Goal: Transaction & Acquisition: Purchase product/service

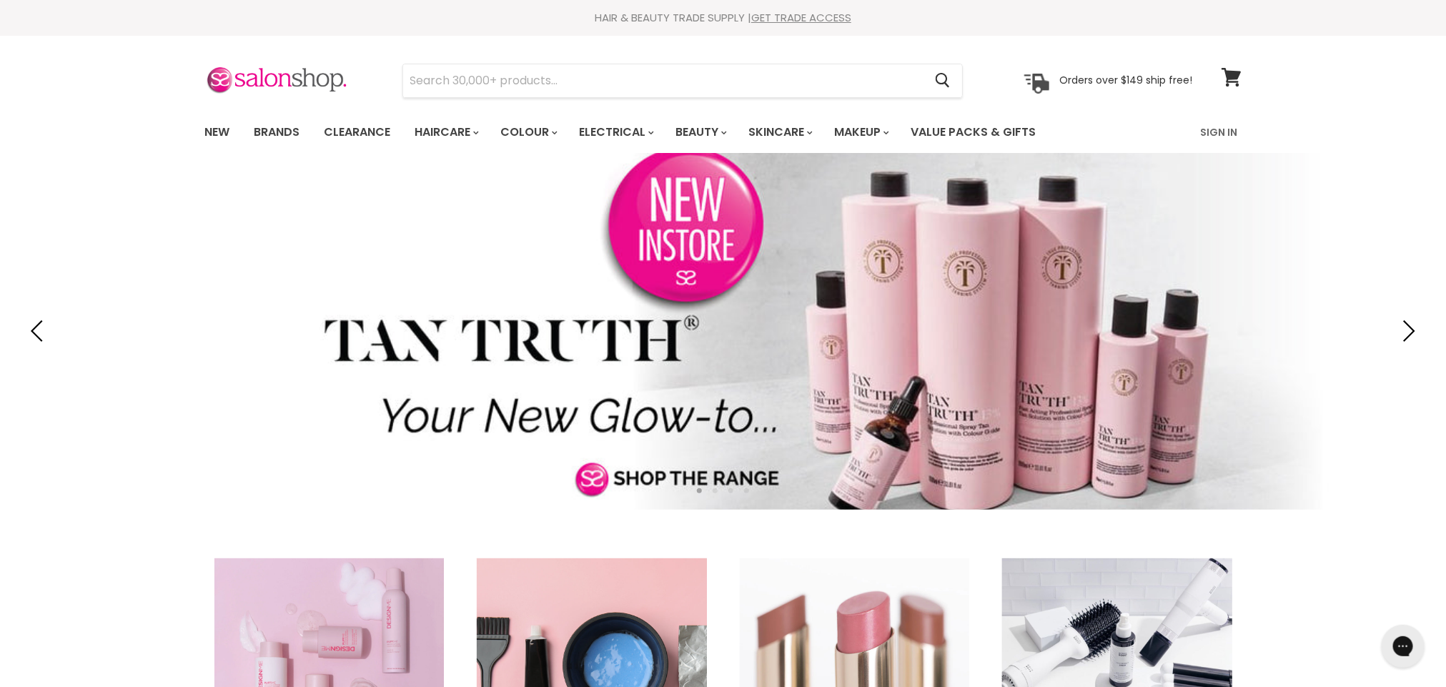
click at [1234, 78] on icon at bounding box center [1230, 77] width 19 height 19
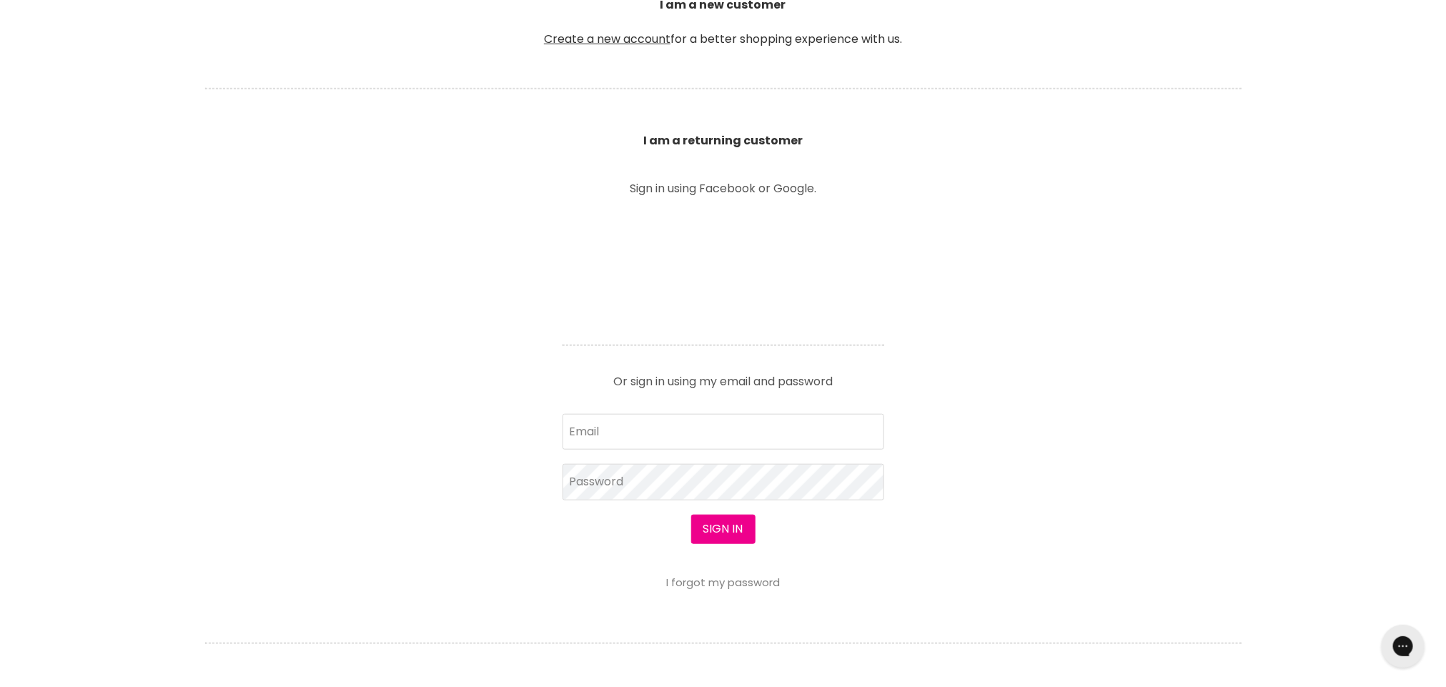
scroll to position [560, 0]
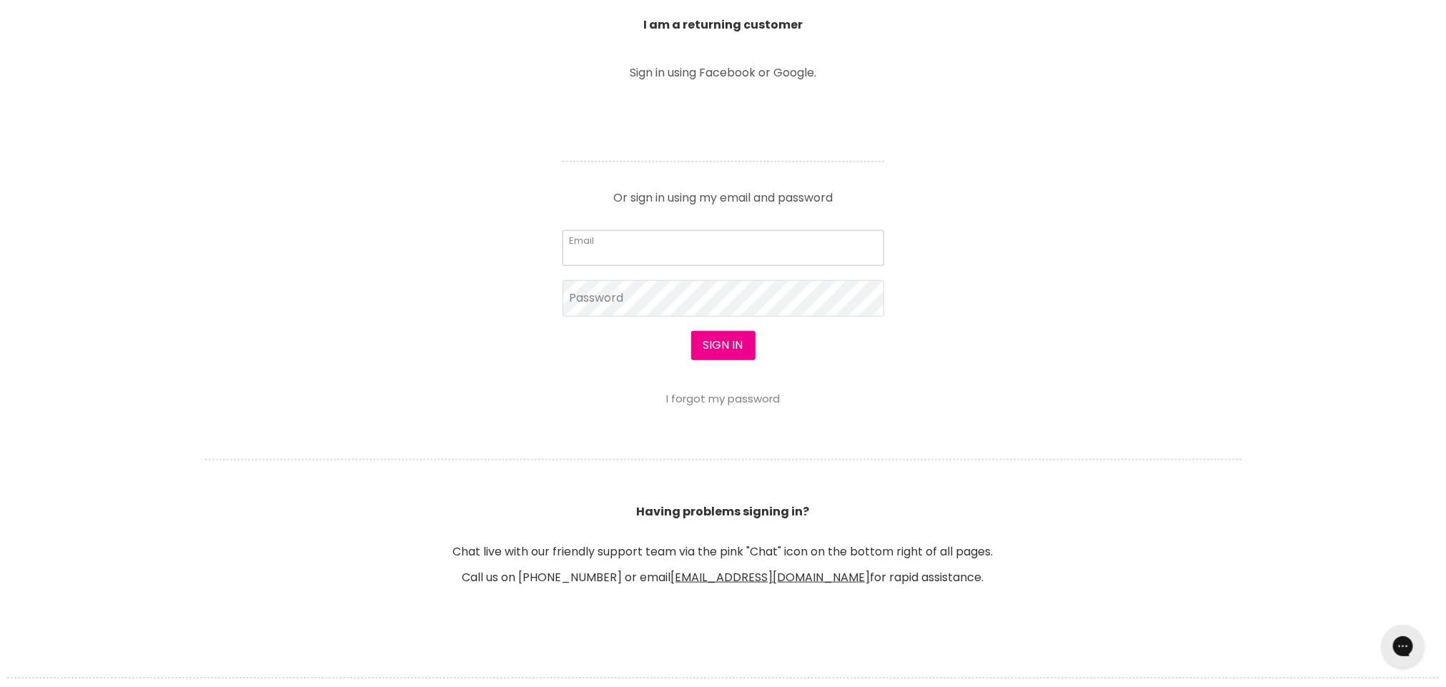
click at [734, 260] on input "Email" at bounding box center [723, 248] width 322 height 36
type input "mheard91@hotmail.com"
click at [691, 331] on button "Sign in" at bounding box center [723, 345] width 64 height 29
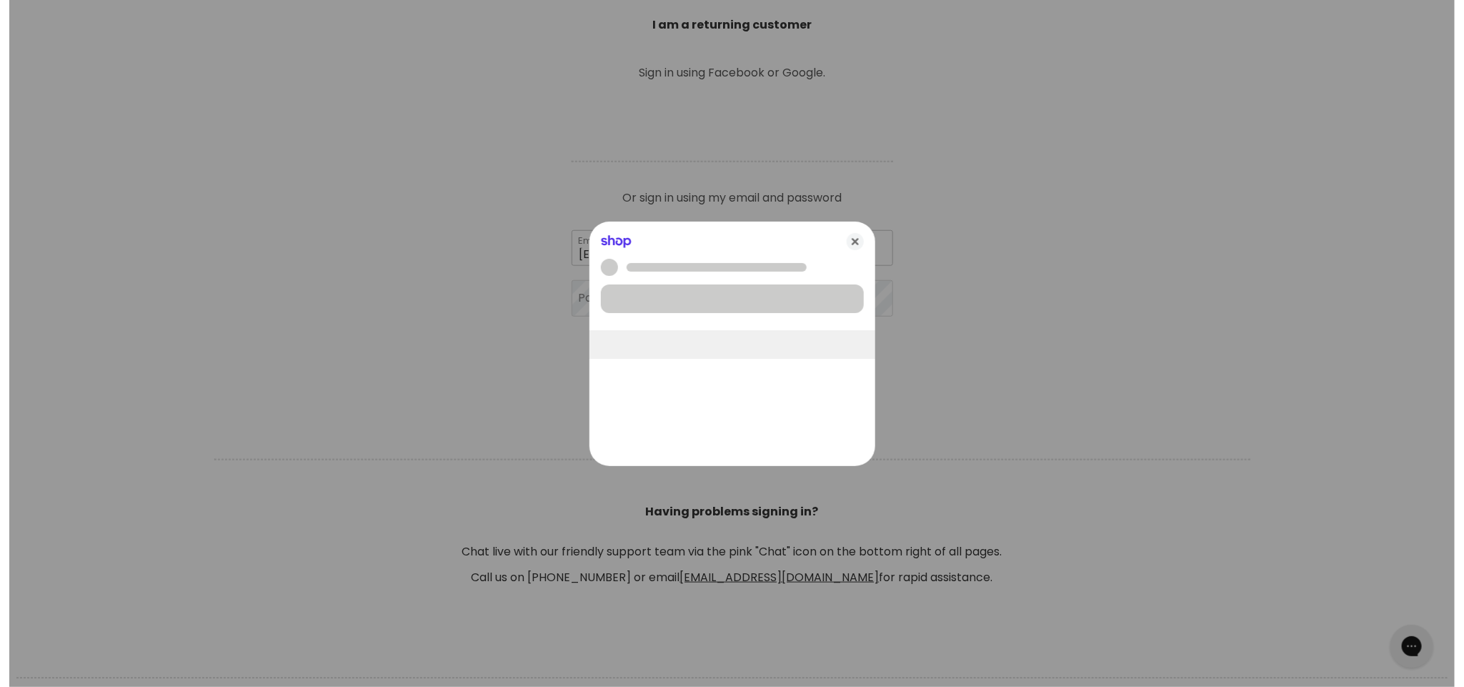
scroll to position [560, 0]
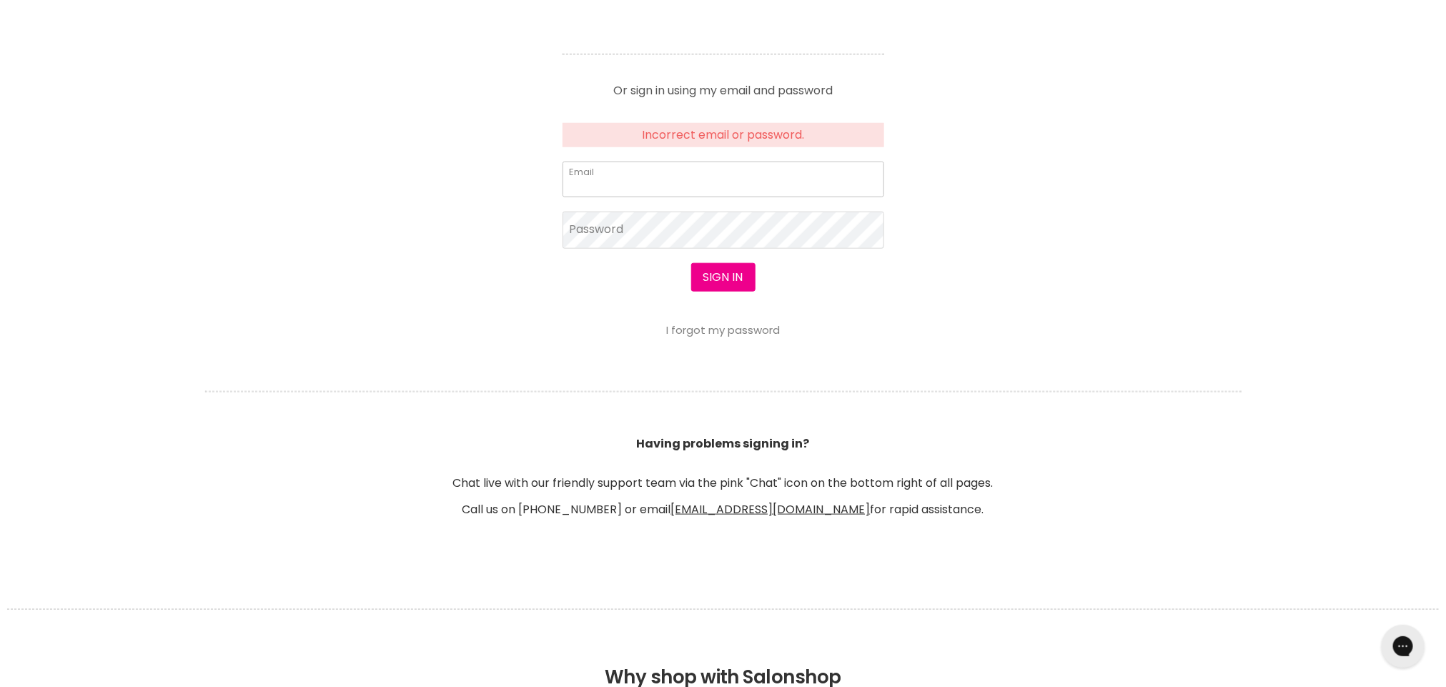
click at [632, 183] on input "Email" at bounding box center [723, 180] width 322 height 36
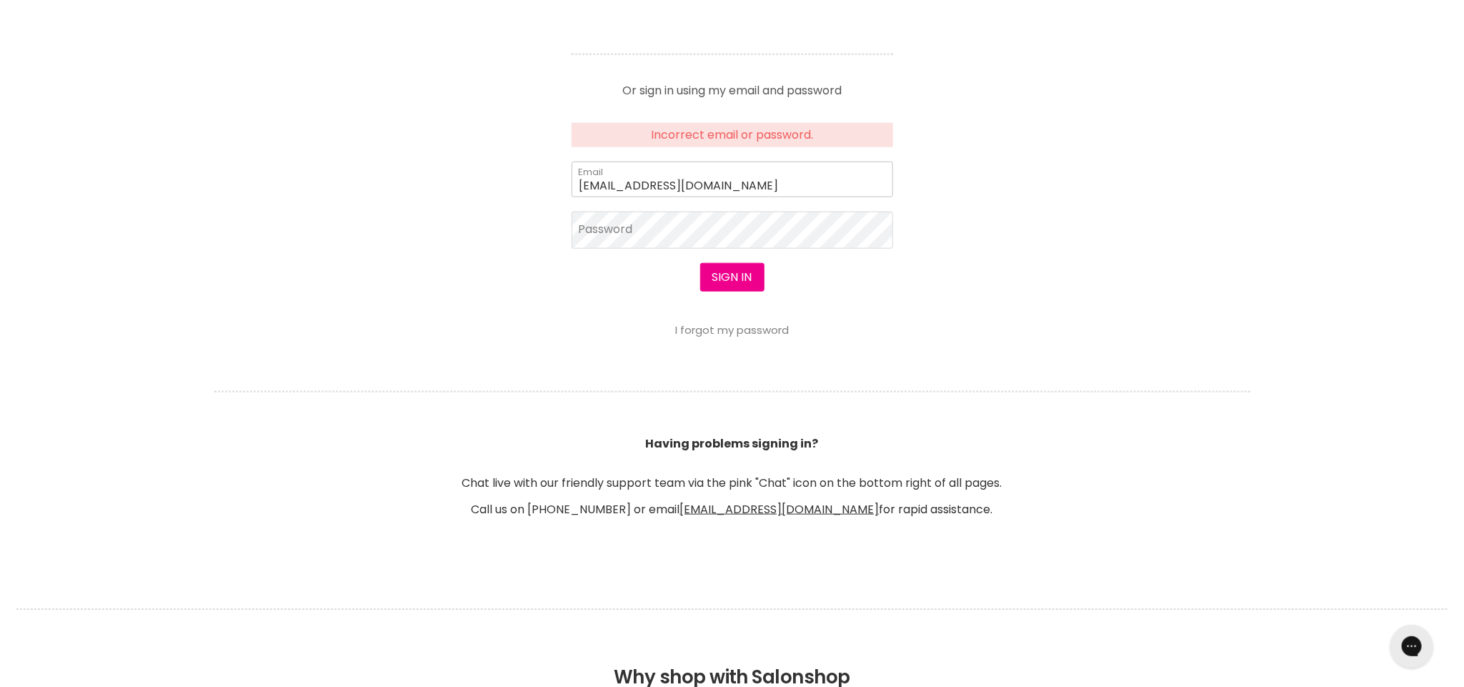
scroll to position [669, 0]
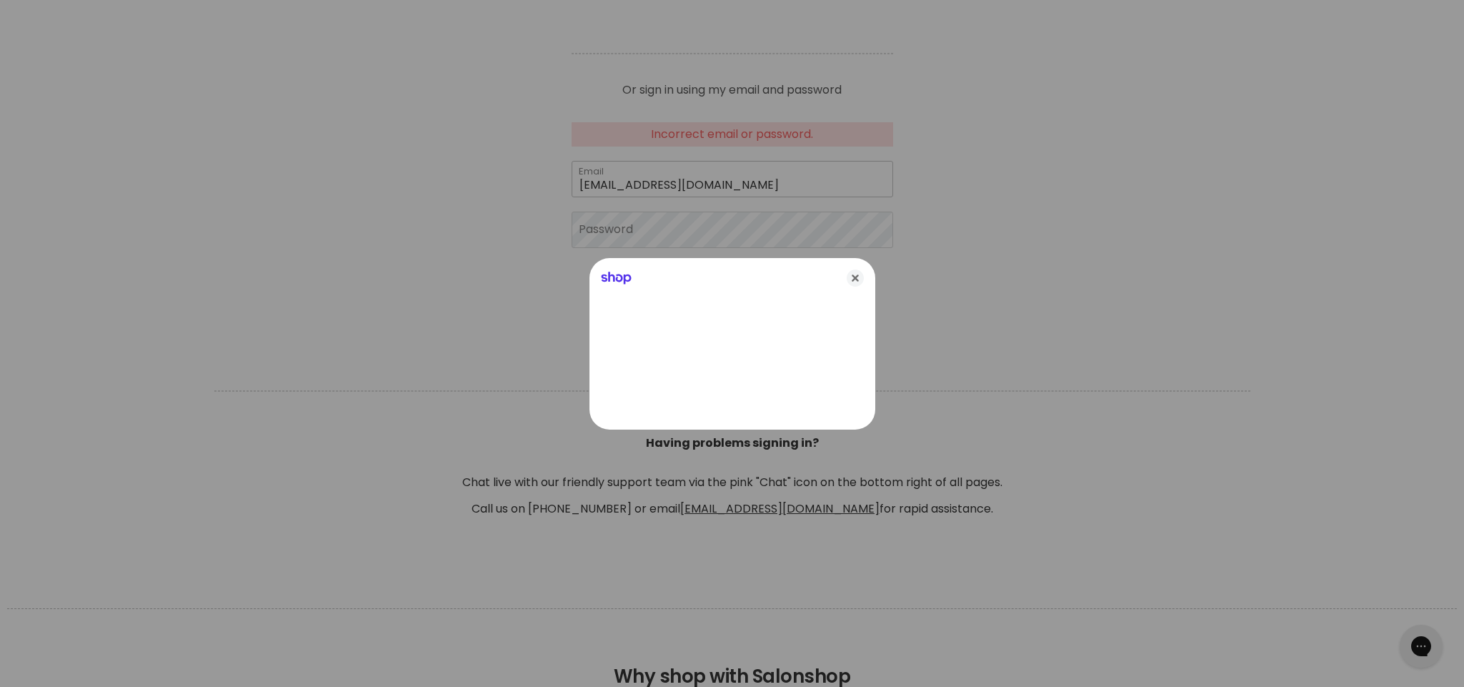
type input "mheard91@hotmail.com"
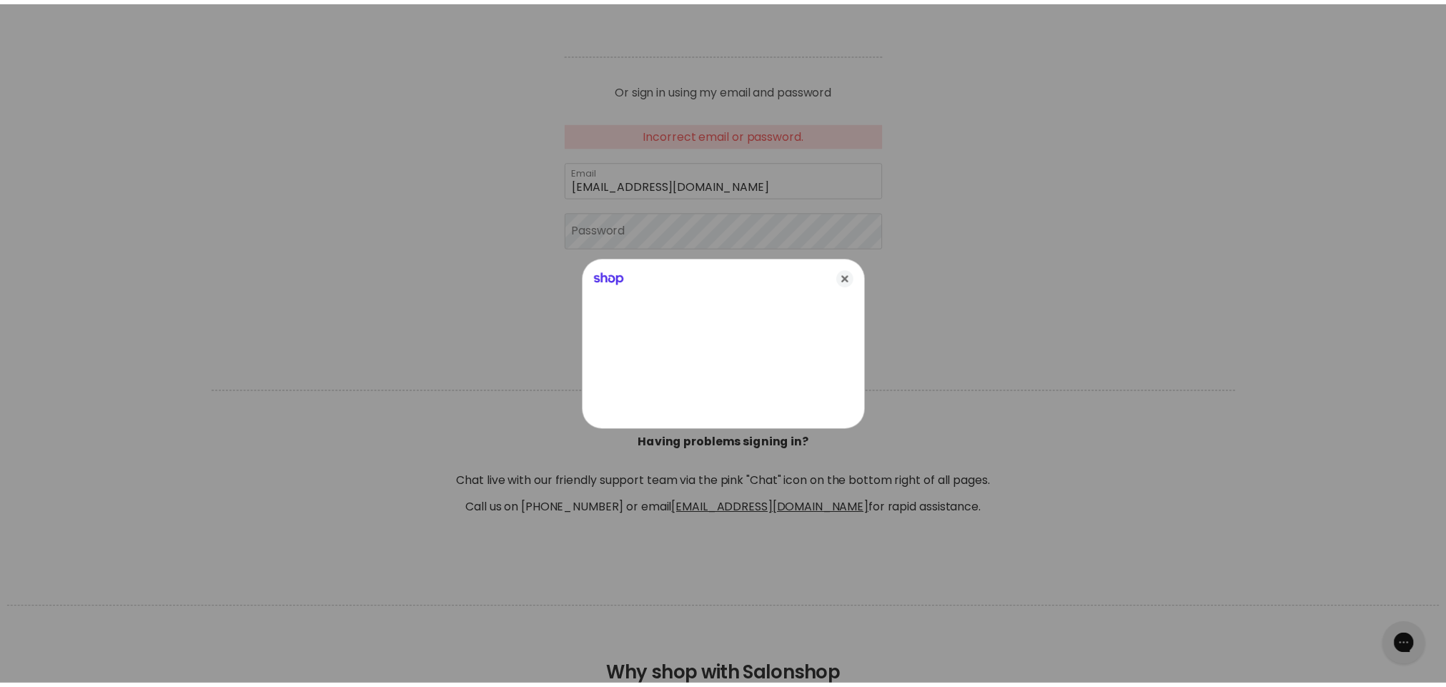
scroll to position [667, 0]
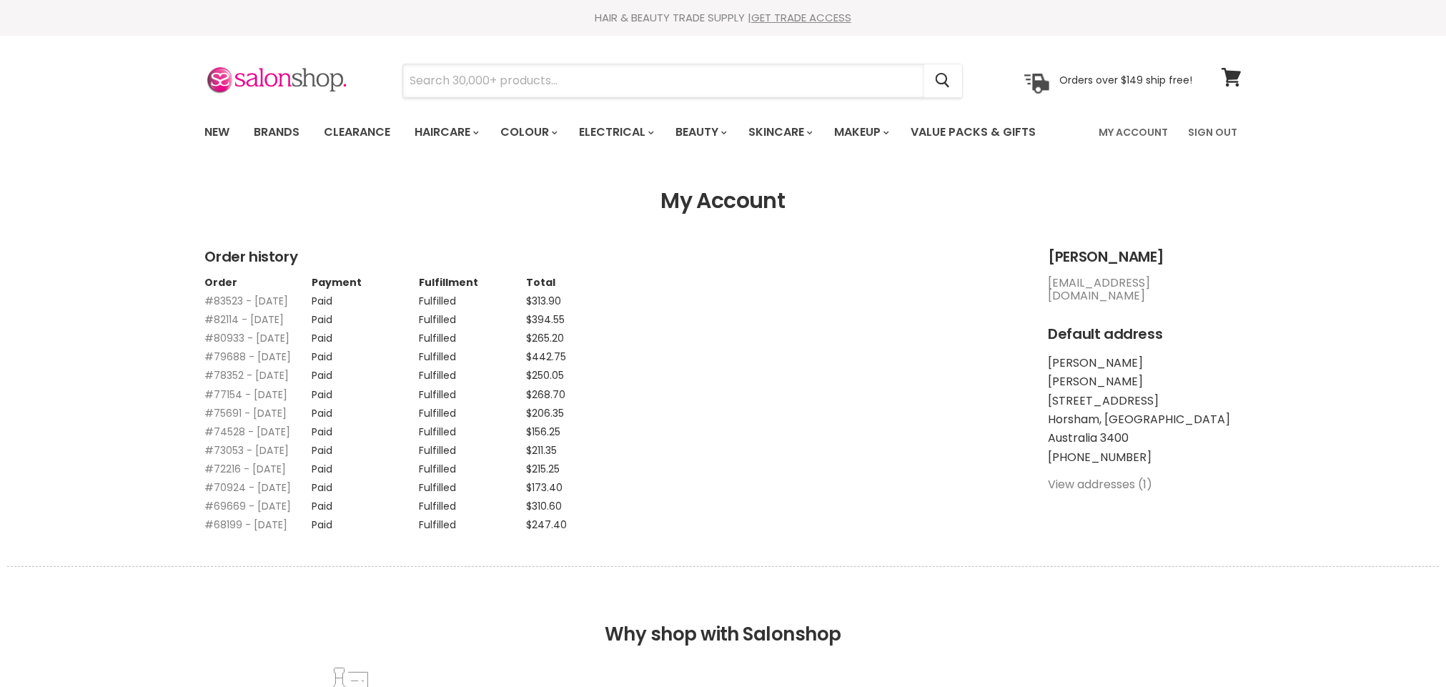
click at [474, 74] on input "Search" at bounding box center [663, 80] width 521 height 33
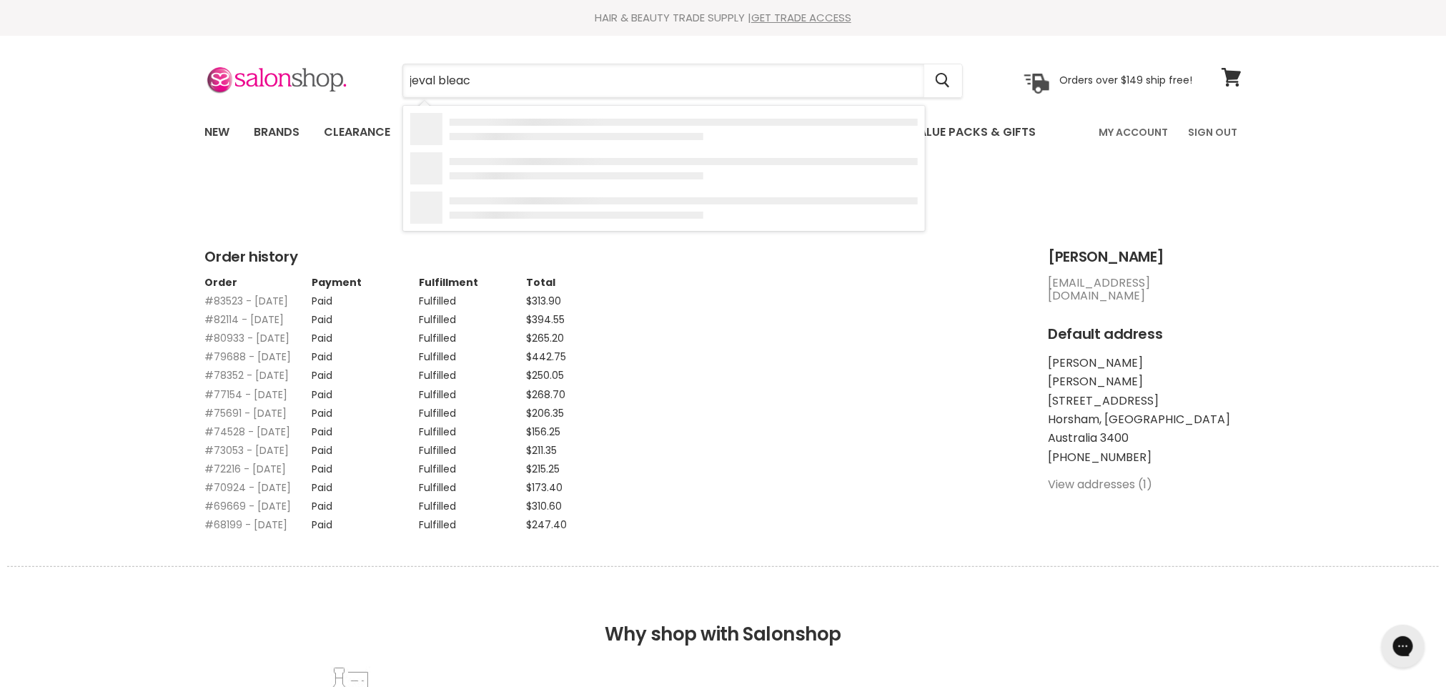
type input "jeval bleach"
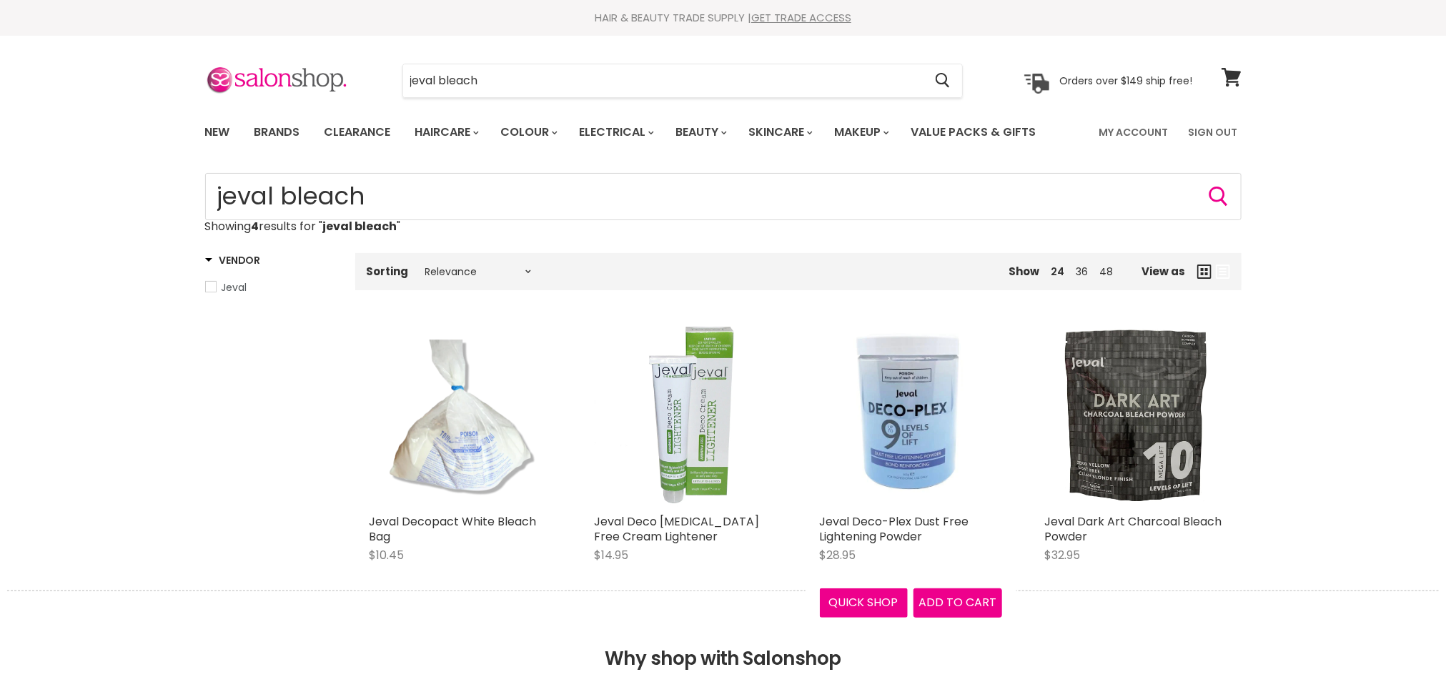
click at [871, 532] on link "Jeval Deco-Plex Dust Free Lightening Powder" at bounding box center [894, 528] width 149 height 31
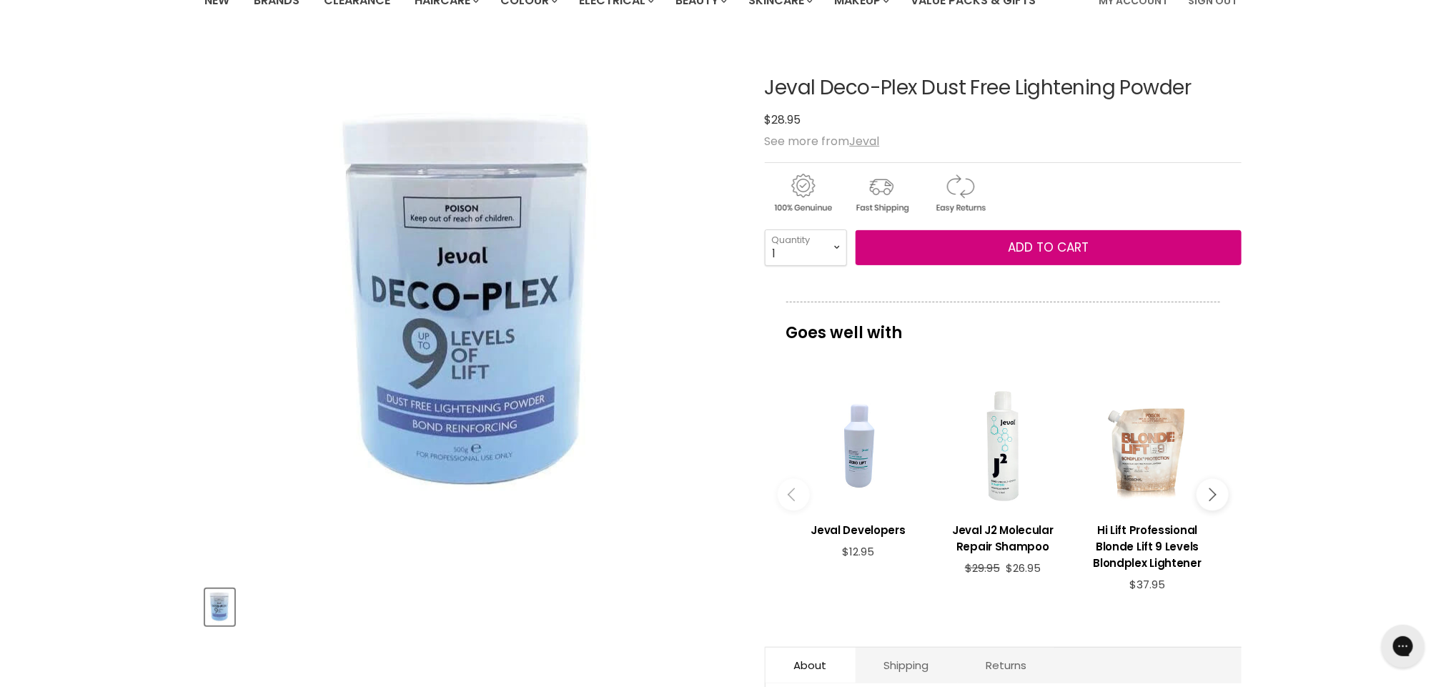
click at [970, 251] on button "Add to cart" at bounding box center [1048, 248] width 386 height 36
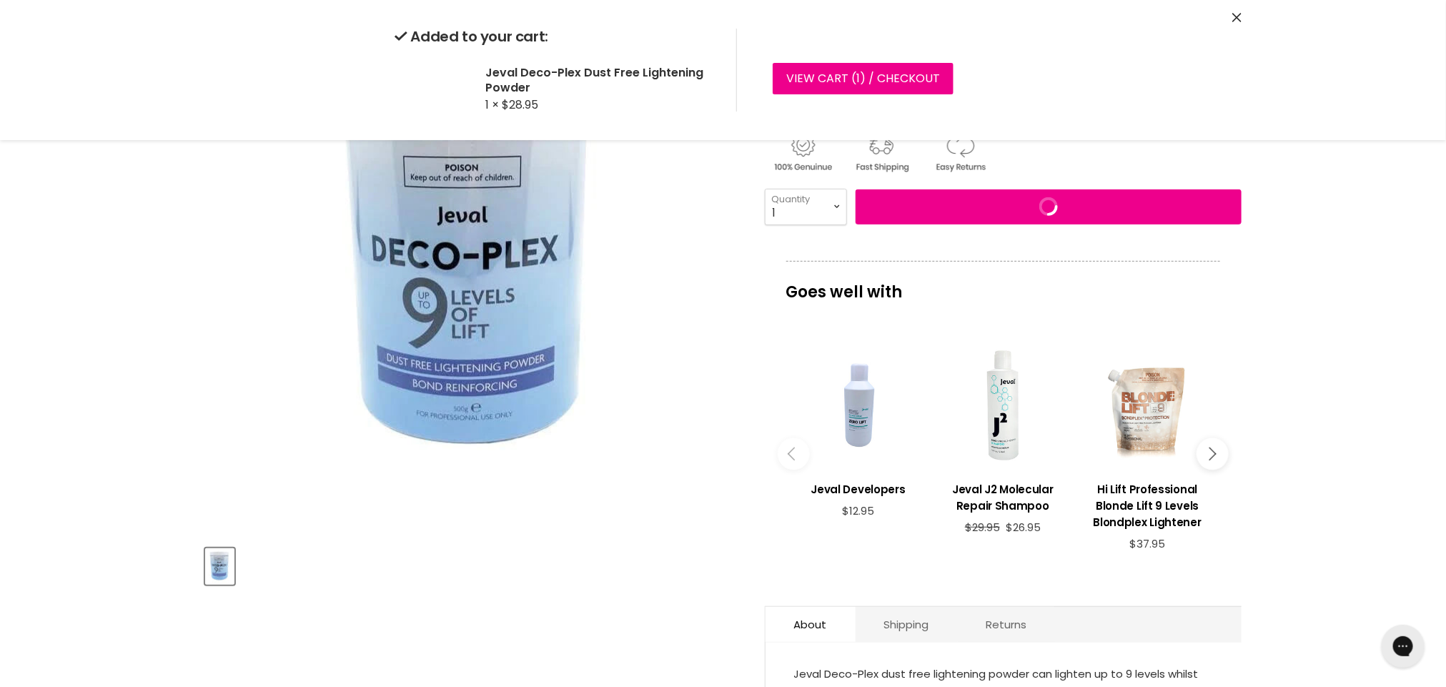
scroll to position [174, 0]
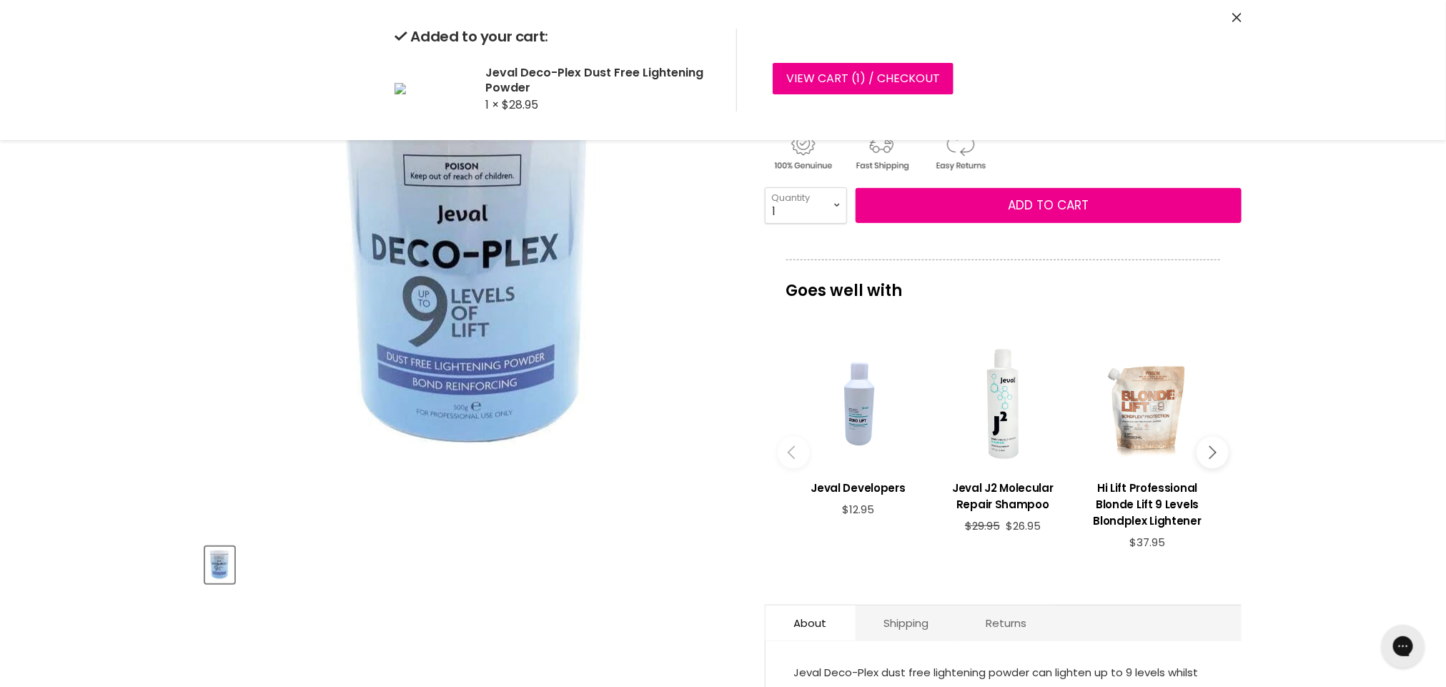
click at [1295, 166] on div "Home Jeval Deco-Plex Dust Free Lightening Powder Click or scroll to zoom Tap or…" at bounding box center [723, 695] width 1446 height 1393
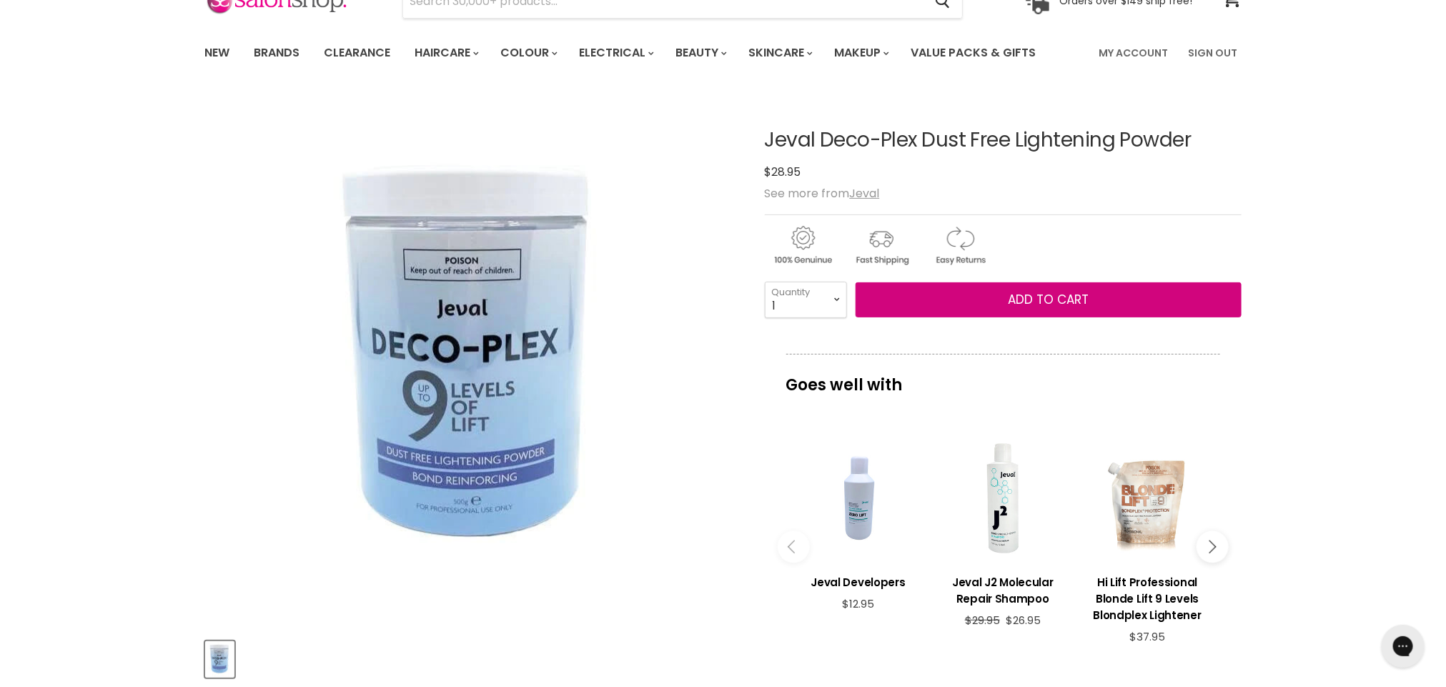
scroll to position [0, 0]
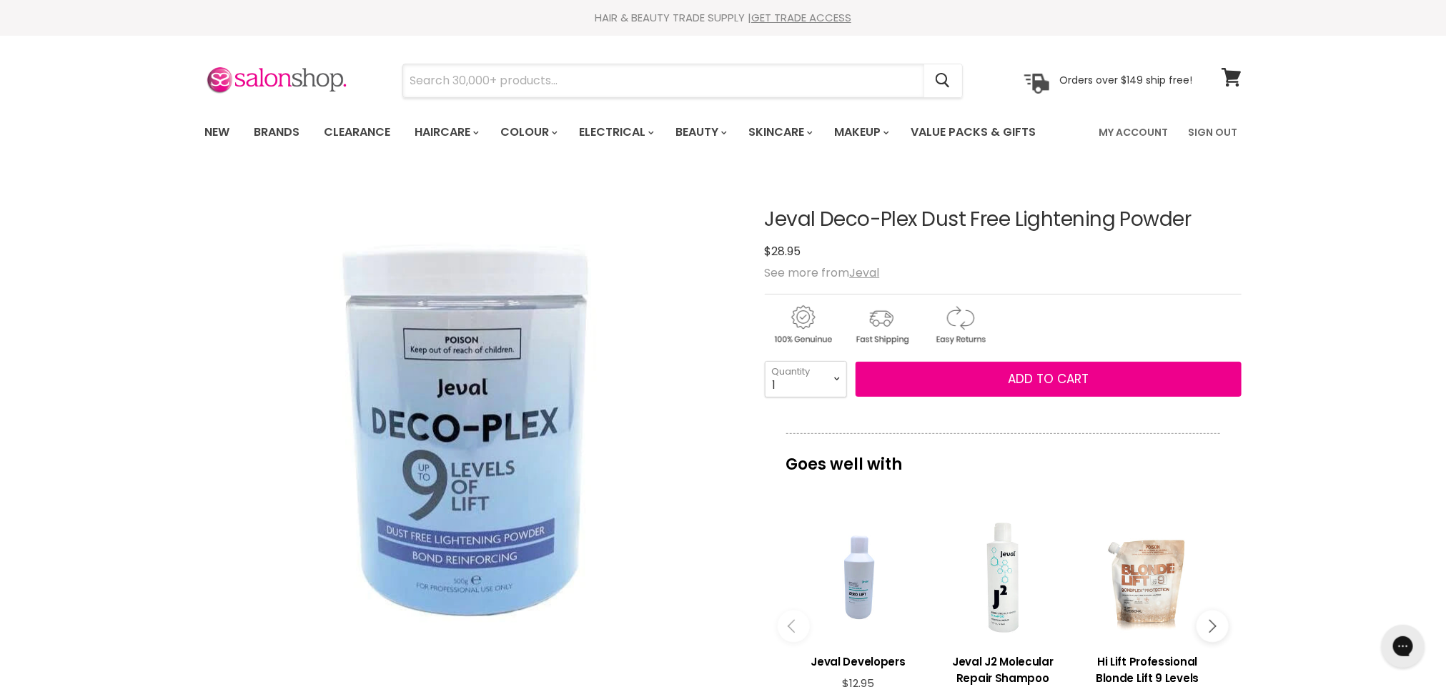
click at [652, 84] on input "Search" at bounding box center [663, 80] width 521 height 33
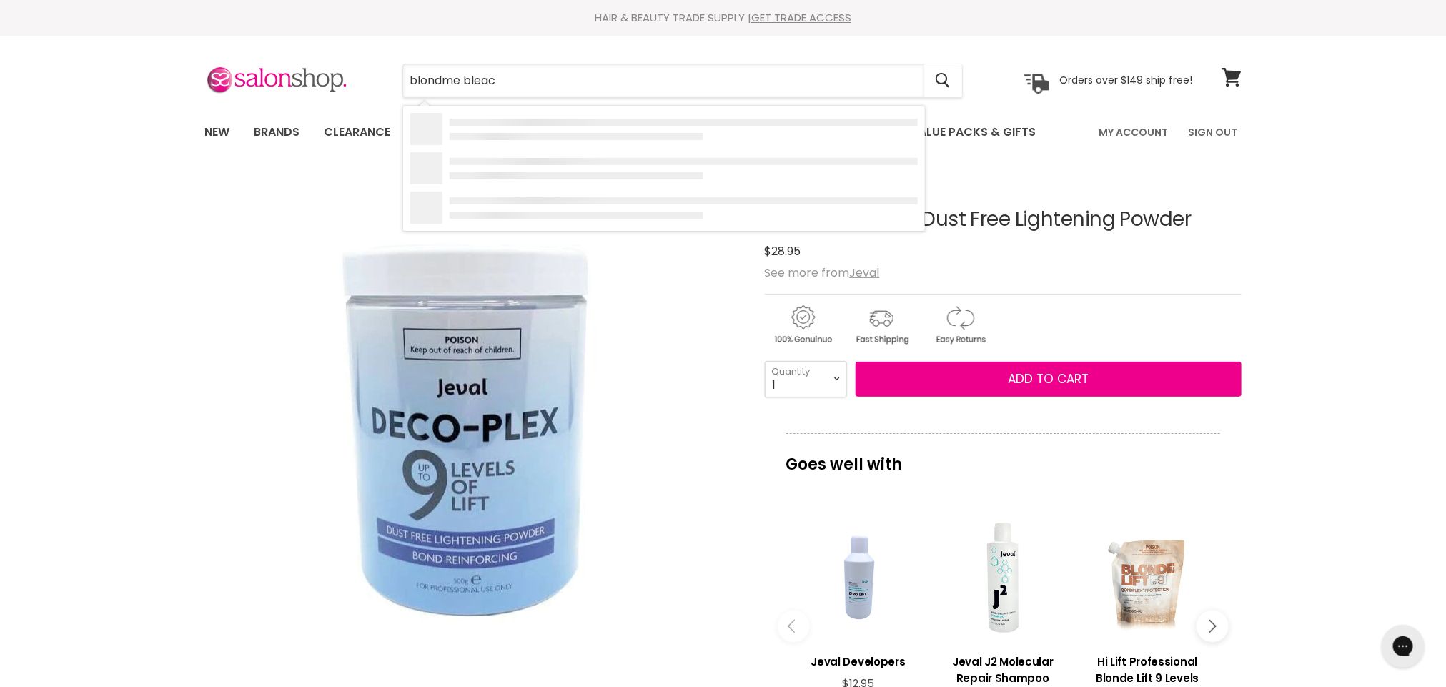
type input "blondme bleach"
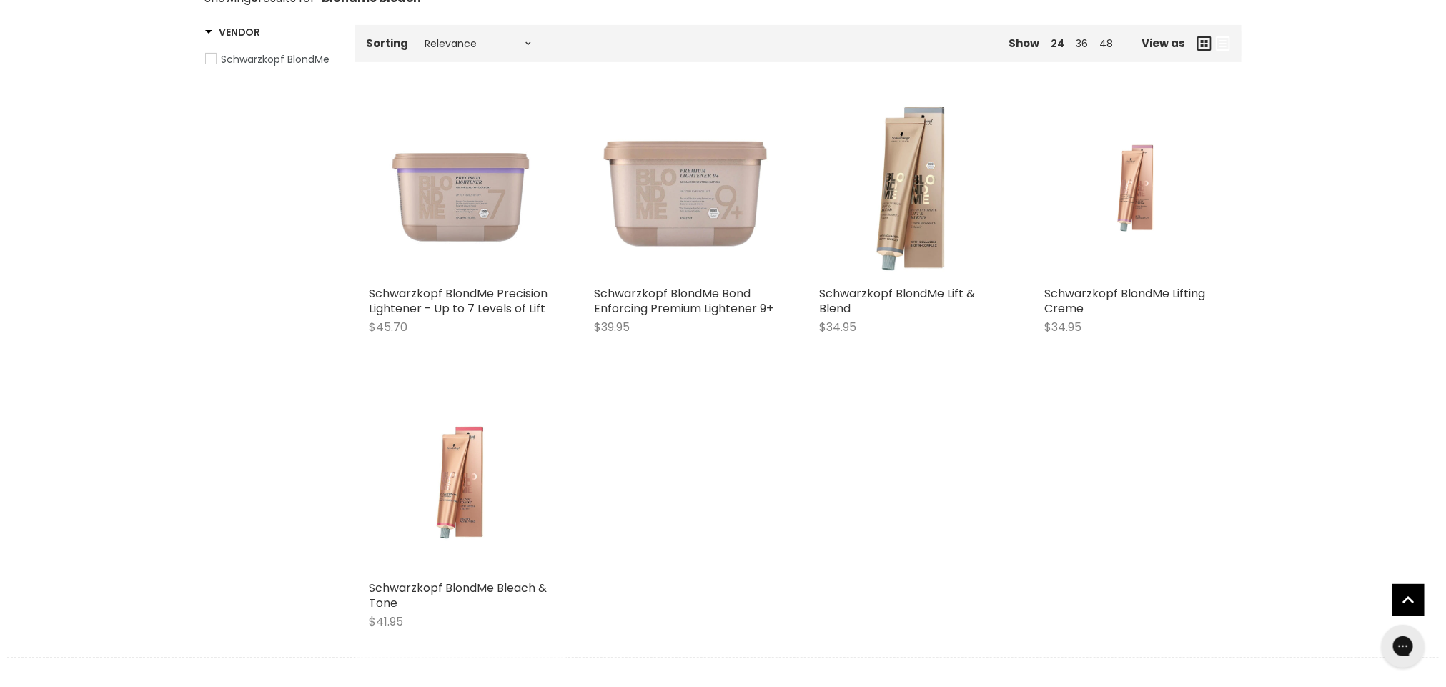
scroll to position [230, 0]
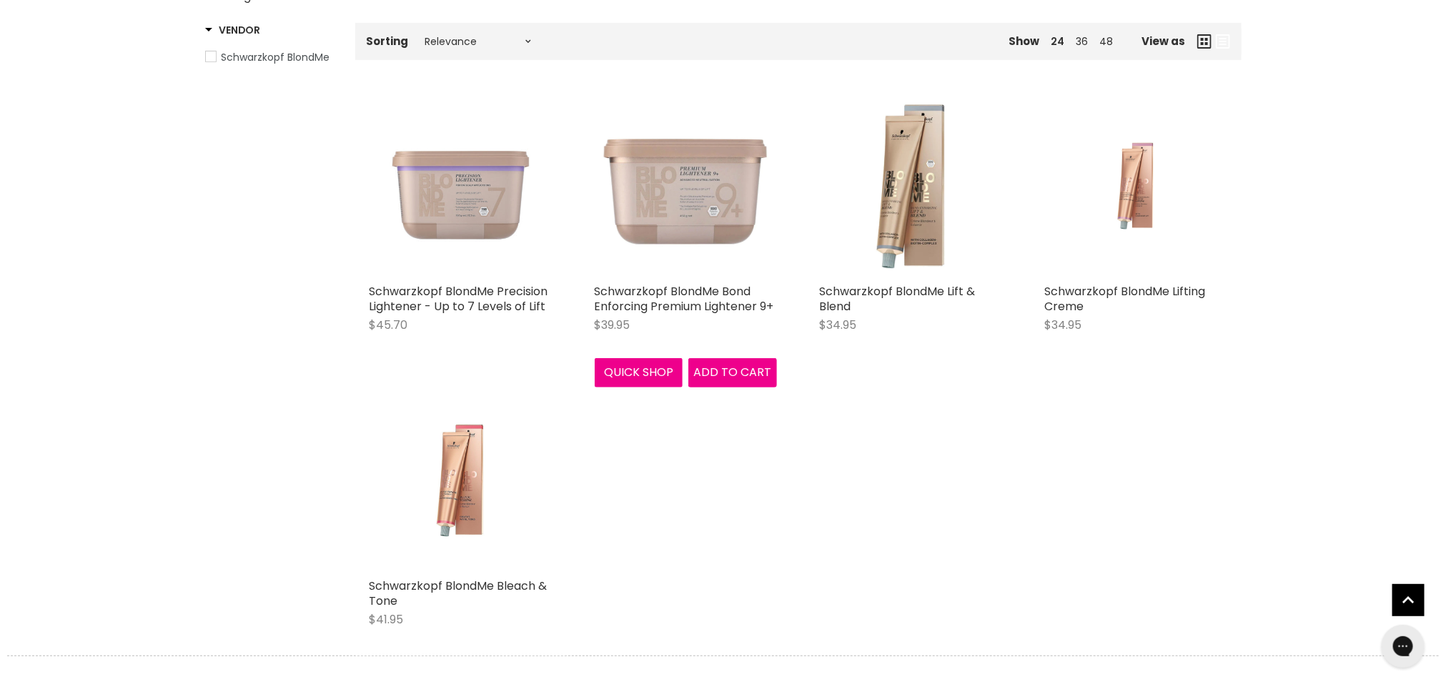
click at [655, 369] on button "Quick shop" at bounding box center [639, 372] width 89 height 29
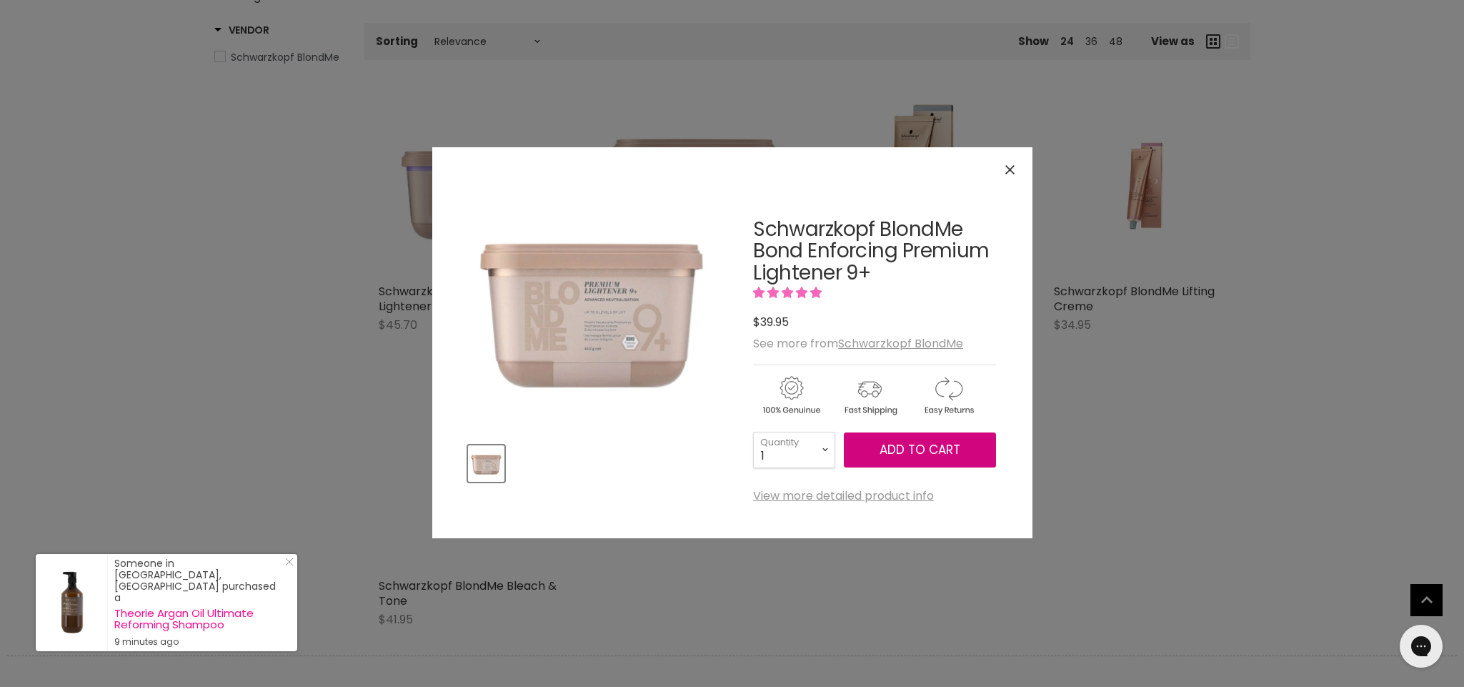
click at [968, 457] on button "Add to cart" at bounding box center [920, 450] width 152 height 36
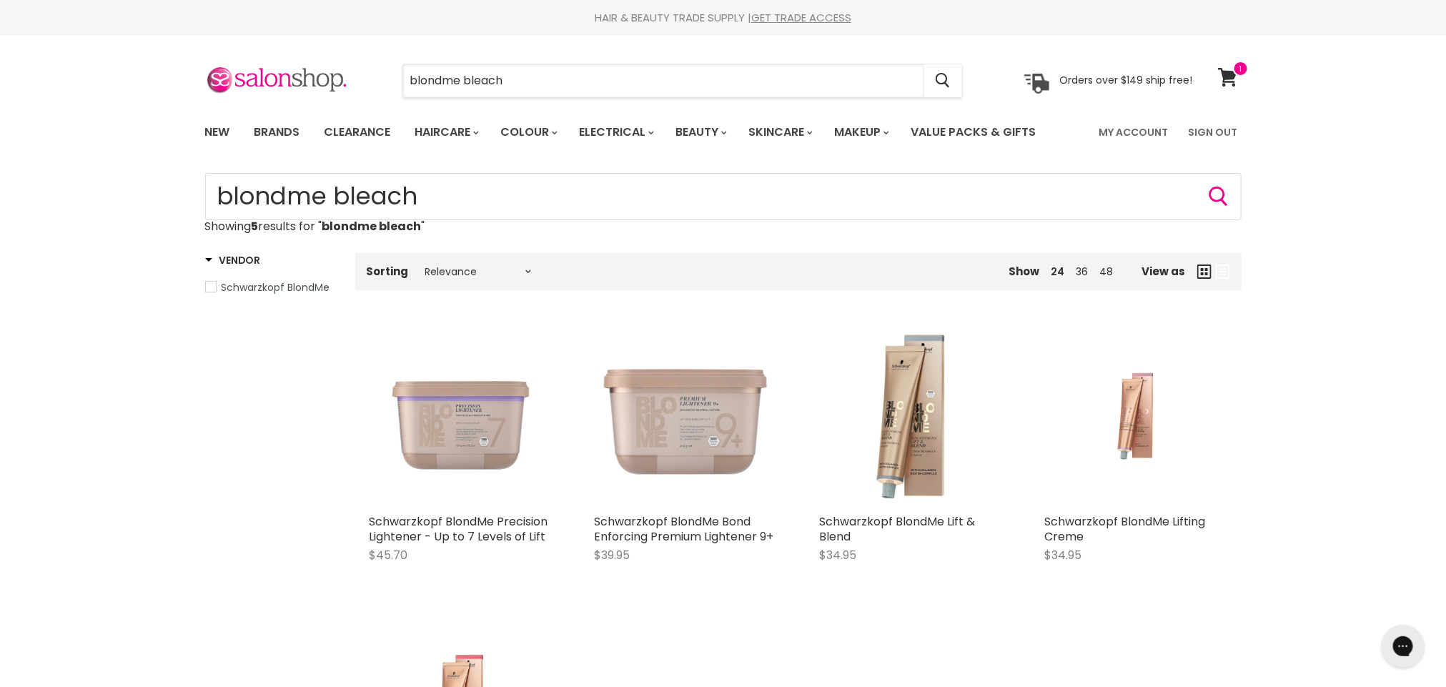
click at [515, 81] on input "blondme bleach" at bounding box center [663, 80] width 521 height 33
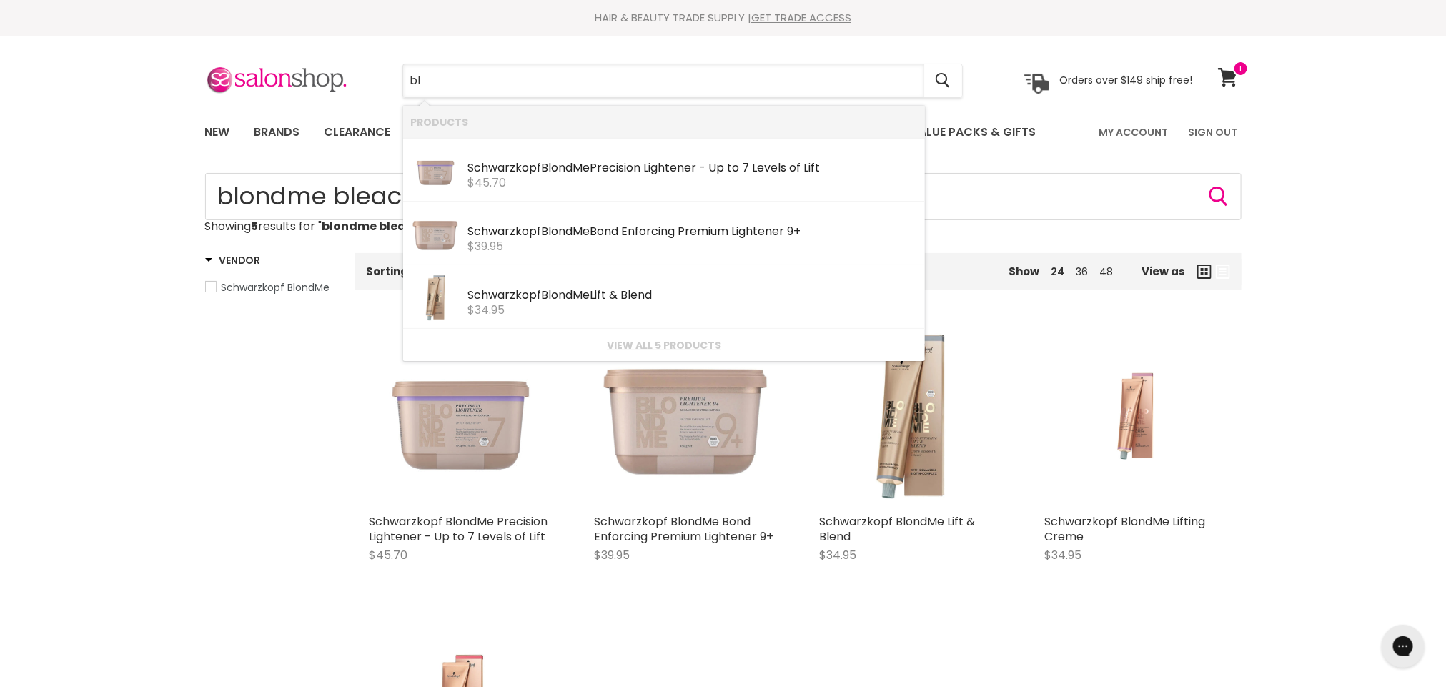
type input "b"
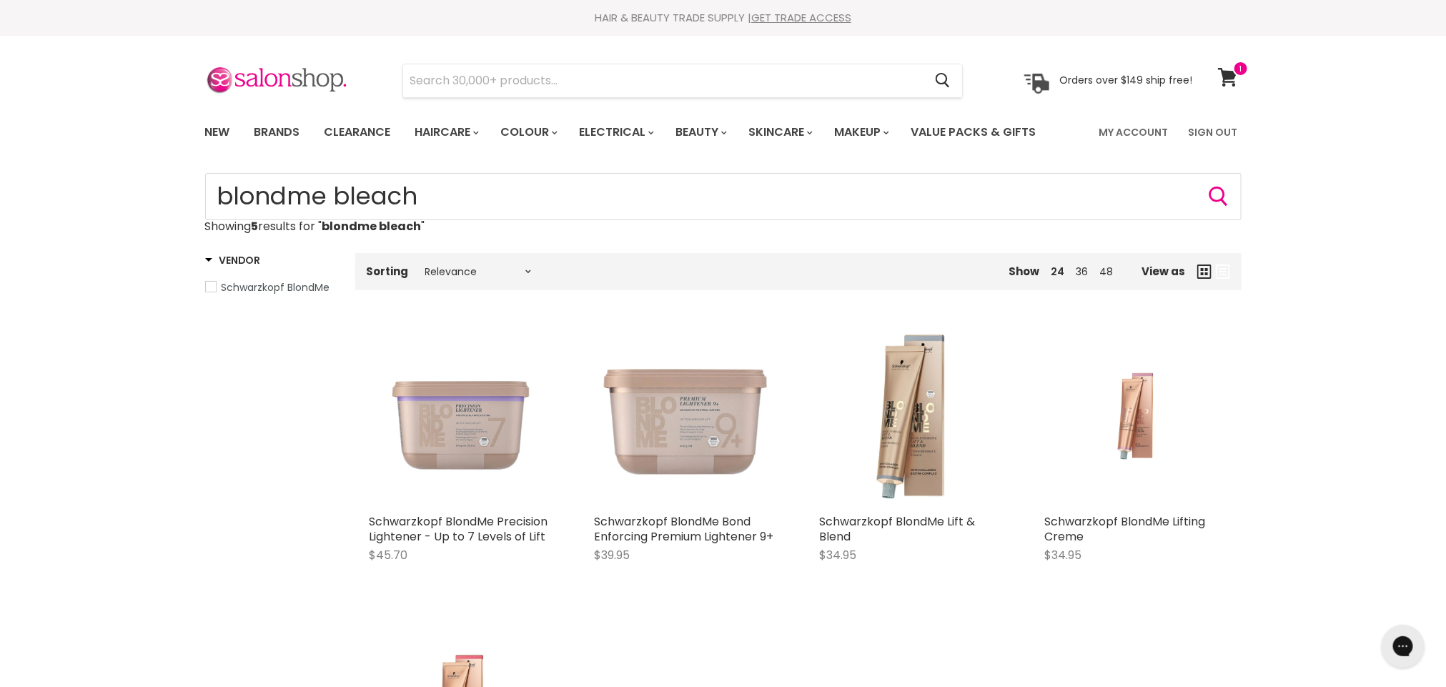
click at [1231, 76] on icon at bounding box center [1227, 77] width 19 height 19
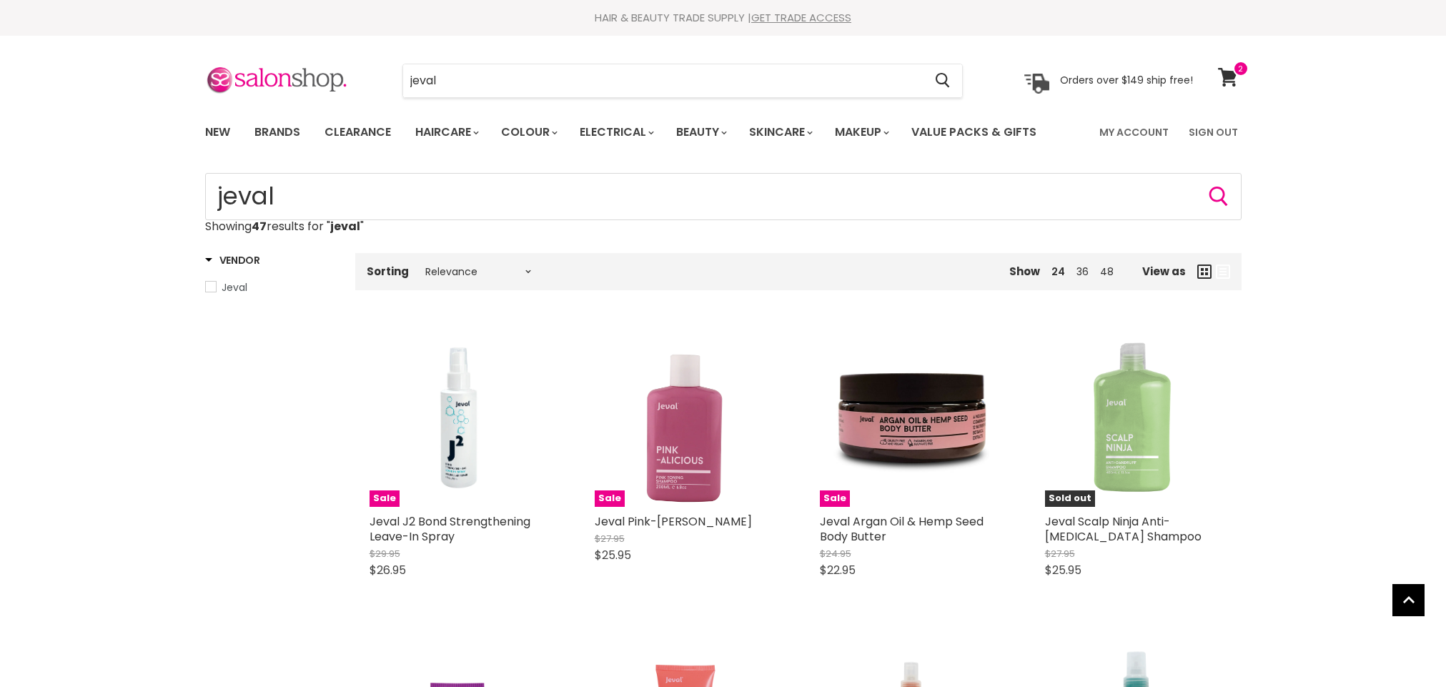
scroll to position [1254, 0]
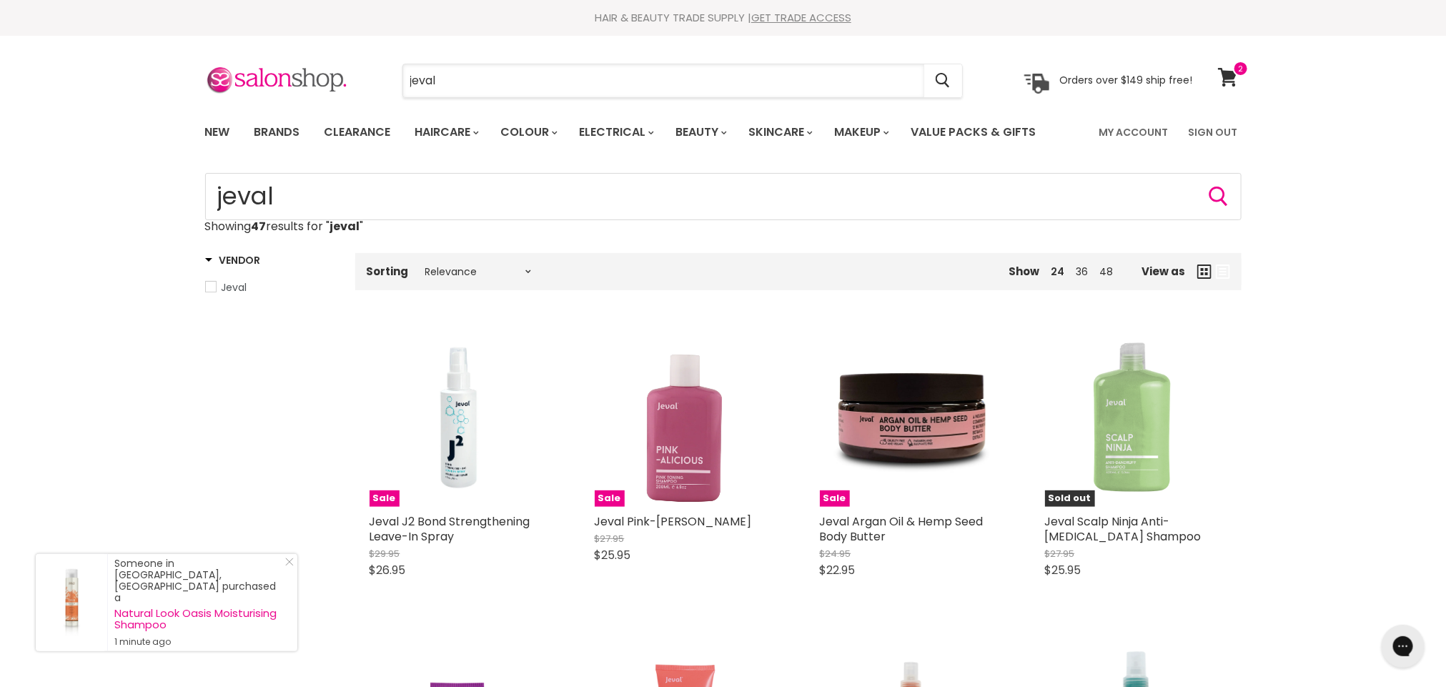
click at [460, 79] on input "jeval" at bounding box center [663, 80] width 521 height 33
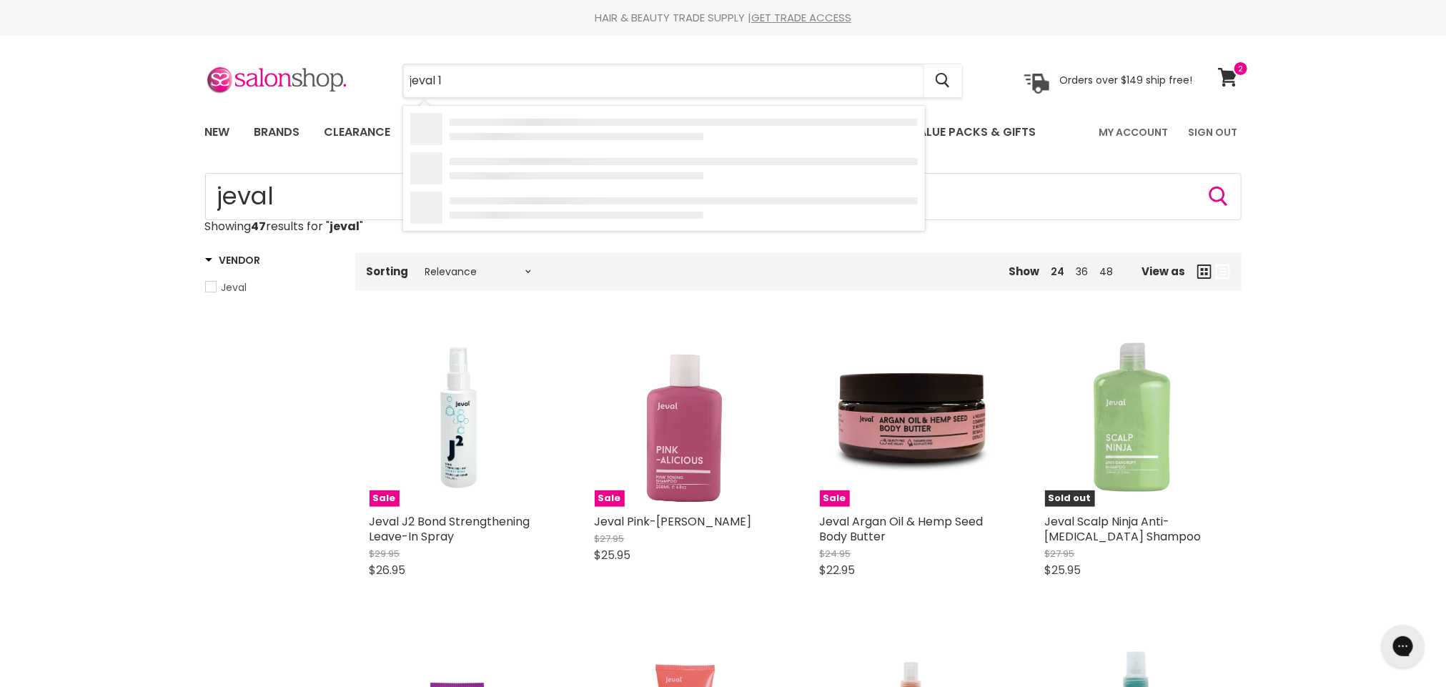
type input "jeval 10"
click at [508, 245] on div "Jeval Developers" at bounding box center [692, 242] width 450 height 15
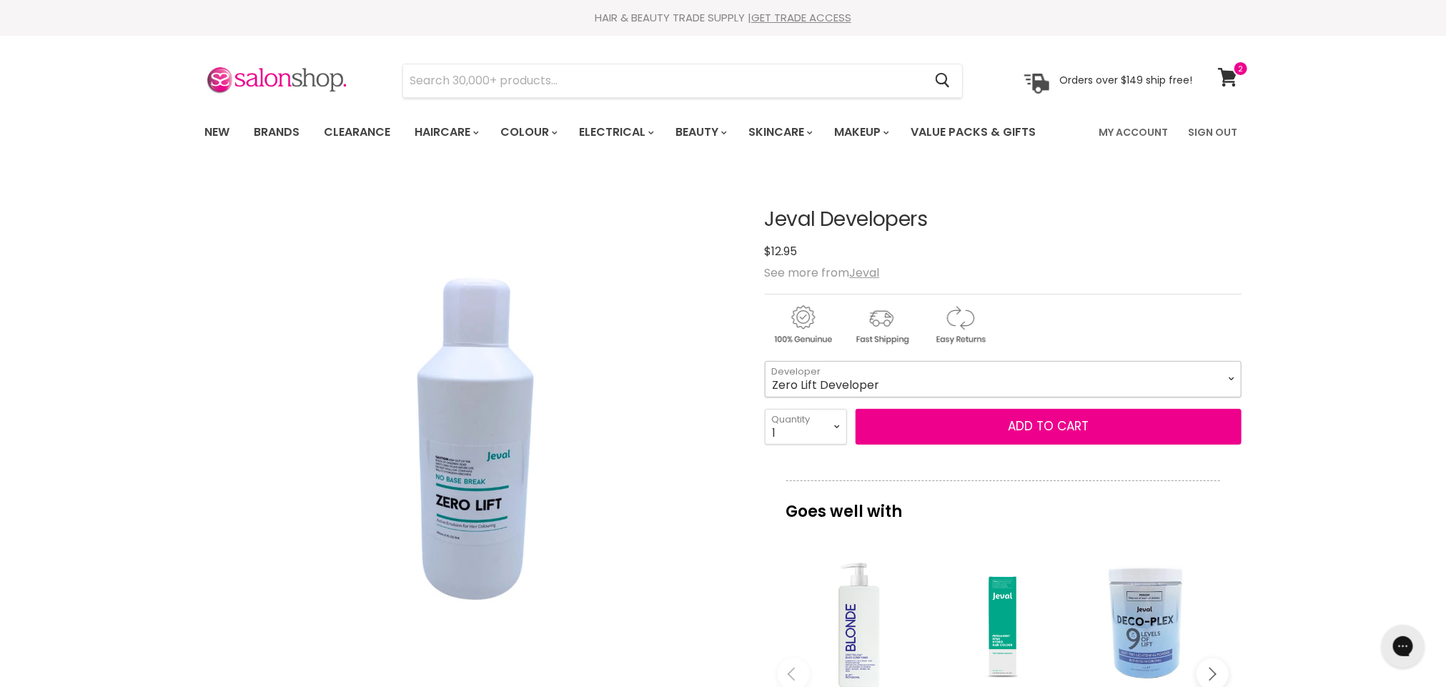
click at [1226, 382] on select "Zero Lift Developer Semi Developer 5 Vol 10 Vol 20 Vol 30 Vol 40 Vol" at bounding box center [1003, 379] width 477 height 36
click at [765, 362] on select "Zero Lift Developer Semi Developer 5 Vol 10 Vol 20 Vol 30 Vol 40 Vol" at bounding box center [1003, 379] width 477 height 36
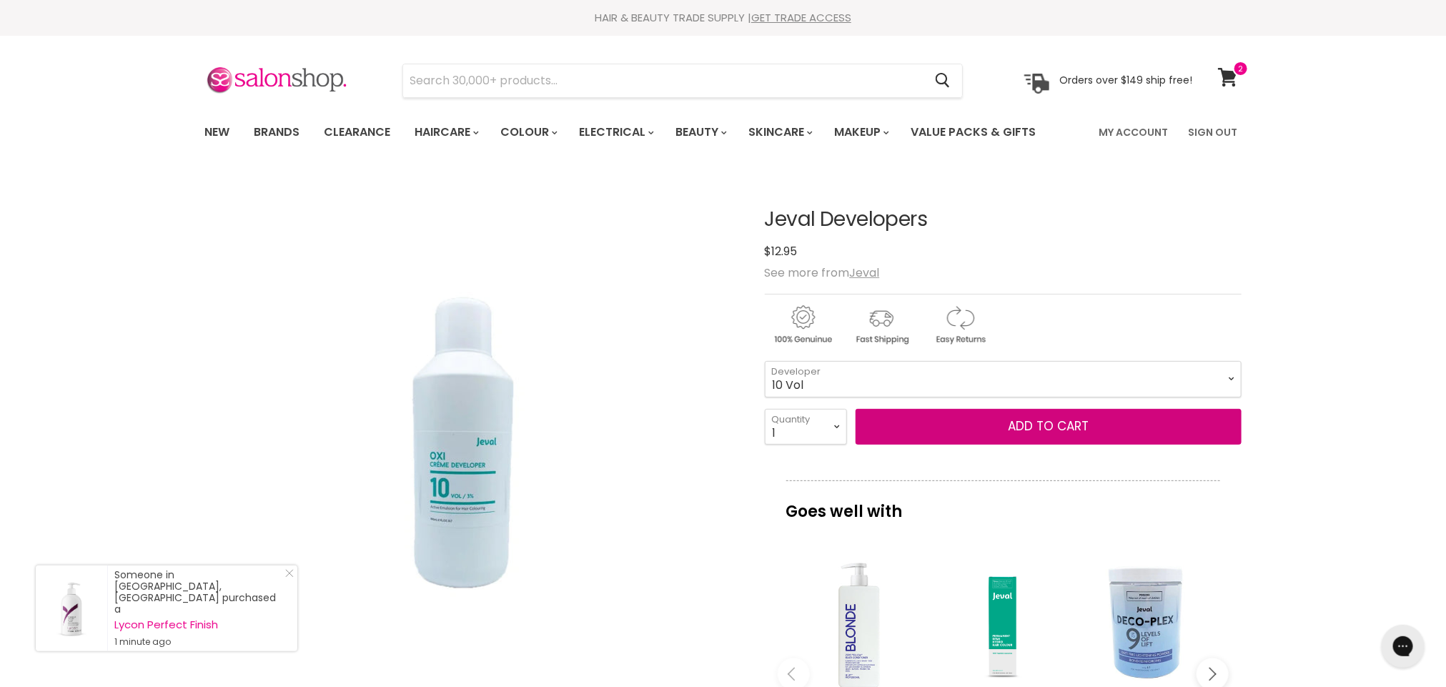
click at [1090, 425] on button "Add to cart" at bounding box center [1048, 427] width 386 height 36
click at [1034, 433] on button "Add to cart" at bounding box center [1048, 427] width 386 height 36
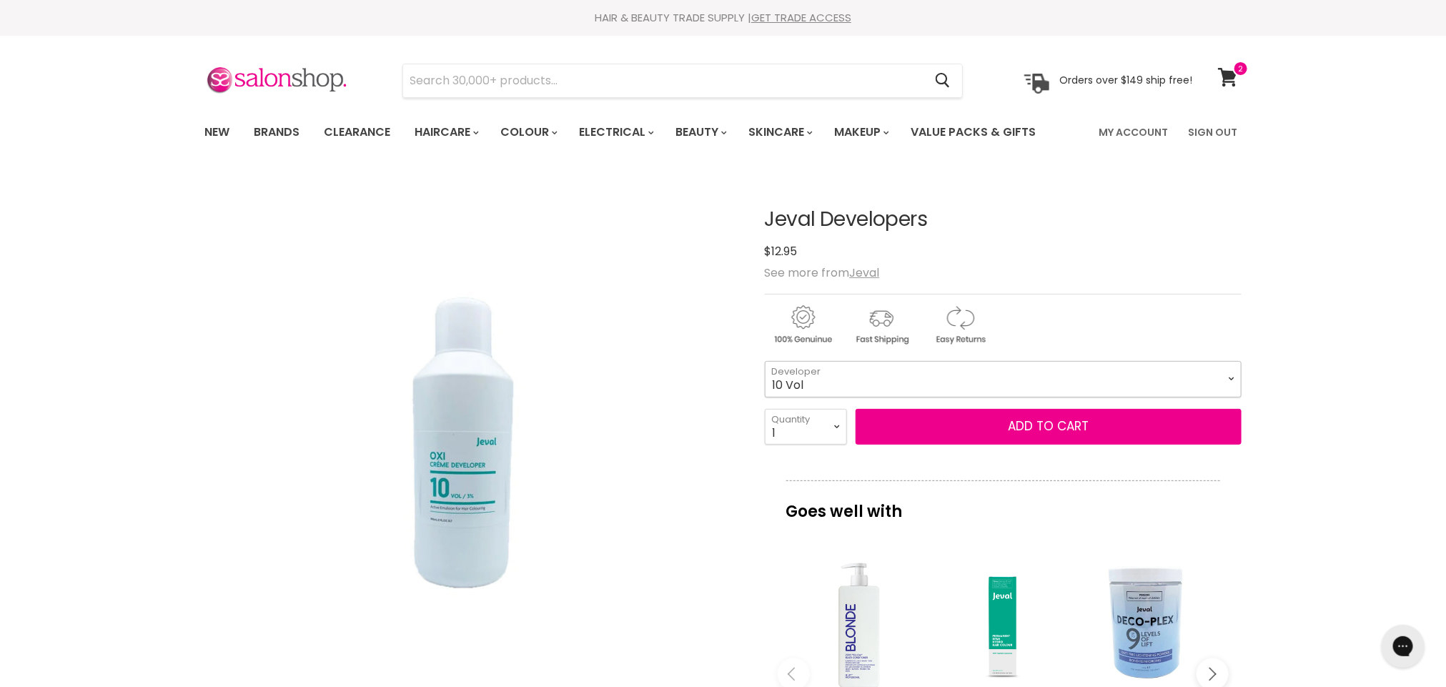
click at [1235, 382] on select "Zero Lift Developer Semi Developer 5 Vol 10 Vol 20 Vol 30 Vol 40 Vol" at bounding box center [1003, 379] width 477 height 36
click at [765, 362] on select "Zero Lift Developer Semi Developer 5 Vol 10 Vol 20 Vol 30 Vol 40 Vol" at bounding box center [1003, 379] width 477 height 36
select select "20 Vol"
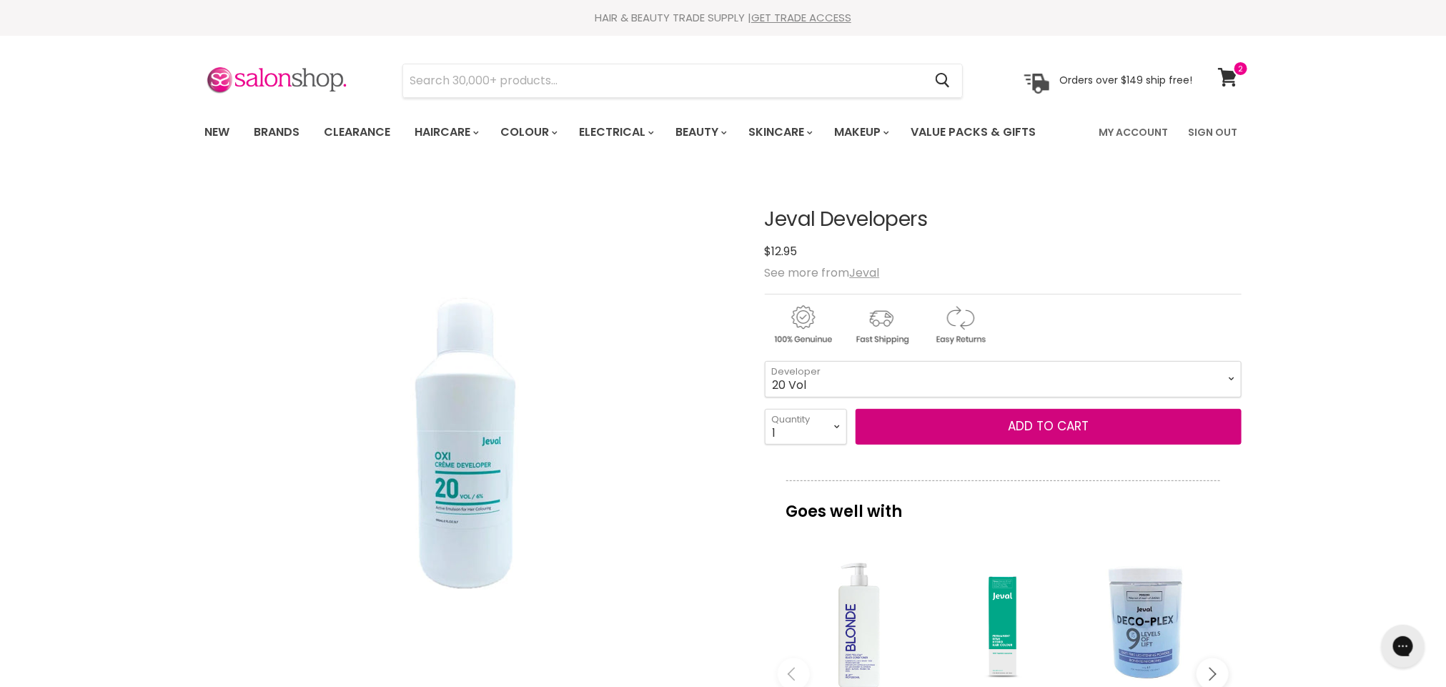
click at [1053, 430] on button "Add to cart" at bounding box center [1048, 427] width 386 height 36
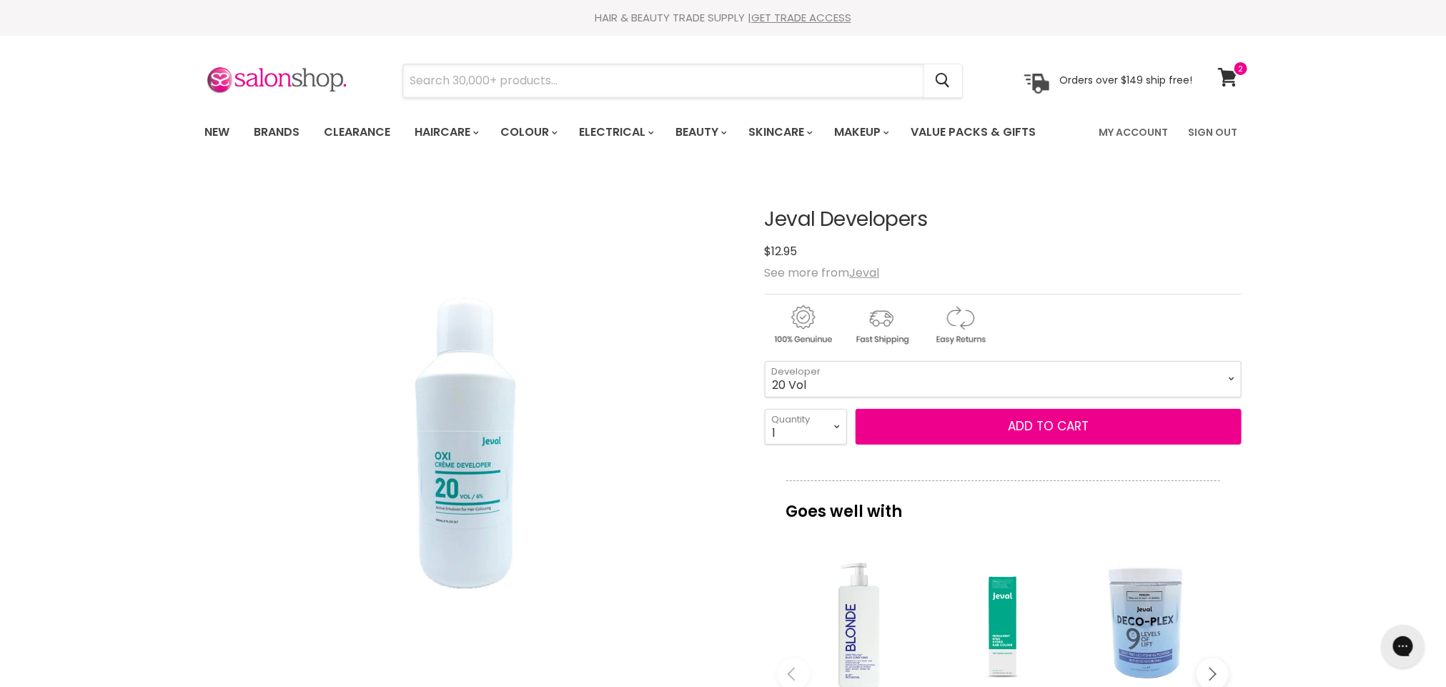
click at [530, 77] on input "Search" at bounding box center [663, 80] width 521 height 33
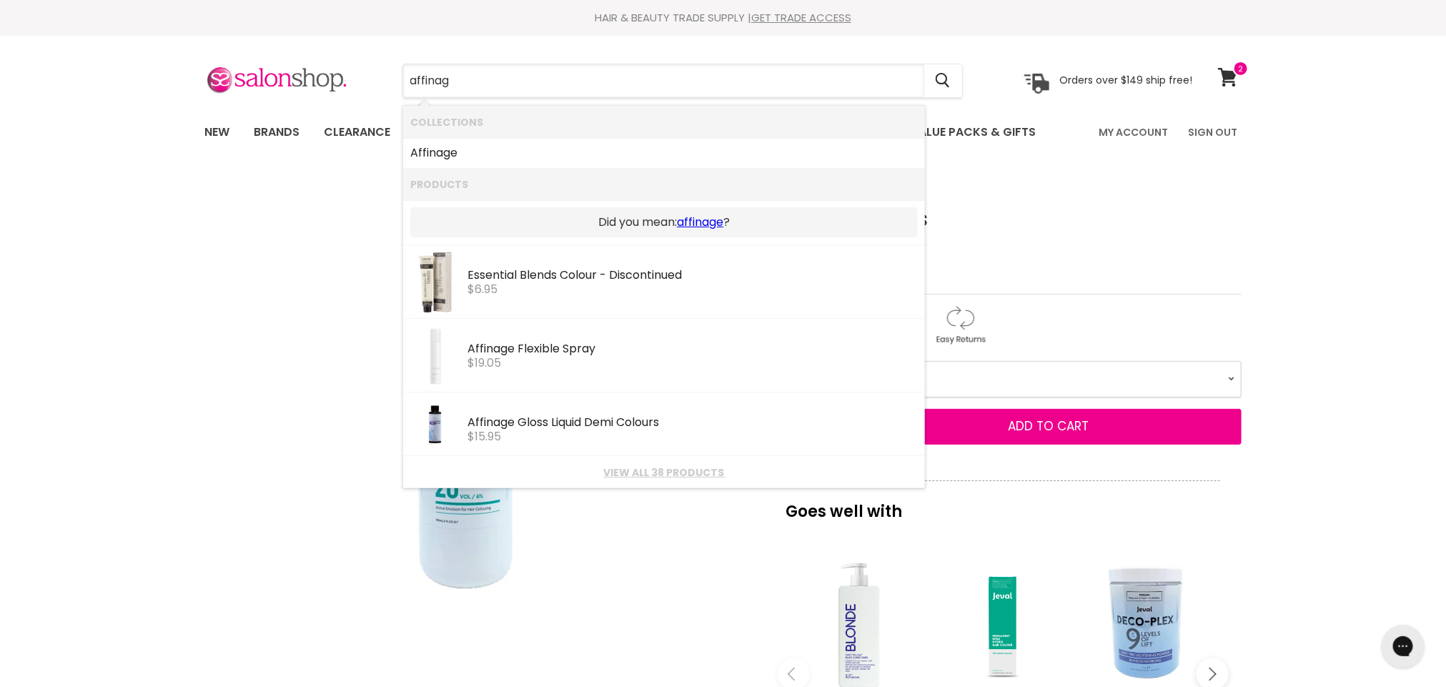
type input "affinage"
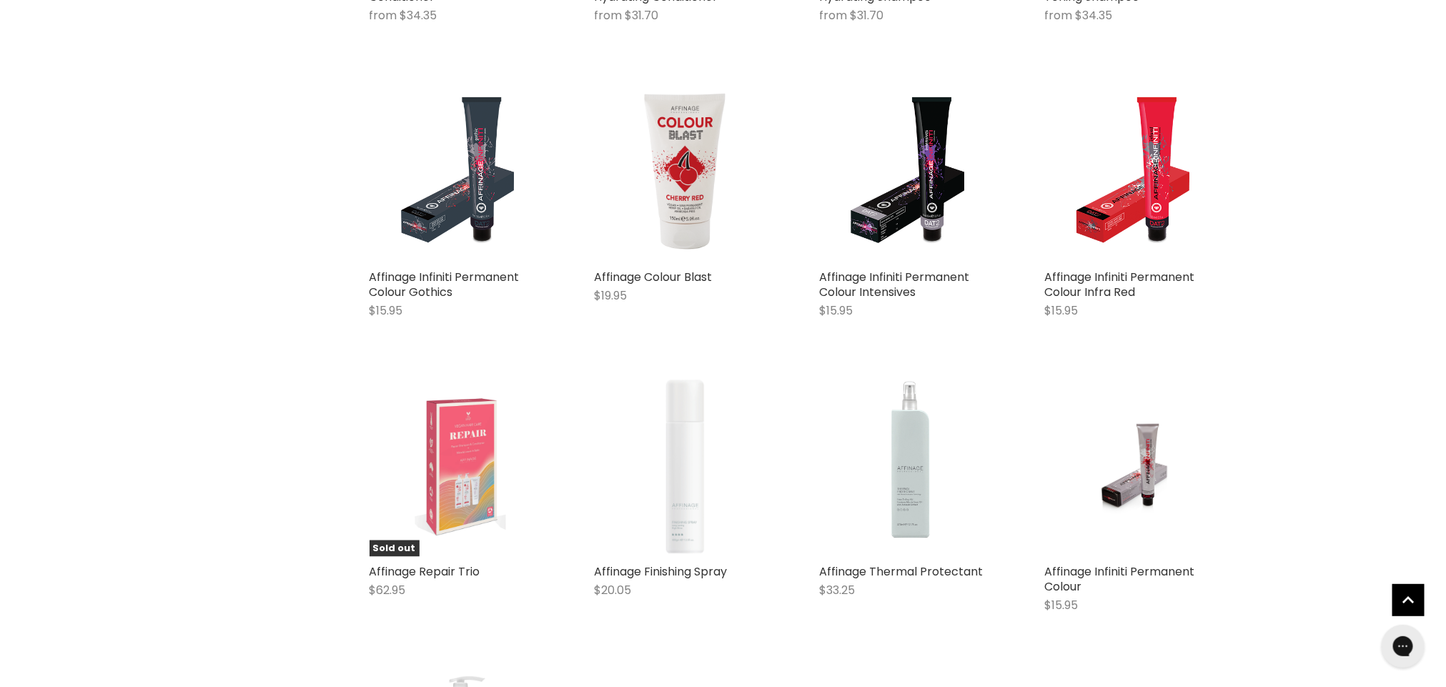
scroll to position [835, 0]
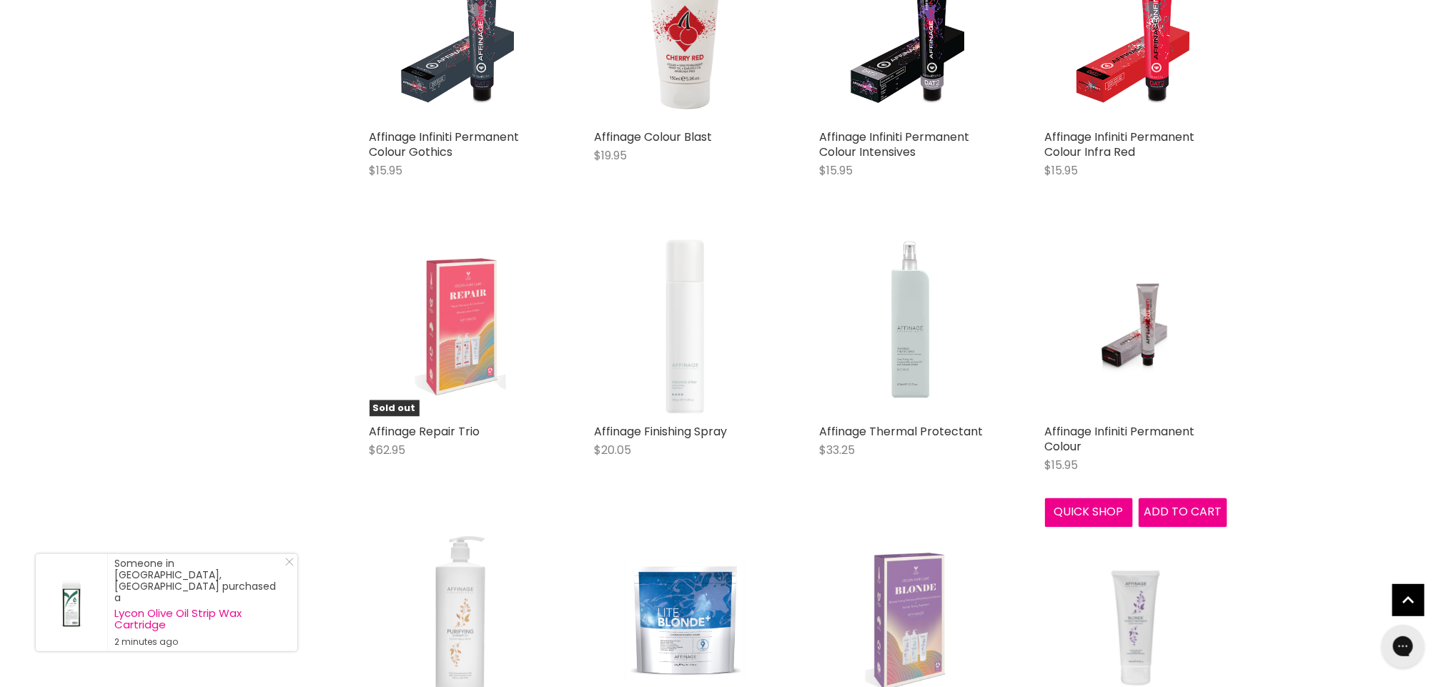
scroll to position [969, 0]
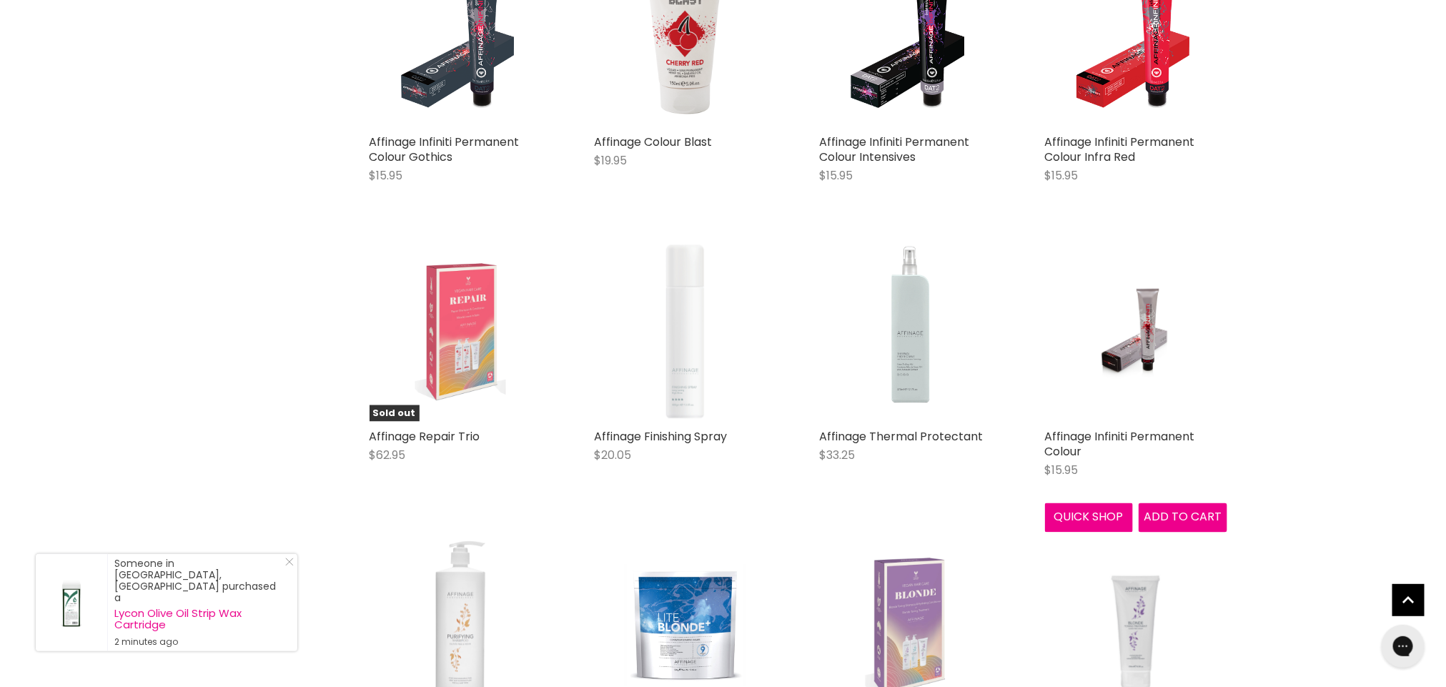
click at [1146, 438] on link "Affinage Infiniti Permanent Colour" at bounding box center [1120, 443] width 150 height 31
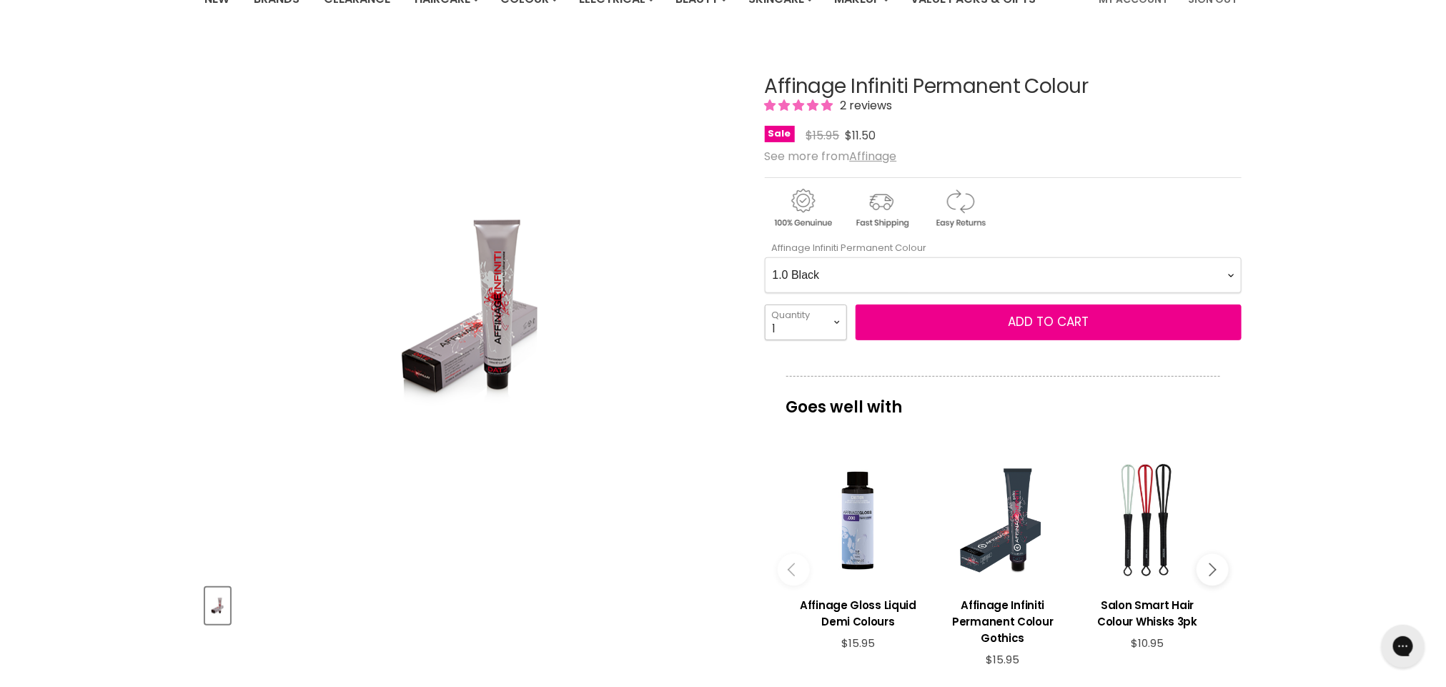
click at [839, 326] on select "1 2 3 4 5 6 7 8 9 10+" at bounding box center [806, 322] width 82 height 36
select select "2"
click at [765, 305] on select "1 2 3 4 5 6 7 8 9 10+" at bounding box center [806, 322] width 82 height 36
type input "2"
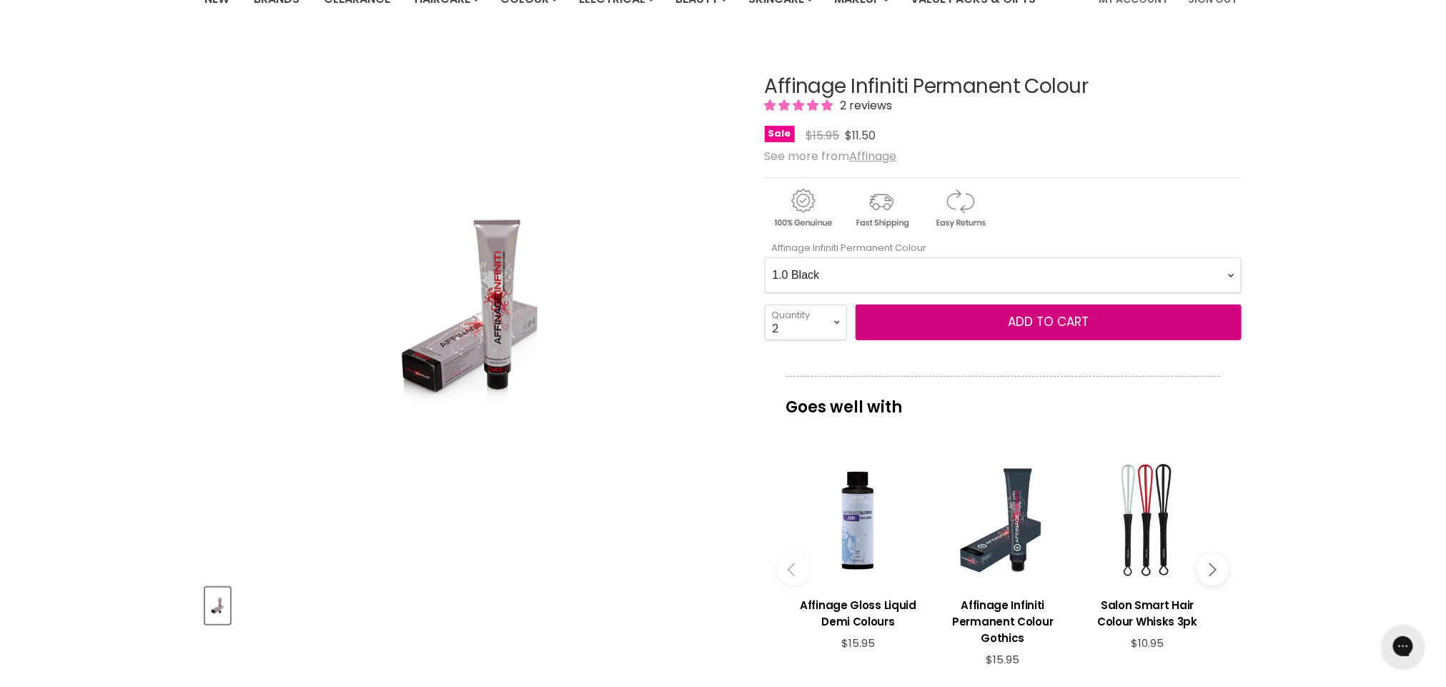
click at [978, 312] on button "Add to cart" at bounding box center [1048, 322] width 386 height 36
click at [997, 317] on button "Add to cart" at bounding box center [1048, 322] width 386 height 36
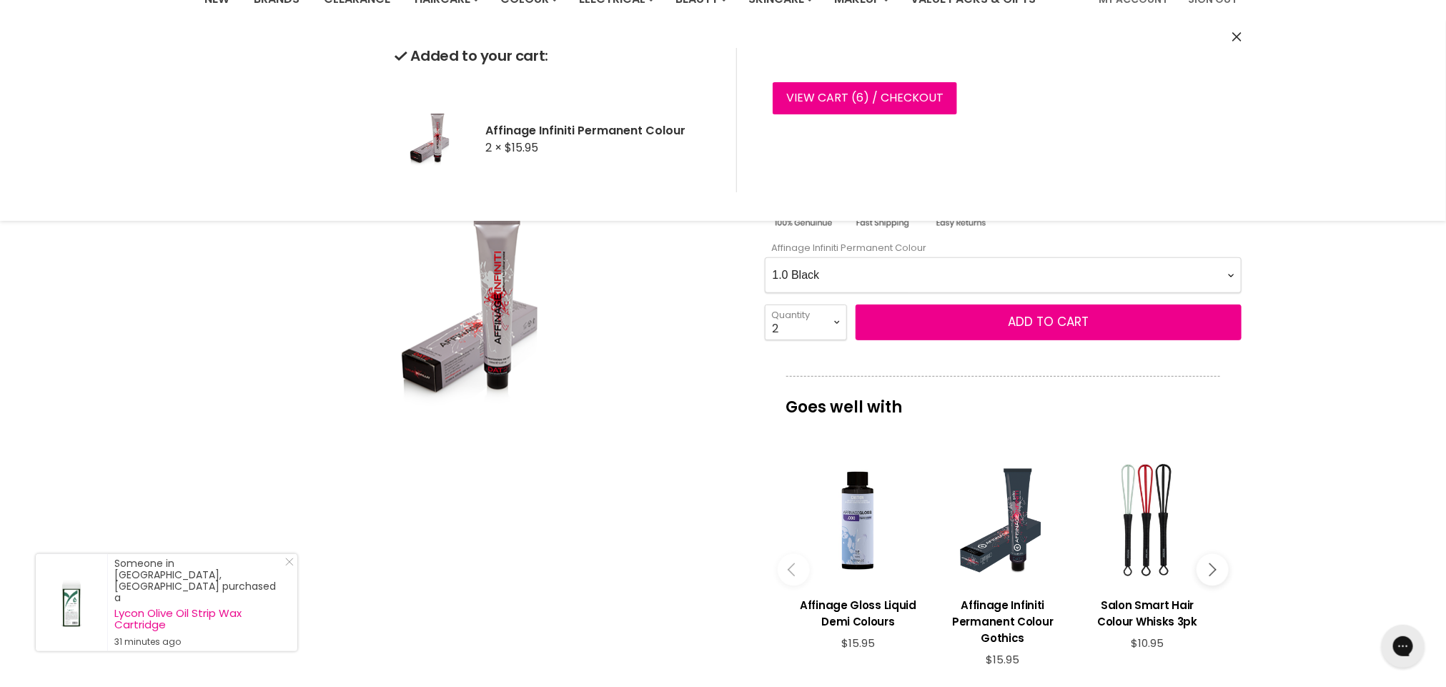
click at [1235, 275] on Colour-0-0 "1.0 Black 2.0 Very Dark Brown 3.0 Dark Brown 3.66 Dark Burgundy Brown 4.0 Mediu…" at bounding box center [1003, 275] width 477 height 36
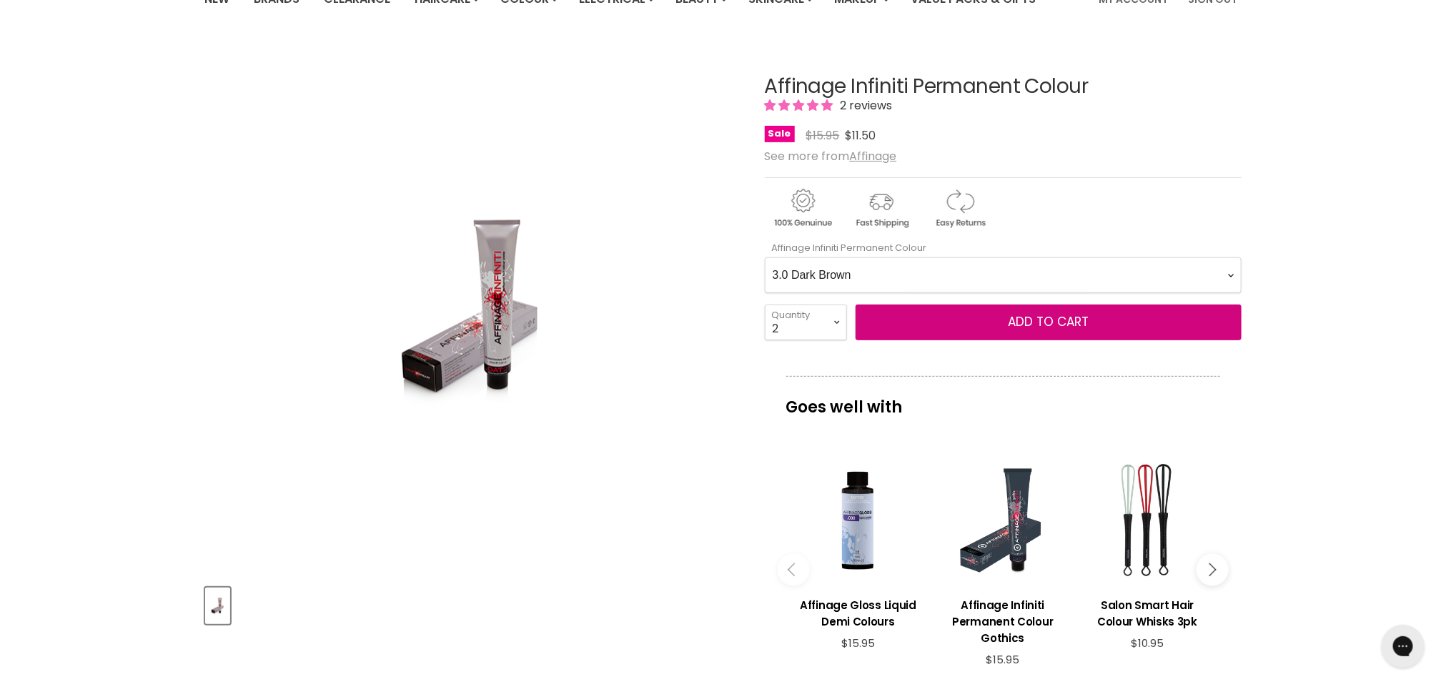
click at [765, 258] on Colour-0-0 "1.0 Black 2.0 Very Dark Brown 3.0 Dark Brown 3.66 Dark Burgundy Brown 4.0 Mediu…" at bounding box center [1003, 275] width 477 height 36
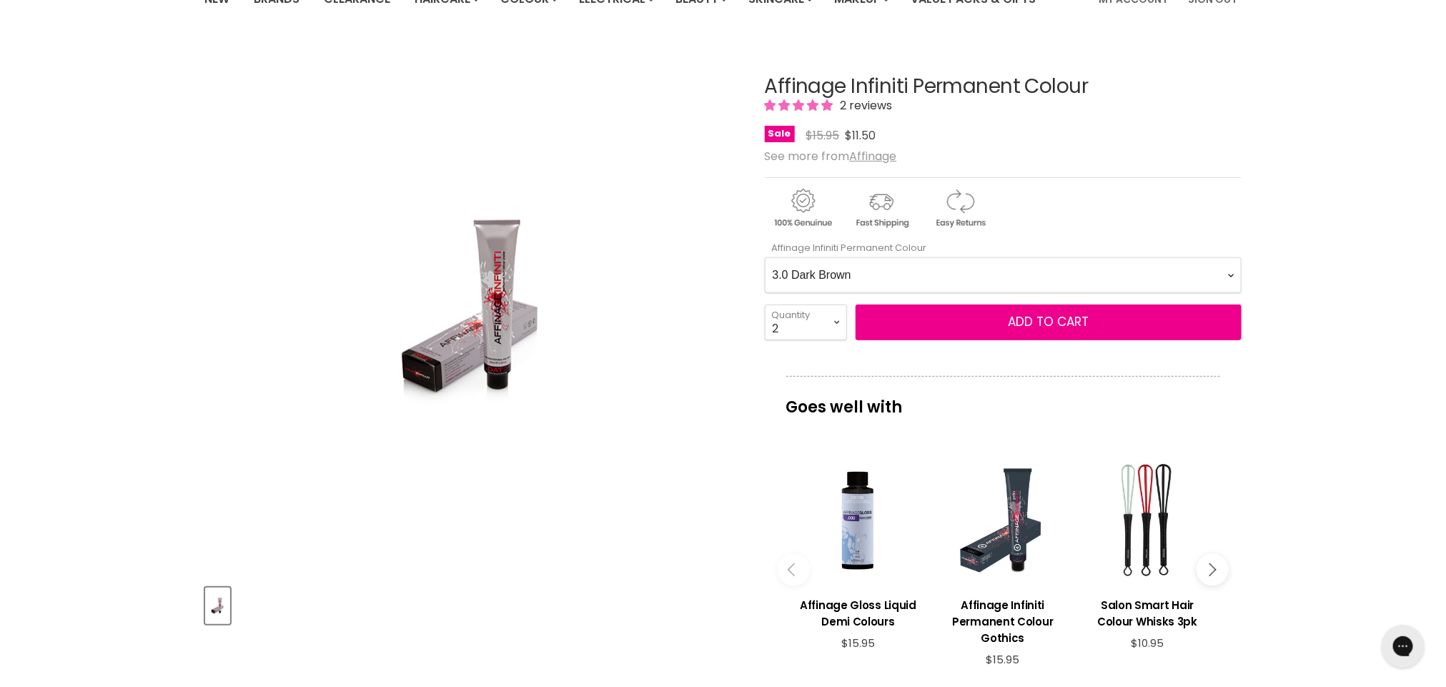
click at [1235, 274] on Colour-0-0 "1.0 Black 2.0 Very Dark Brown 3.0 Dark Brown 3.66 Dark Burgundy Brown 4.0 Mediu…" at bounding box center [1003, 275] width 477 height 36
click at [765, 258] on Colour-0-0 "1.0 Black 2.0 Very Dark Brown 3.0 Dark Brown 3.66 Dark Burgundy Brown 4.0 Mediu…" at bounding box center [1003, 275] width 477 height 36
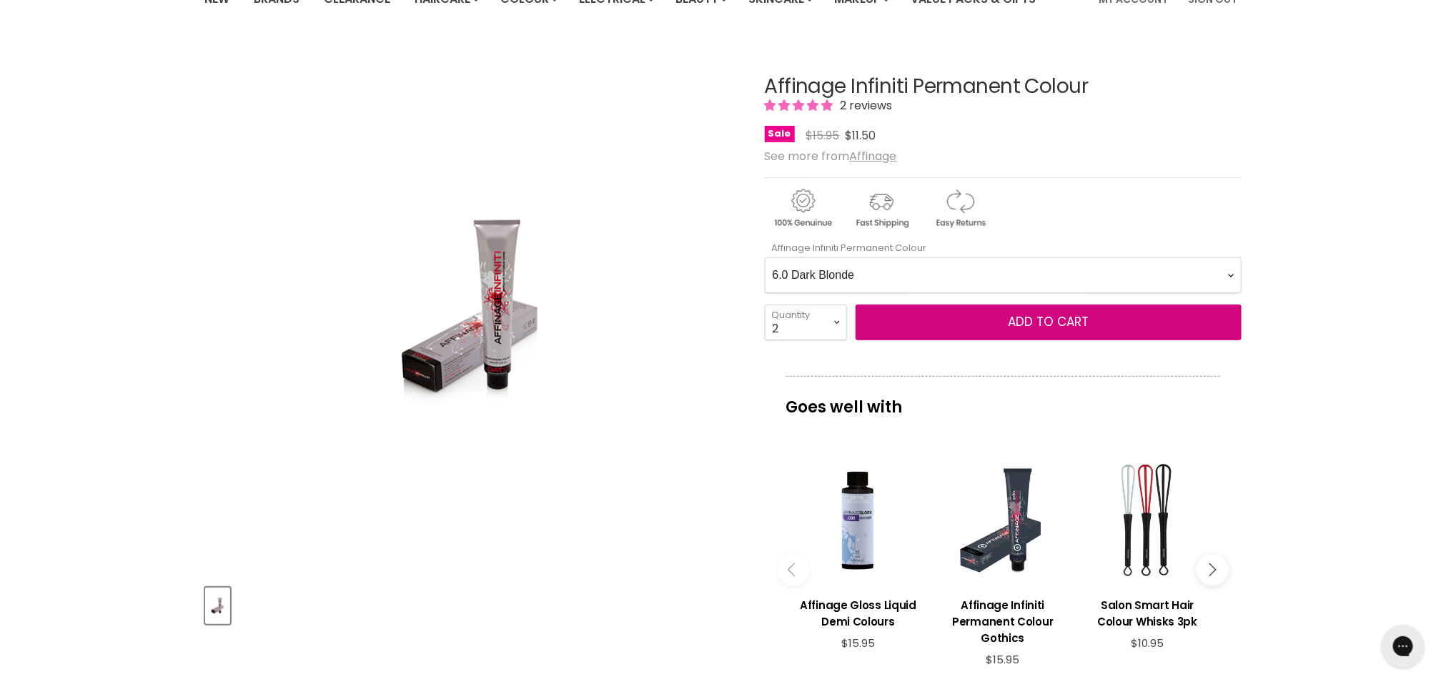
click at [918, 331] on button "Add to cart" at bounding box center [1048, 322] width 386 height 36
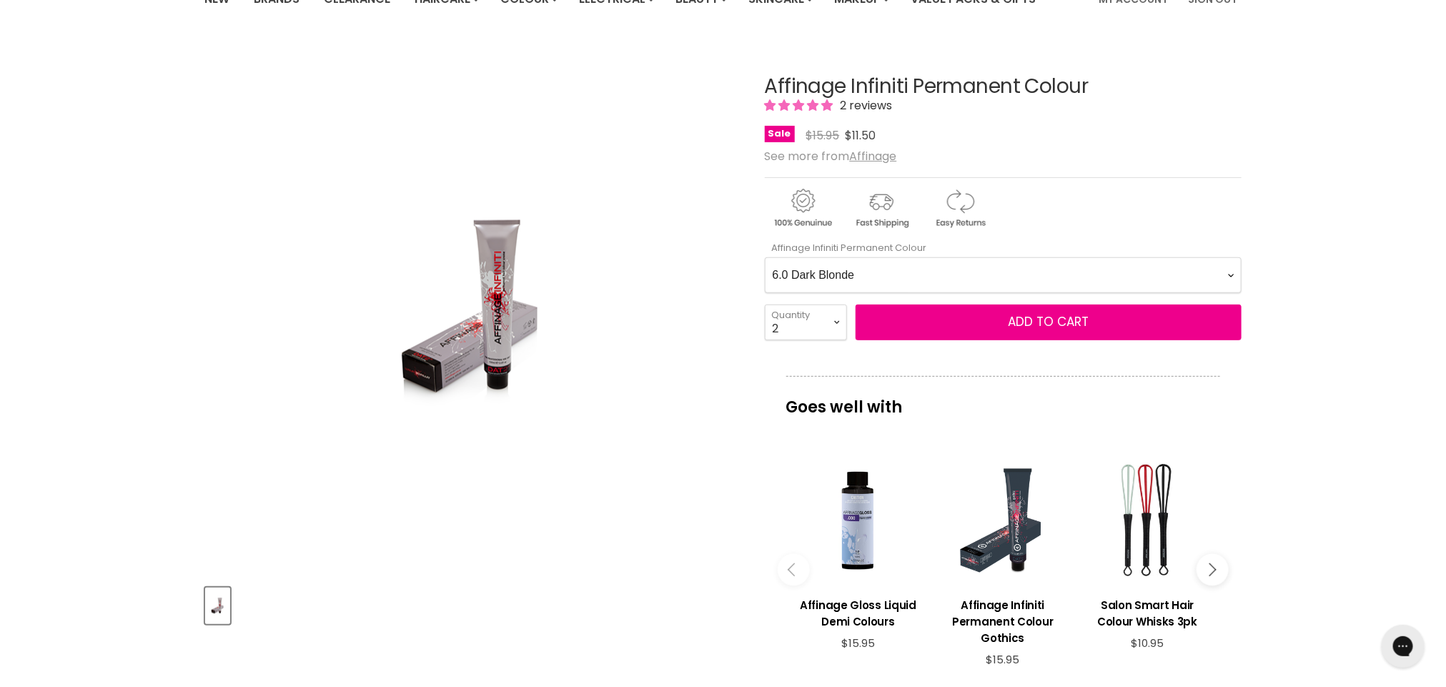
click at [1236, 279] on Colour-0-0 "1.0 Black 2.0 Very Dark Brown 3.0 Dark Brown 3.66 Dark Burgundy Brown 4.0 Mediu…" at bounding box center [1003, 275] width 477 height 36
click at [765, 258] on Colour-0-0 "1.0 Black 2.0 Very Dark Brown 3.0 Dark Brown 3.66 Dark Burgundy Brown 4.0 Mediu…" at bounding box center [1003, 275] width 477 height 36
click at [838, 317] on select "1 2 3 4 5 6 7 8 9 10+" at bounding box center [806, 322] width 82 height 36
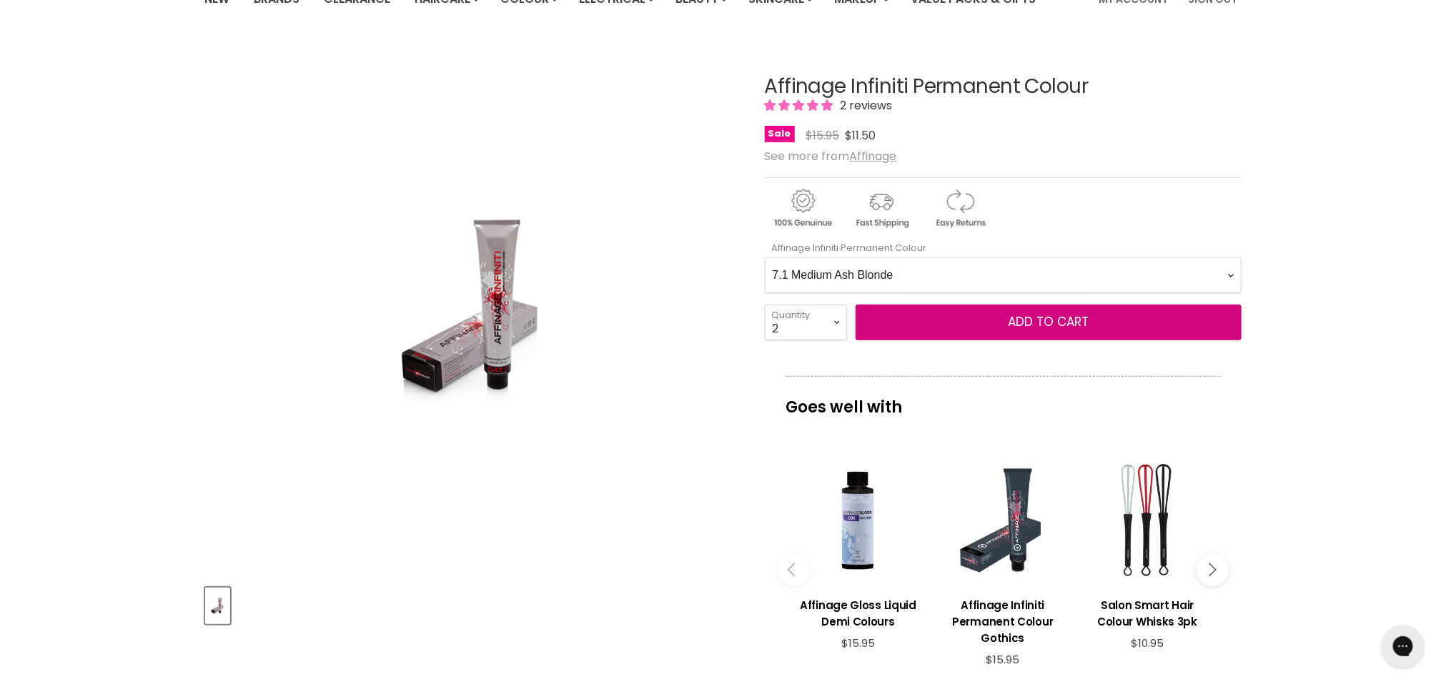
click at [983, 329] on button "Add to cart" at bounding box center [1048, 322] width 386 height 36
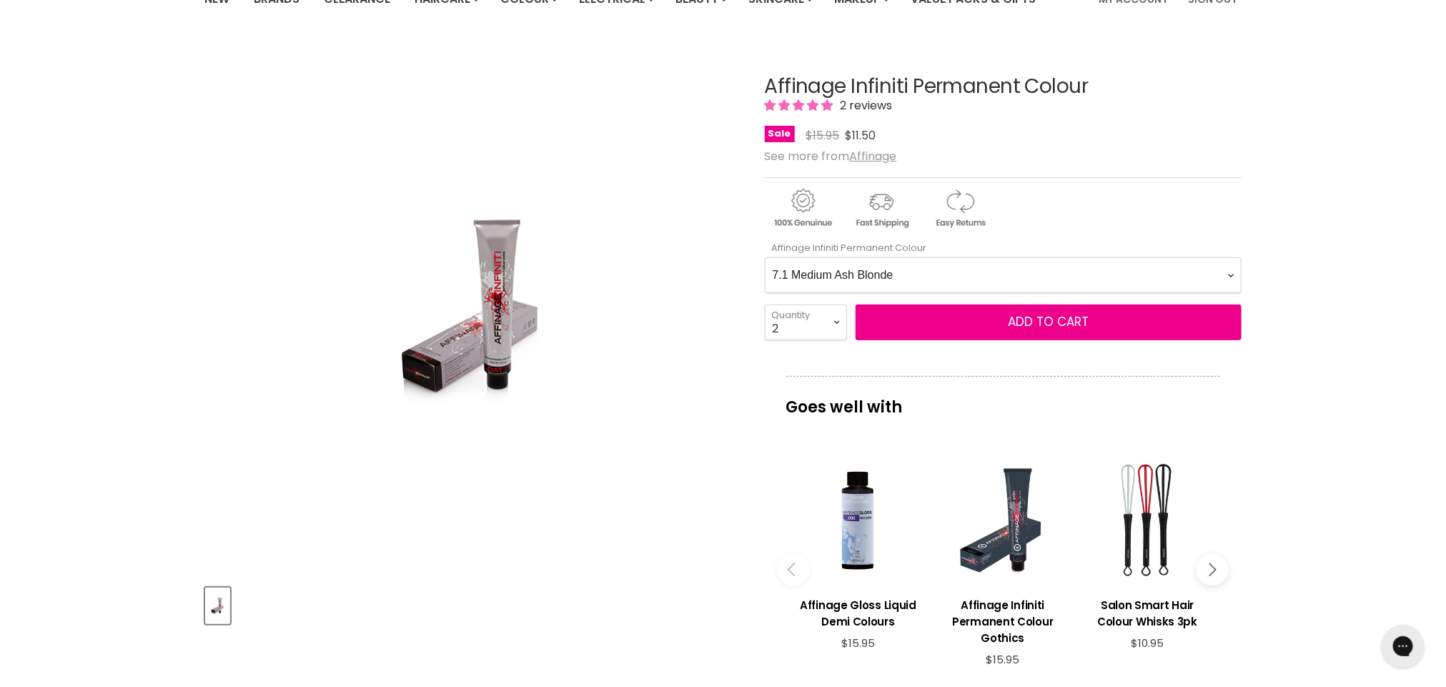
click at [1229, 275] on Colour-0-0 "1.0 Black 2.0 Very Dark Brown 3.0 Dark Brown 3.66 Dark Burgundy Brown 4.0 Mediu…" at bounding box center [1003, 275] width 477 height 36
click at [765, 258] on Colour-0-0 "1.0 Black 2.0 Very Dark Brown 3.0 Dark Brown 3.66 Dark Burgundy Brown 4.0 Mediu…" at bounding box center [1003, 275] width 477 height 36
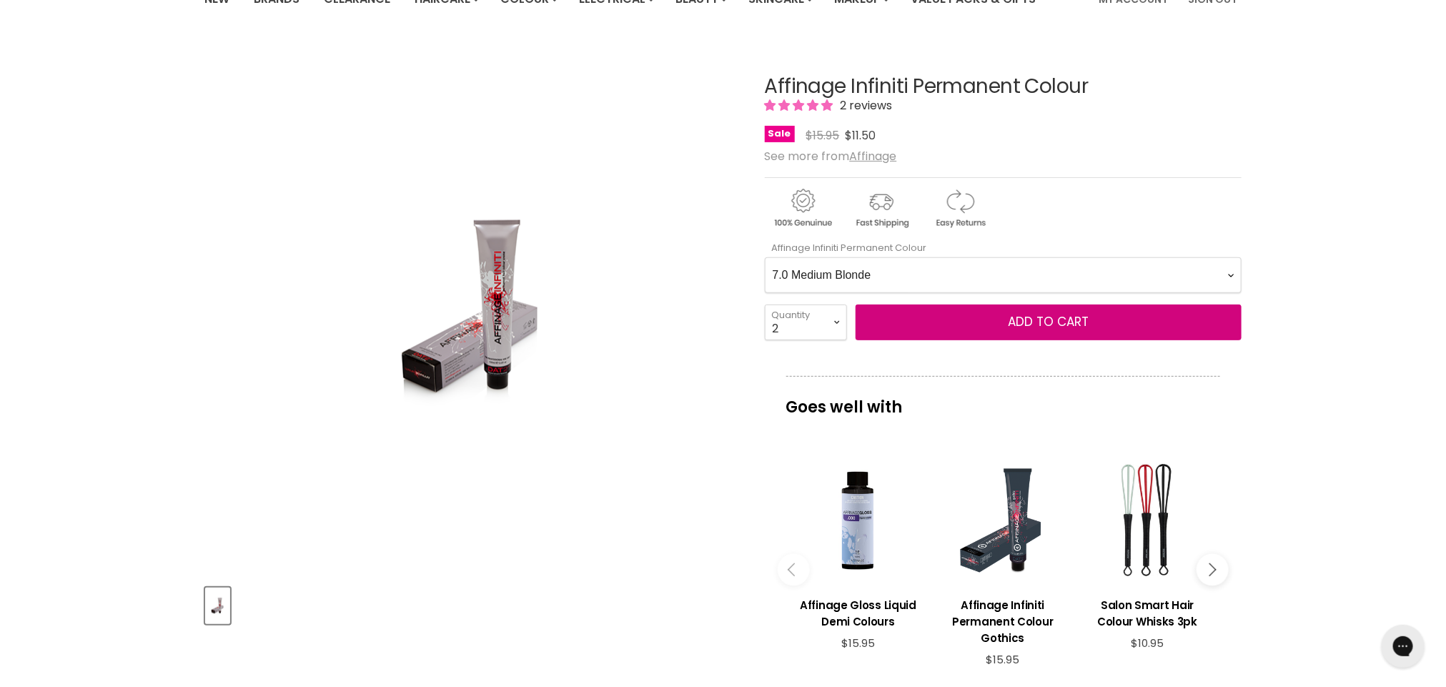
click at [1108, 322] on button "Add to cart" at bounding box center [1048, 322] width 386 height 36
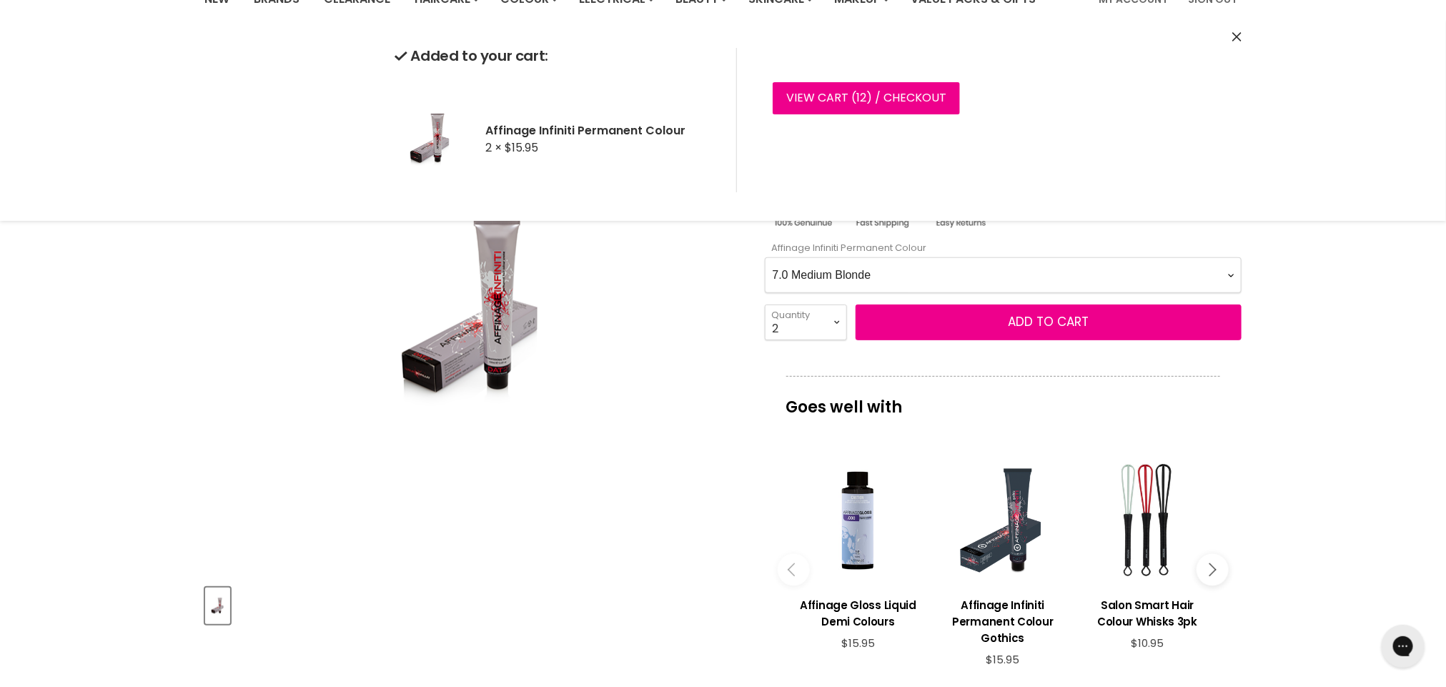
click at [1235, 272] on Colour-0-0 "1.0 Black 2.0 Very Dark Brown 3.0 Dark Brown 3.66 Dark Burgundy Brown 4.0 Mediu…" at bounding box center [1003, 275] width 477 height 36
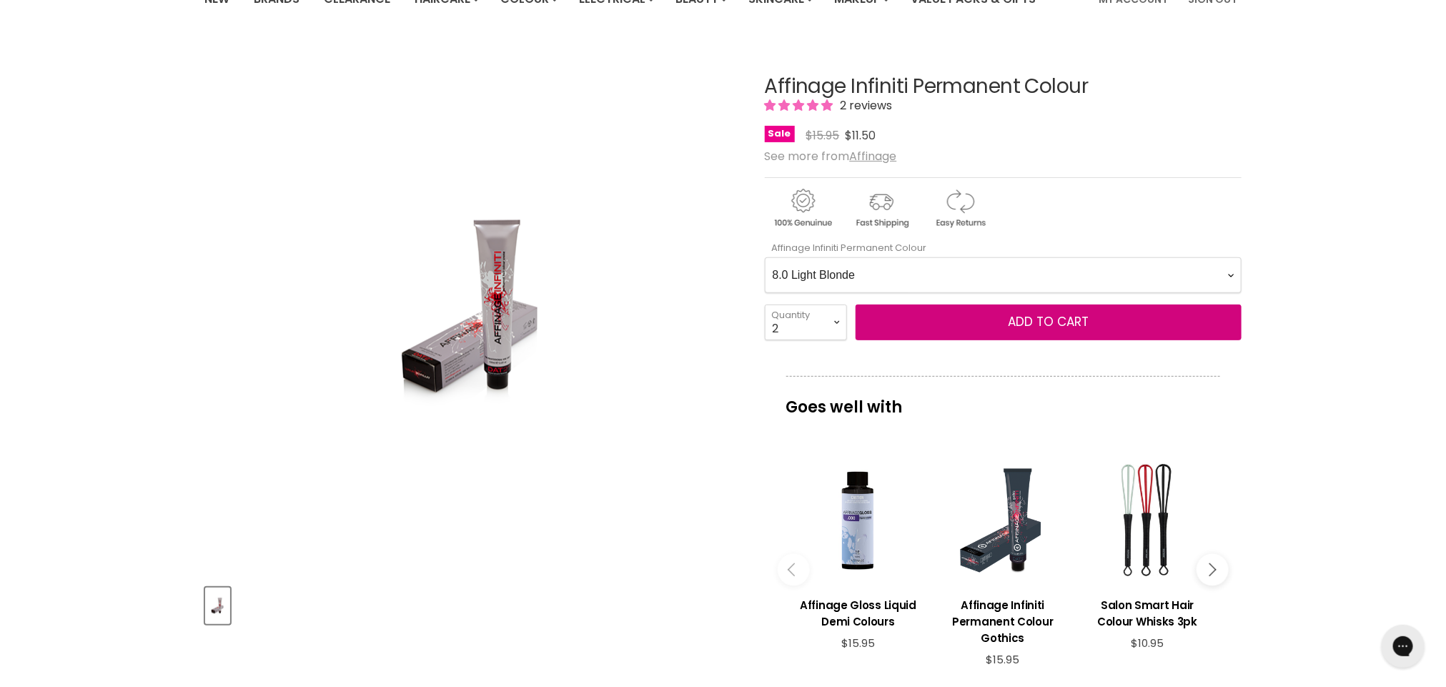
click at [765, 258] on Colour-0-0 "1.0 Black 2.0 Very Dark Brown 3.0 Dark Brown 3.66 Dark Burgundy Brown 4.0 Mediu…" at bounding box center [1003, 275] width 477 height 36
click at [1106, 322] on button "Add to cart" at bounding box center [1048, 322] width 386 height 36
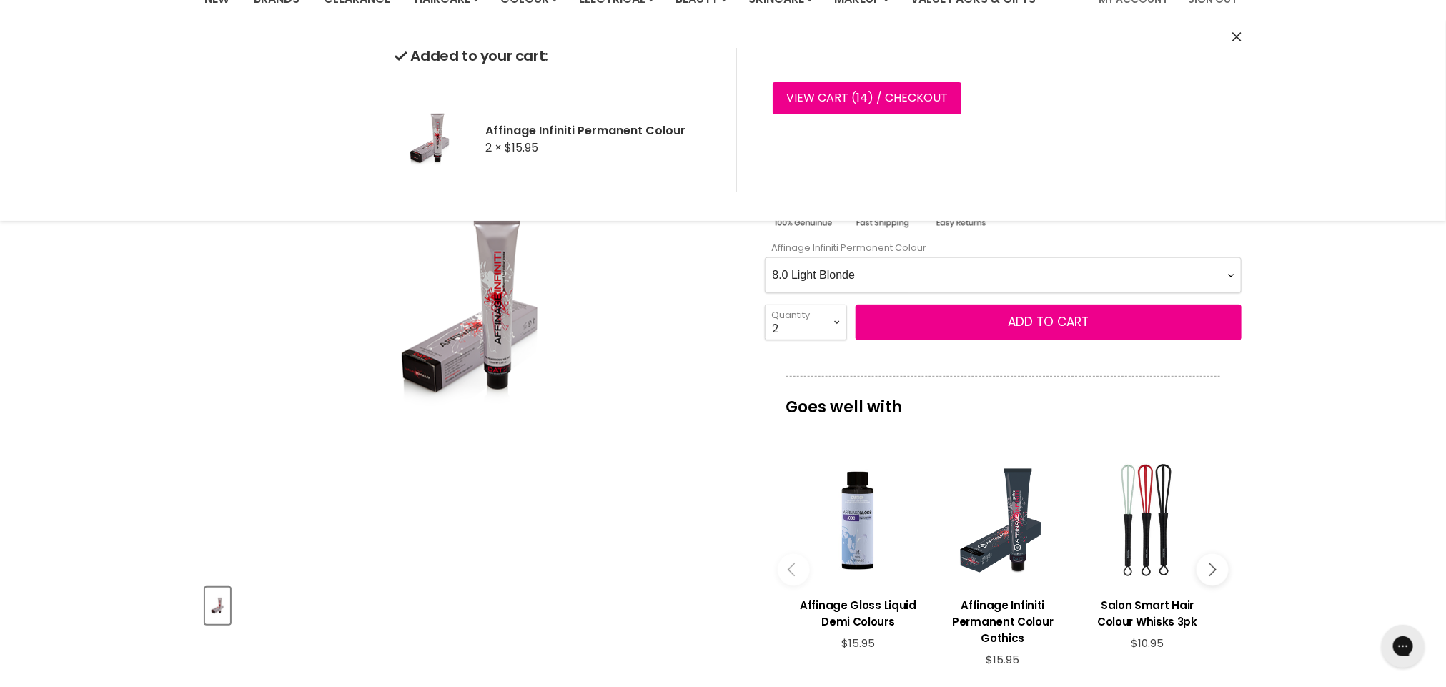
click at [833, 313] on select "1 2 3 4 5 6 7 8 9 10+" at bounding box center [806, 322] width 82 height 36
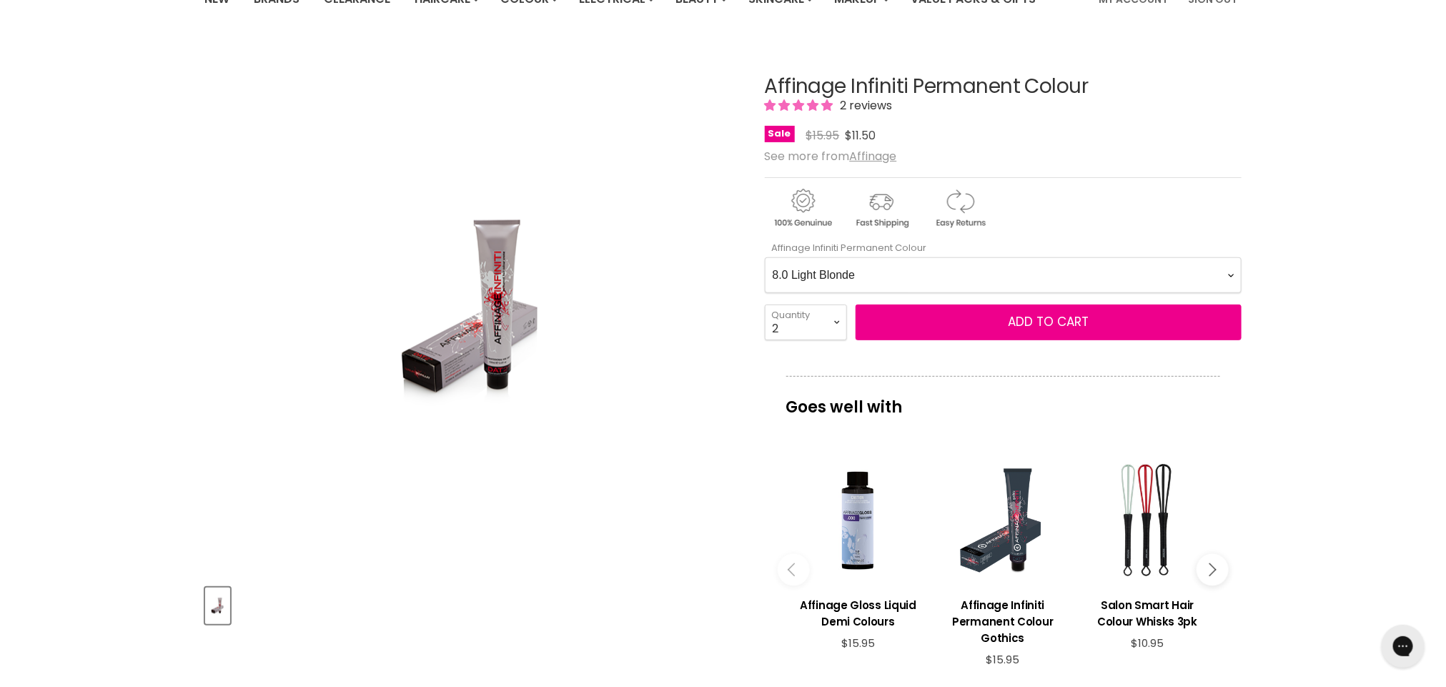
click at [1223, 408] on div "Goes well with imageUrl Affinage Gloss Liquid Demi Colours $15.95 imageUrl Affi…" at bounding box center [1003, 538] width 477 height 325
click at [1226, 271] on Colour-0-0 "1.0 Black 2.0 Very Dark Brown 3.0 Dark Brown 3.66 Dark Burgundy Brown 4.0 Mediu…" at bounding box center [1003, 275] width 477 height 36
click at [765, 258] on Colour-0-0 "1.0 Black 2.0 Very Dark Brown 3.0 Dark Brown 3.66 Dark Burgundy Brown 4.0 Mediu…" at bounding box center [1003, 275] width 477 height 36
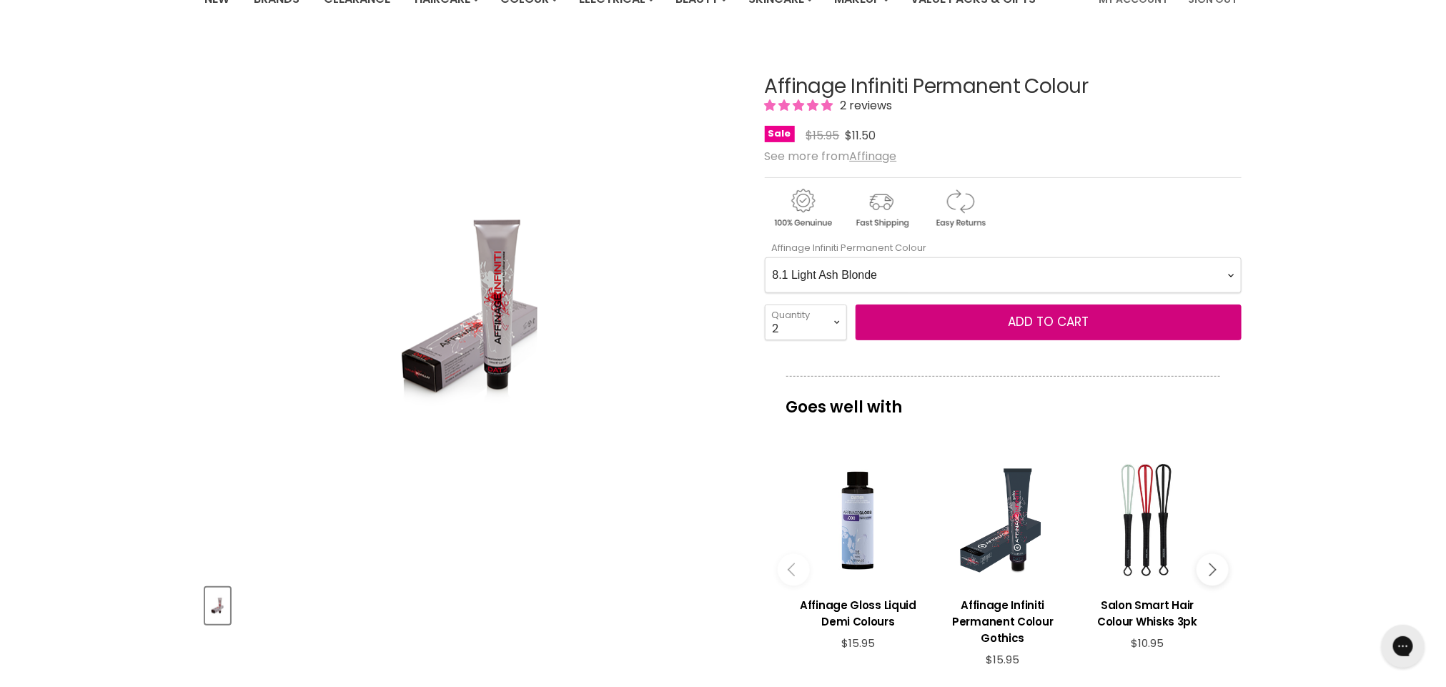
click at [973, 320] on button "Add to cart" at bounding box center [1048, 322] width 386 height 36
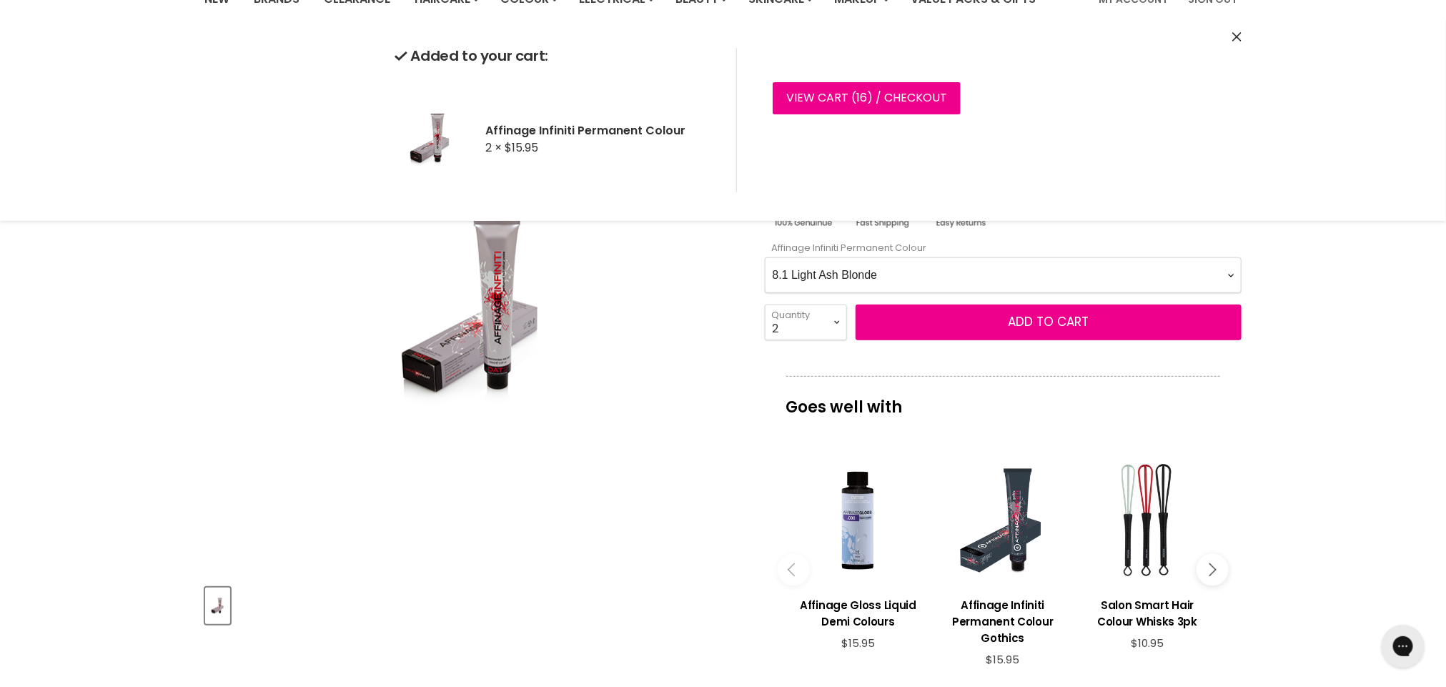
click at [1234, 270] on Colour-0-0 "1.0 Black 2.0 Very Dark Brown 3.0 Dark Brown 3.66 Dark Burgundy Brown 4.0 Mediu…" at bounding box center [1003, 275] width 477 height 36
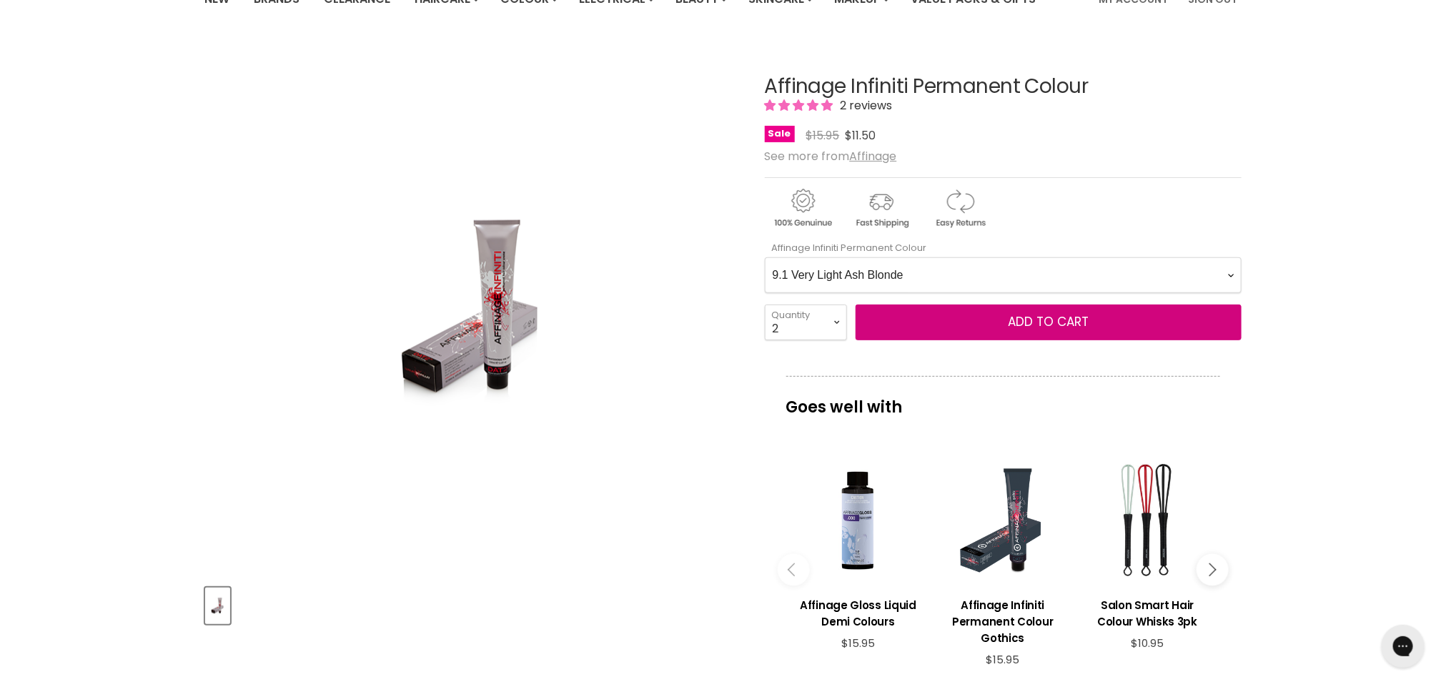
click at [765, 258] on Colour-0-0 "1.0 Black 2.0 Very Dark Brown 3.0 Dark Brown 3.66 Dark Burgundy Brown 4.0 Mediu…" at bounding box center [1003, 275] width 477 height 36
click at [1083, 326] on span "Add to cart" at bounding box center [1048, 321] width 81 height 17
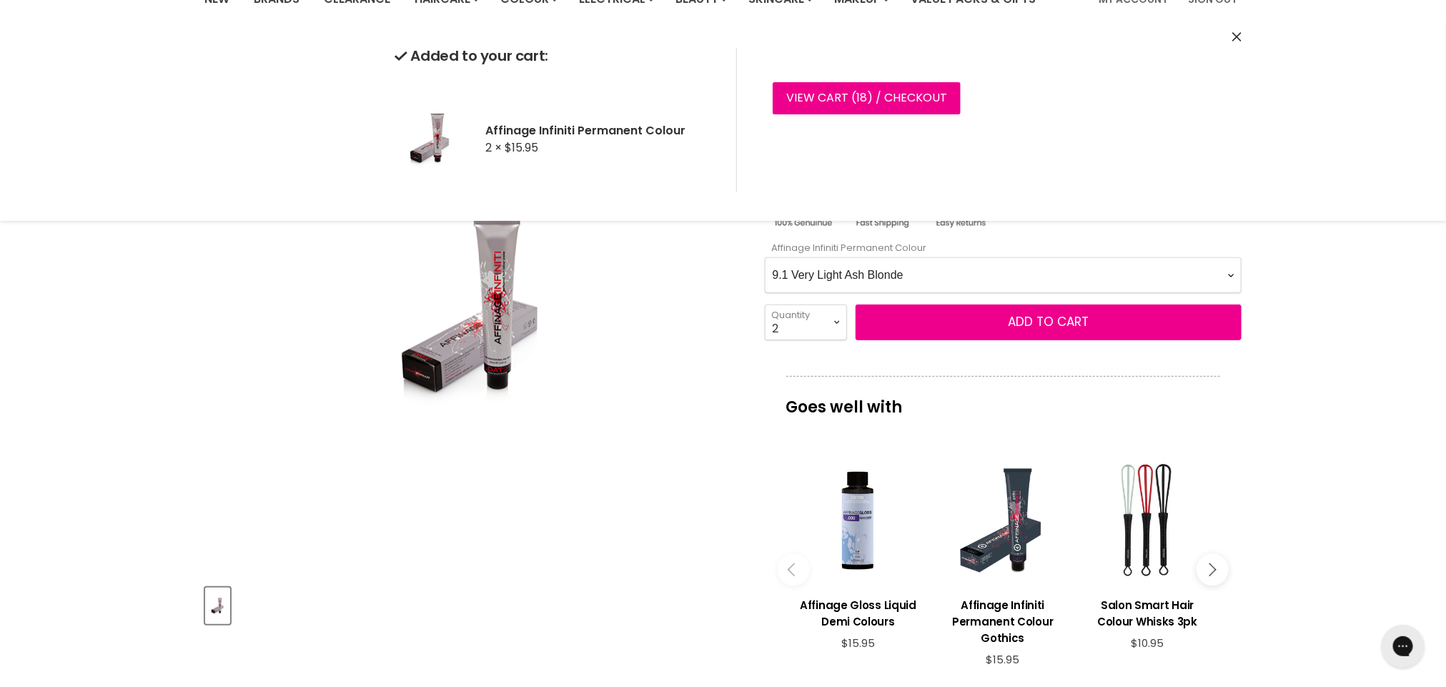
click at [1235, 277] on Colour-0-0 "1.0 Black 2.0 Very Dark Brown 3.0 Dark Brown 3.66 Dark Burgundy Brown 4.0 Mediu…" at bounding box center [1003, 275] width 477 height 36
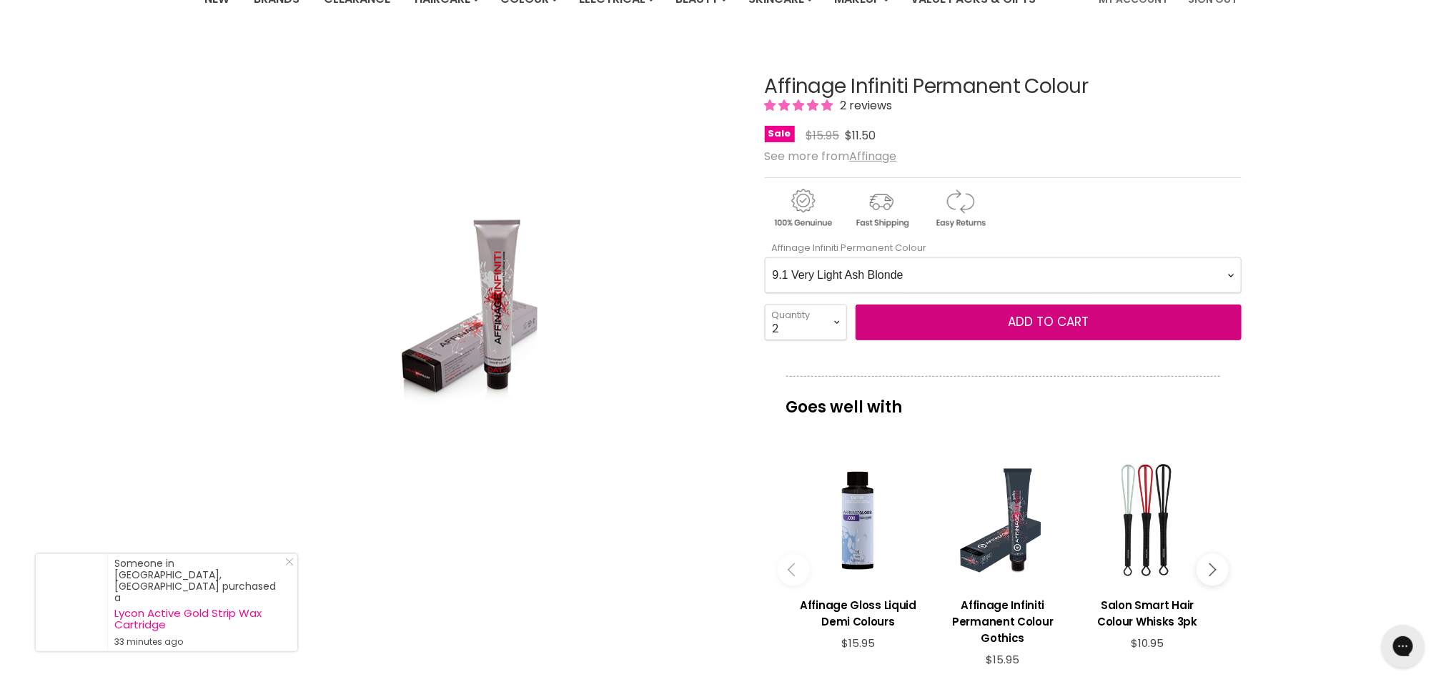
select Colour-0-0 "10.0 Extra Light Blonde"
click at [765, 258] on Colour-0-0 "1.0 Black 2.0 Very Dark Brown 3.0 Dark Brown 3.66 Dark Burgundy Brown 4.0 Mediu…" at bounding box center [1003, 275] width 477 height 36
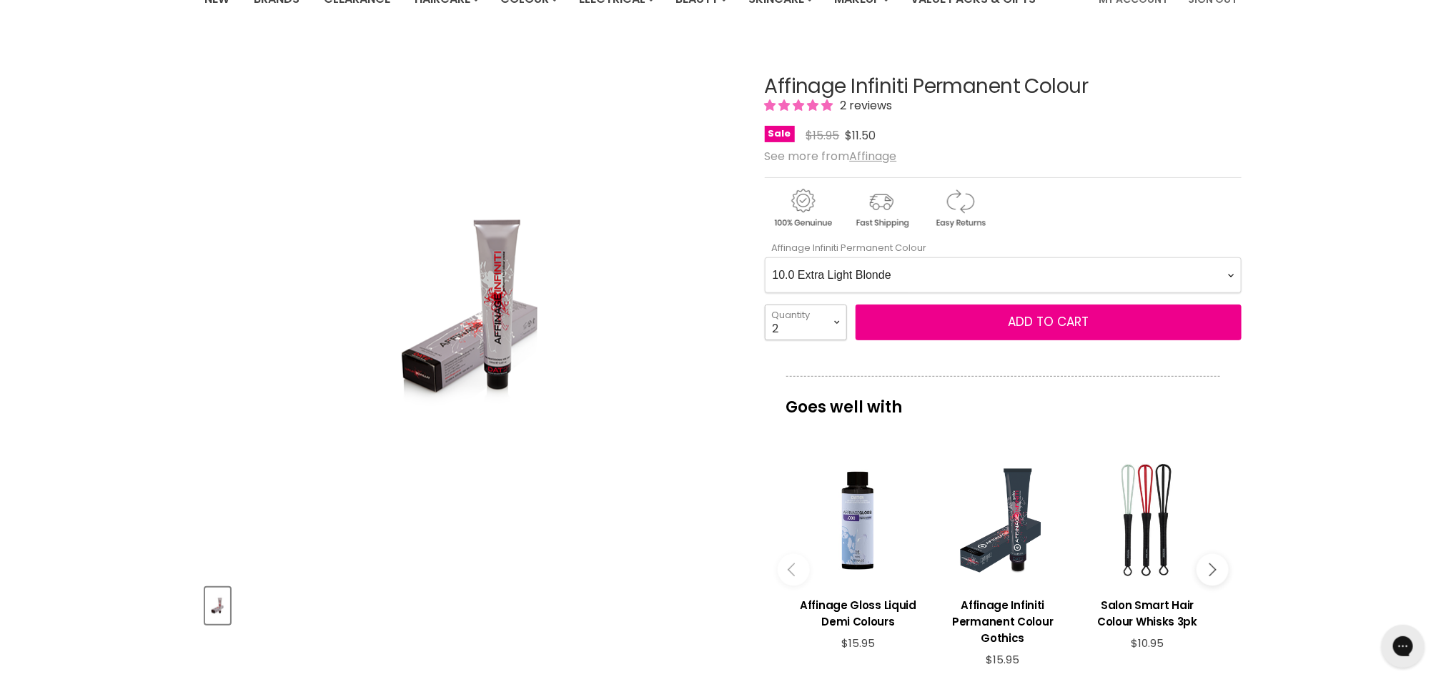
click at [839, 326] on select "1 2 3 4 5 6 7 8 9 10+" at bounding box center [806, 322] width 82 height 36
select select "1"
click at [765, 305] on select "1 2 3 4 5 6 7 8 9 10+" at bounding box center [806, 322] width 82 height 36
type input "1"
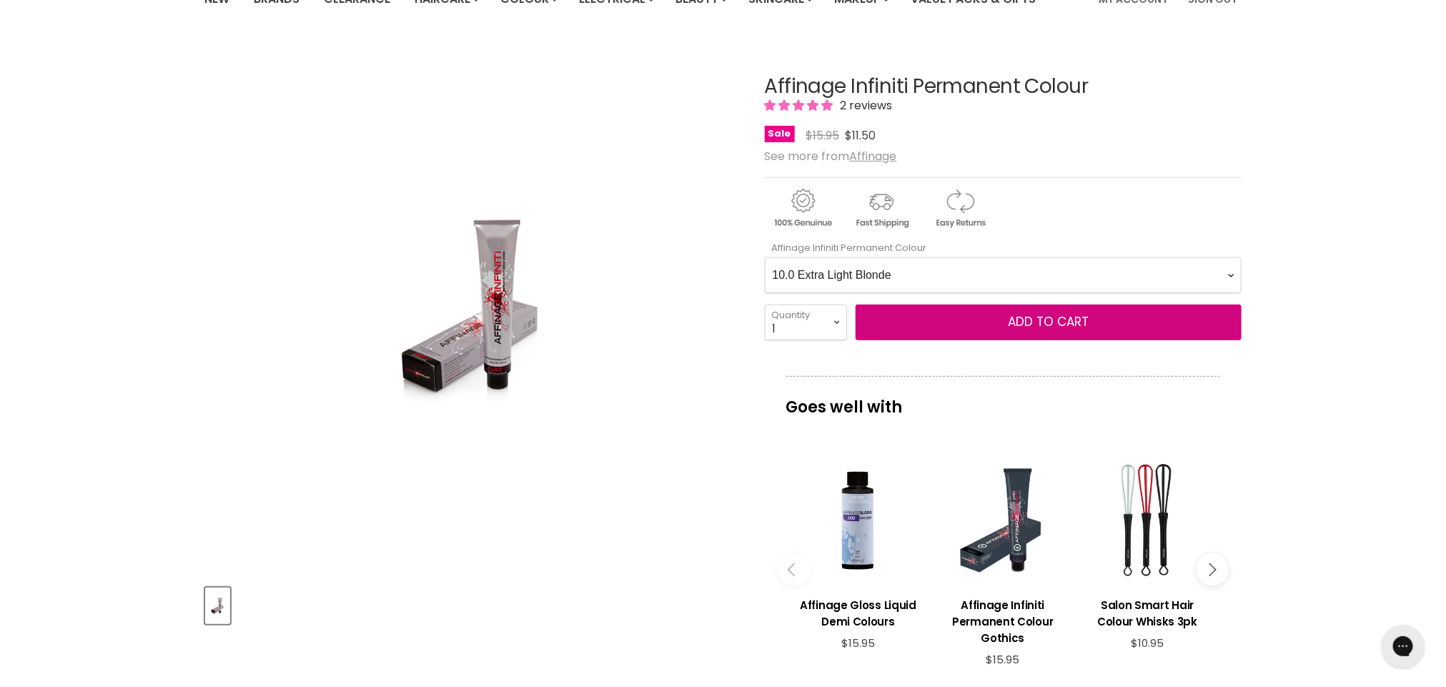
click at [983, 324] on button "Add to cart" at bounding box center [1048, 322] width 386 height 36
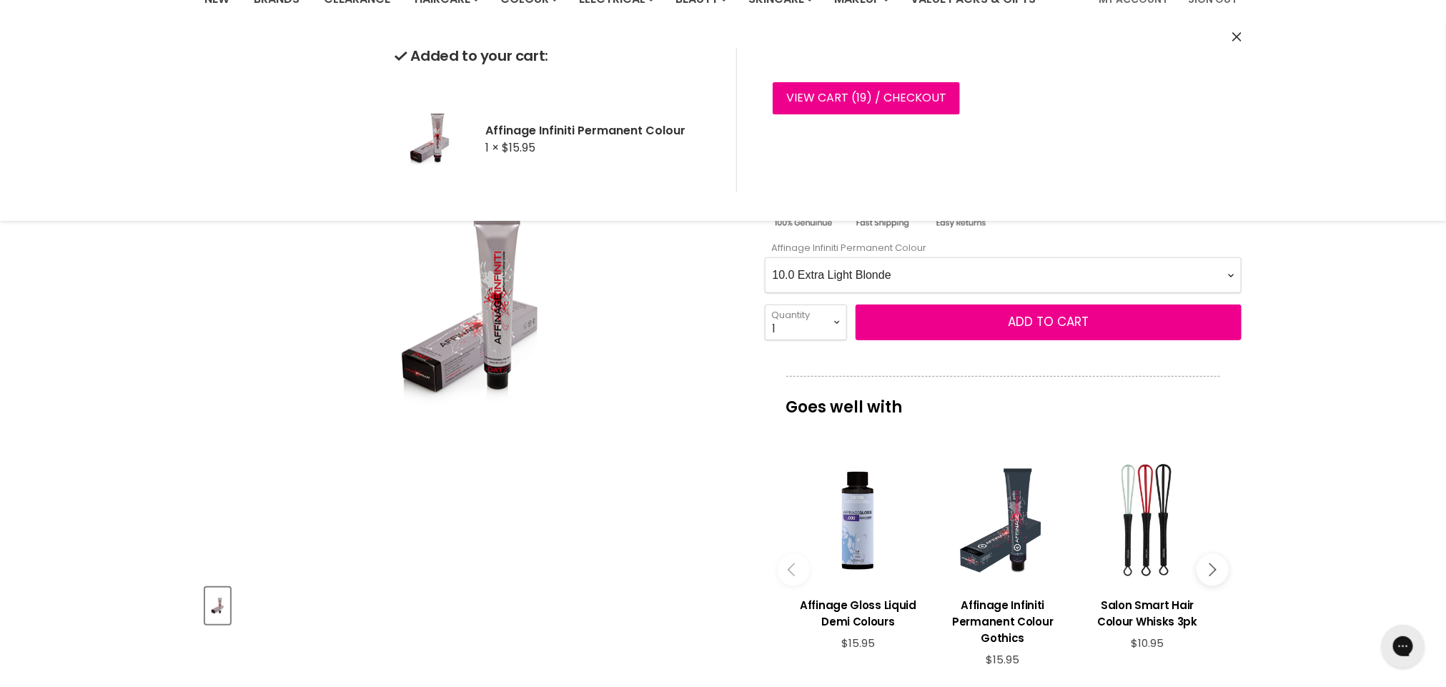
click at [1231, 272] on Colour-0-0 "1.0 Black 2.0 Very Dark Brown 3.0 Dark Brown 3.66 Dark Burgundy Brown 4.0 Mediu…" at bounding box center [1003, 275] width 477 height 36
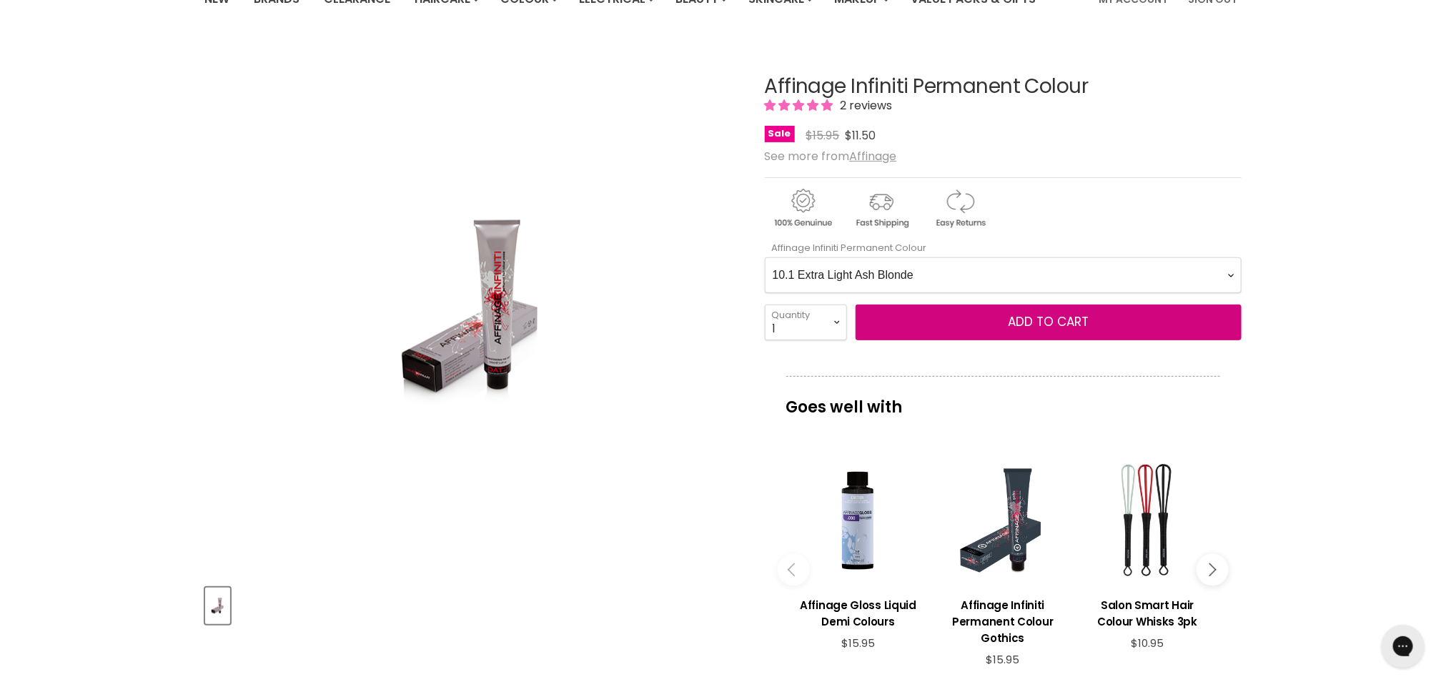
click at [765, 258] on Colour-0-0 "1.0 Black 2.0 Very Dark Brown 3.0 Dark Brown 3.66 Dark Burgundy Brown 4.0 Mediu…" at bounding box center [1003, 275] width 477 height 36
click at [963, 324] on button "Add to cart" at bounding box center [1048, 322] width 386 height 36
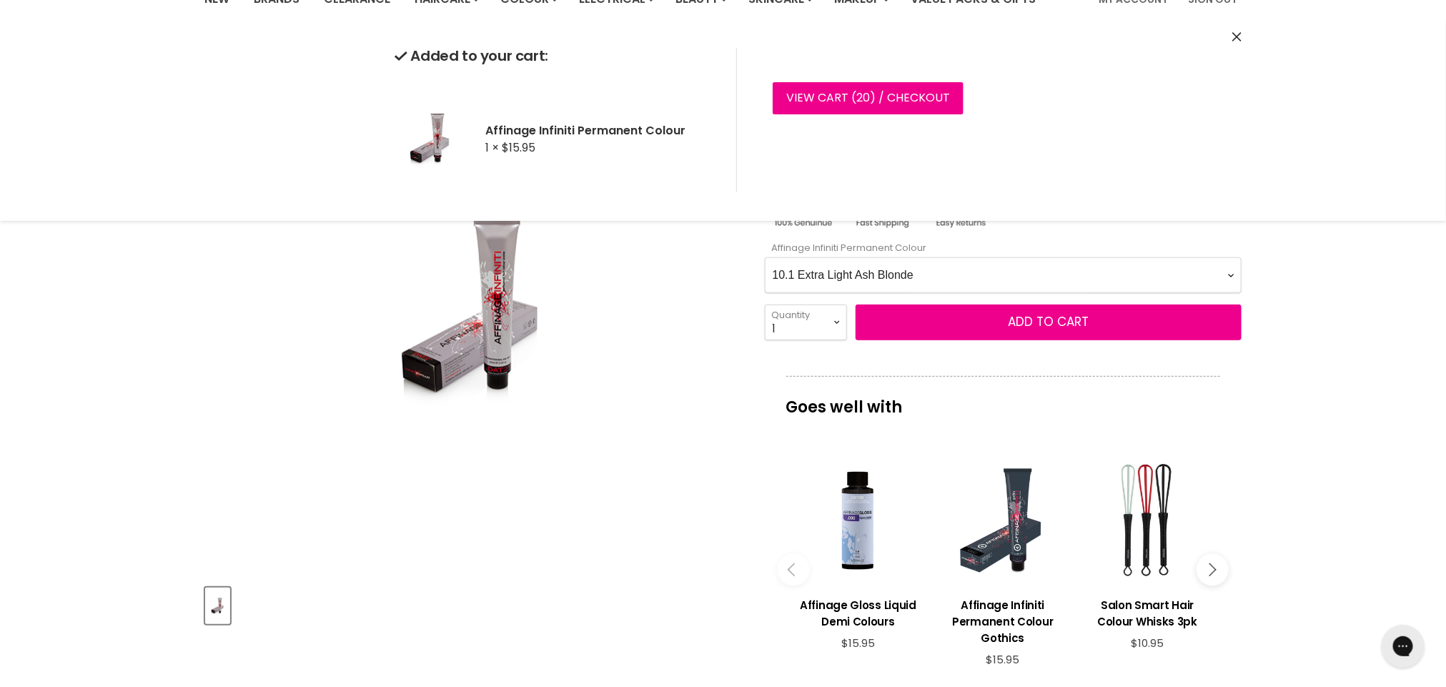
click at [1236, 274] on Colour-0-0 "1.0 Black 2.0 Very Dark Brown 3.0 Dark Brown 3.66 Dark Burgundy Brown 4.0 Mediu…" at bounding box center [1003, 275] width 477 height 36
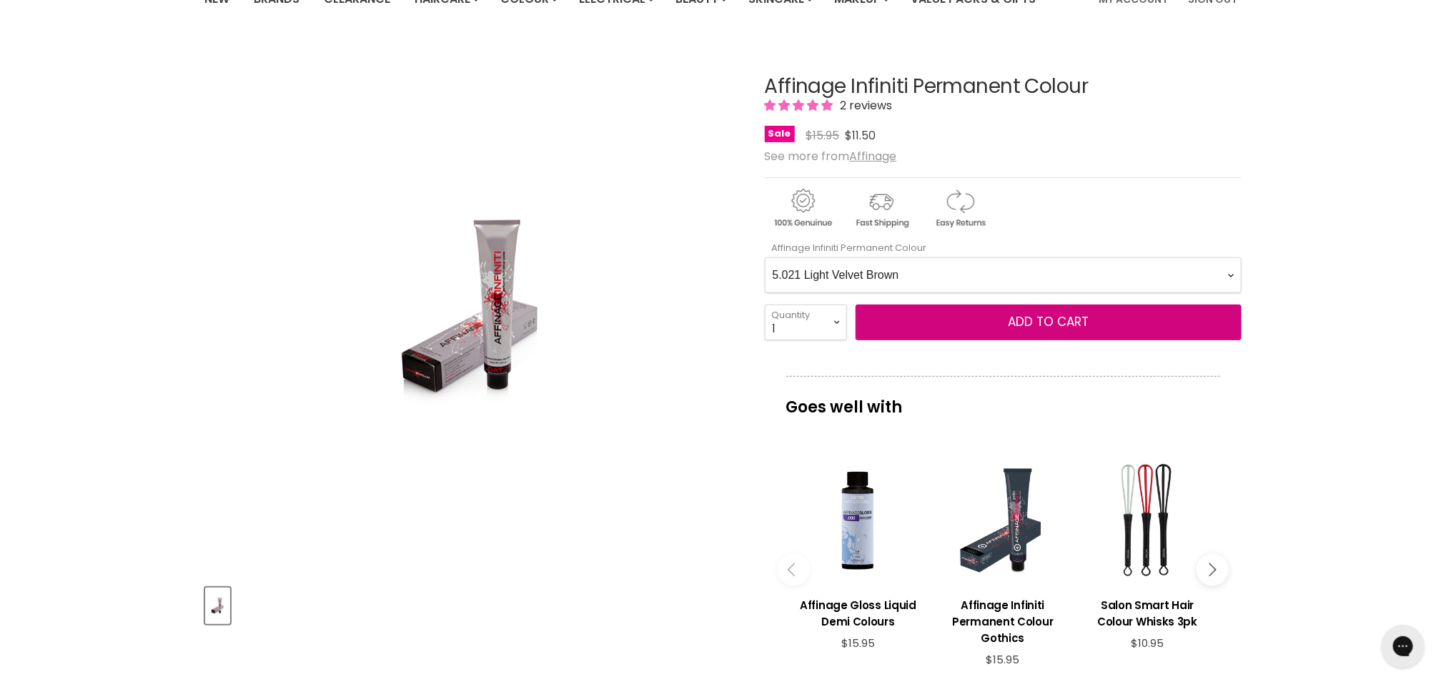
click at [765, 258] on Colour-0-0 "1.0 Black 2.0 Very Dark Brown 3.0 Dark Brown 3.66 Dark Burgundy Brown 4.0 Mediu…" at bounding box center [1003, 275] width 477 height 36
click at [1018, 329] on span "Add to cart" at bounding box center [1048, 321] width 81 height 17
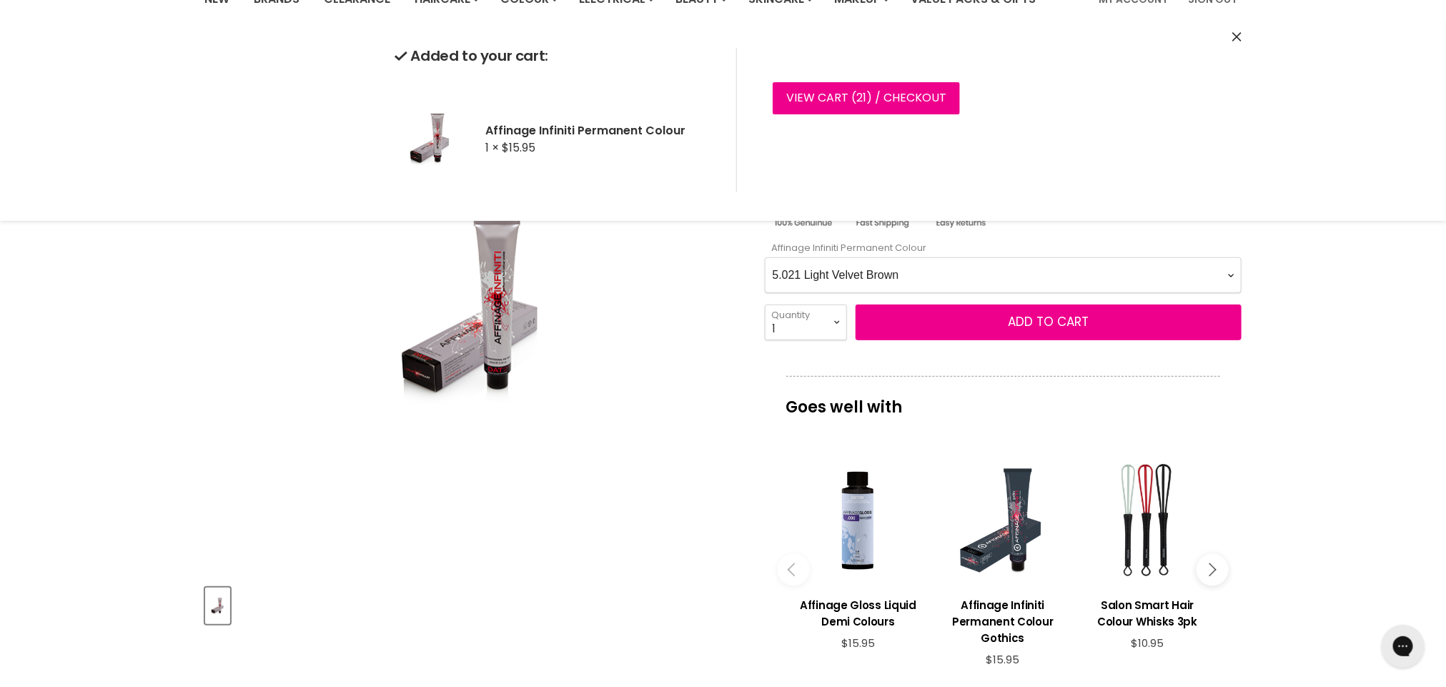
click at [1233, 279] on Colour-0-0 "1.0 Black 2.0 Very Dark Brown 3.0 Dark Brown 3.66 Dark Burgundy Brown 4.0 Mediu…" at bounding box center [1003, 275] width 477 height 36
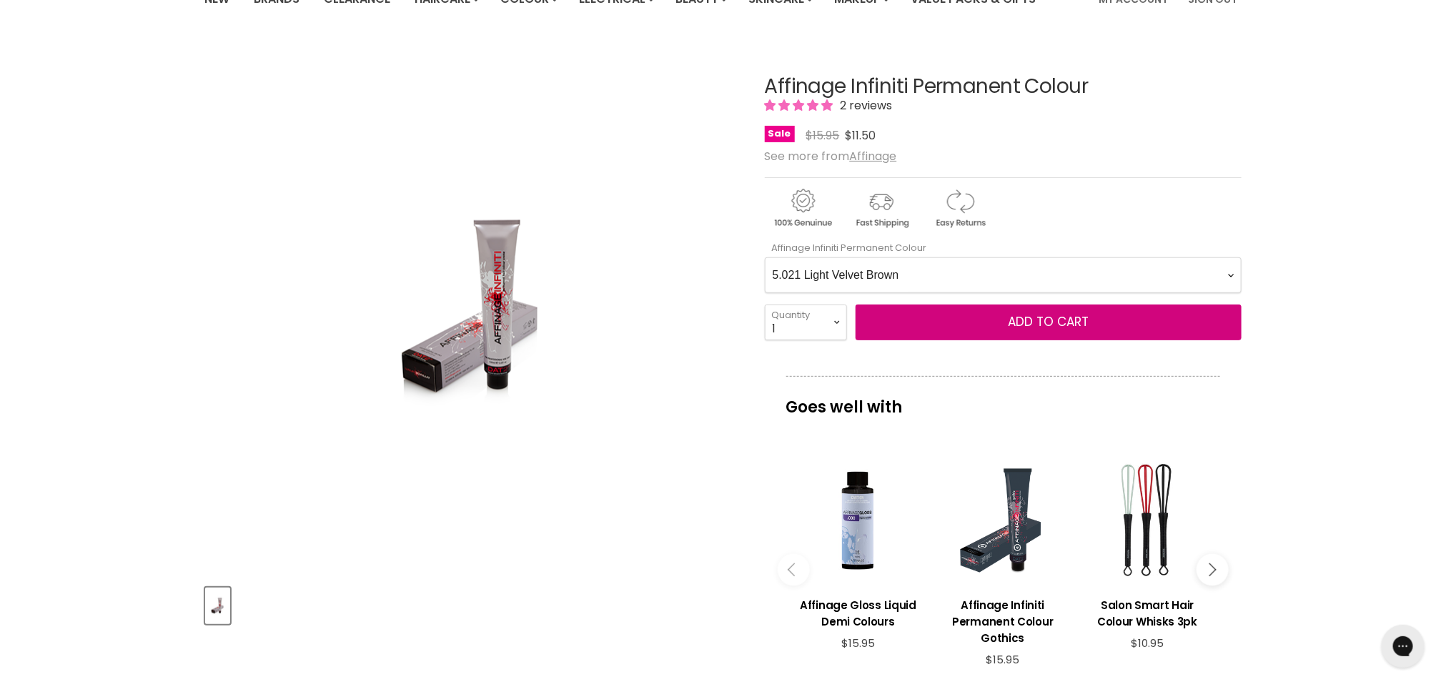
select Colour-0-0 "6.221 Dark Extra Violet Blonde"
click at [765, 258] on Colour-0-0 "1.0 Black 2.0 Very Dark Brown 3.0 Dark Brown 3.66 Dark Burgundy Brown 4.0 Mediu…" at bounding box center [1003, 275] width 477 height 36
click at [1046, 329] on span "Add to cart" at bounding box center [1048, 321] width 81 height 17
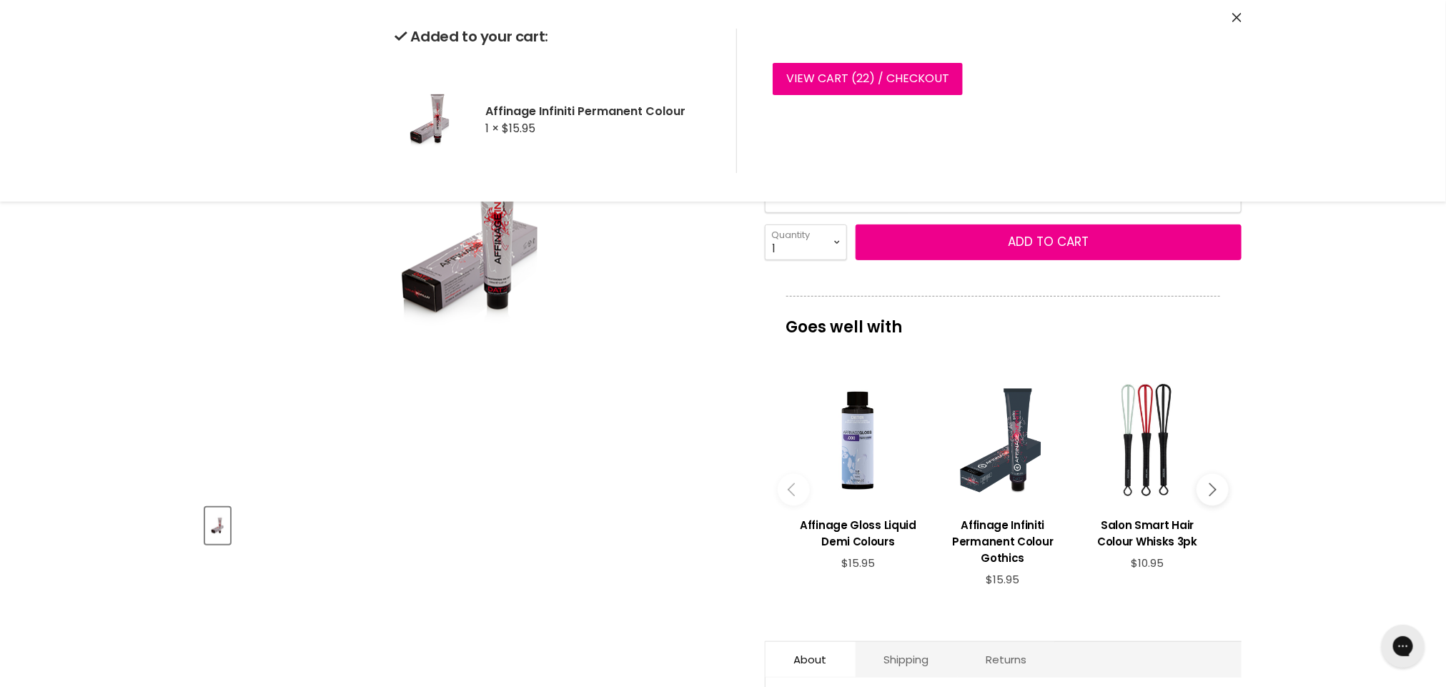
scroll to position [219, 0]
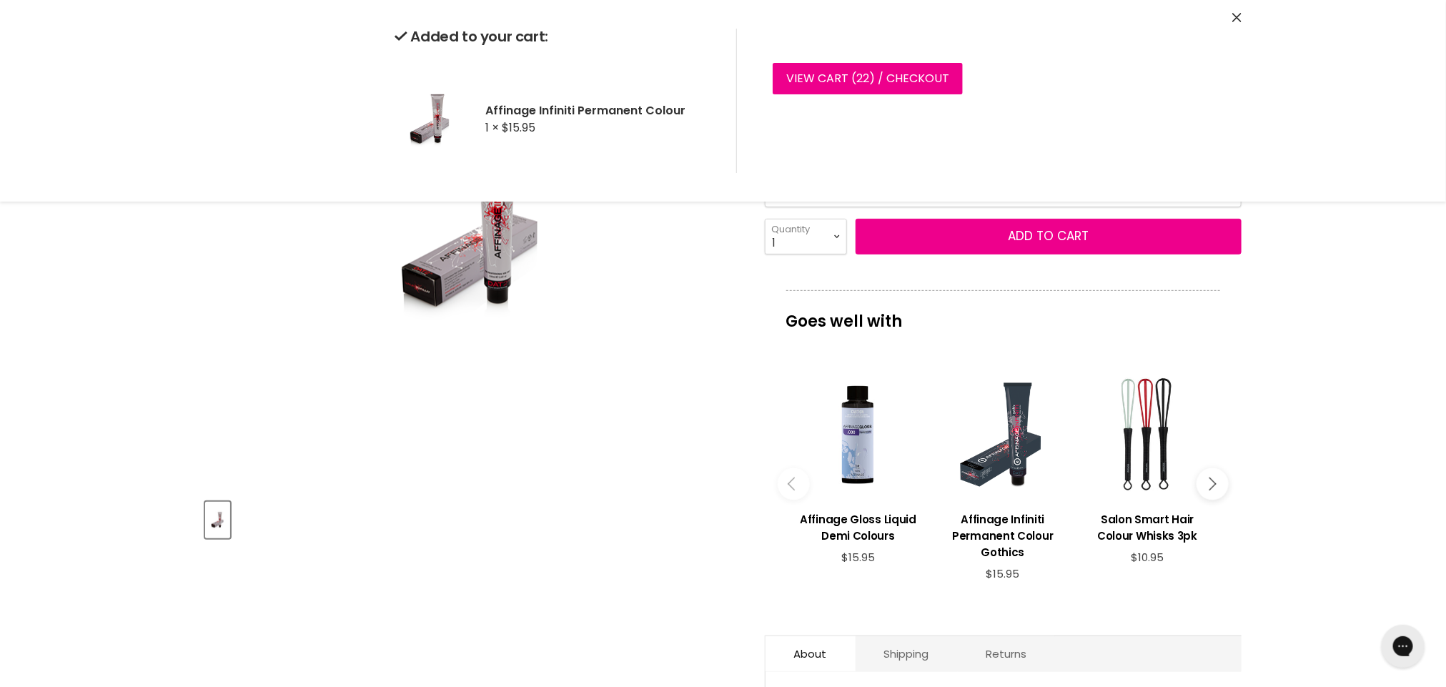
click at [1137, 527] on h3 "Salon Smart Hair Colour Whisks 3pk" at bounding box center [1147, 527] width 130 height 33
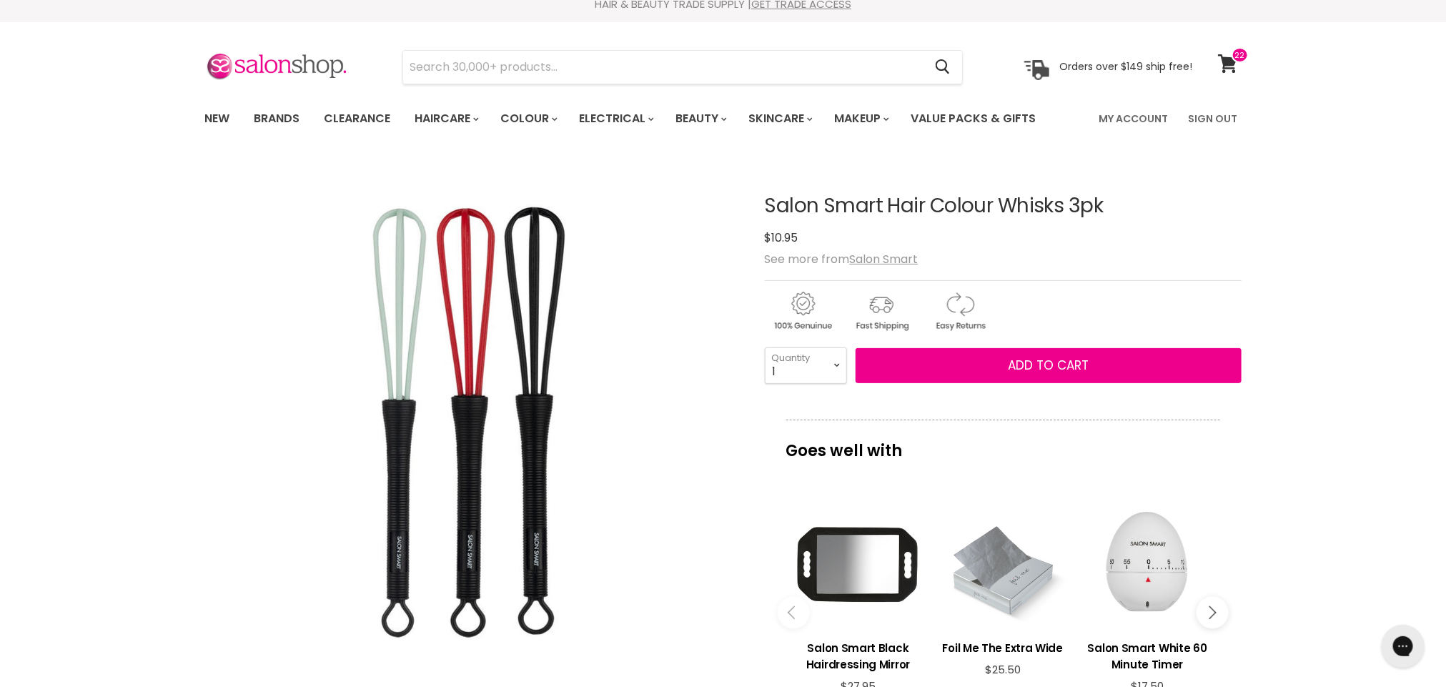
scroll to position [24, 0]
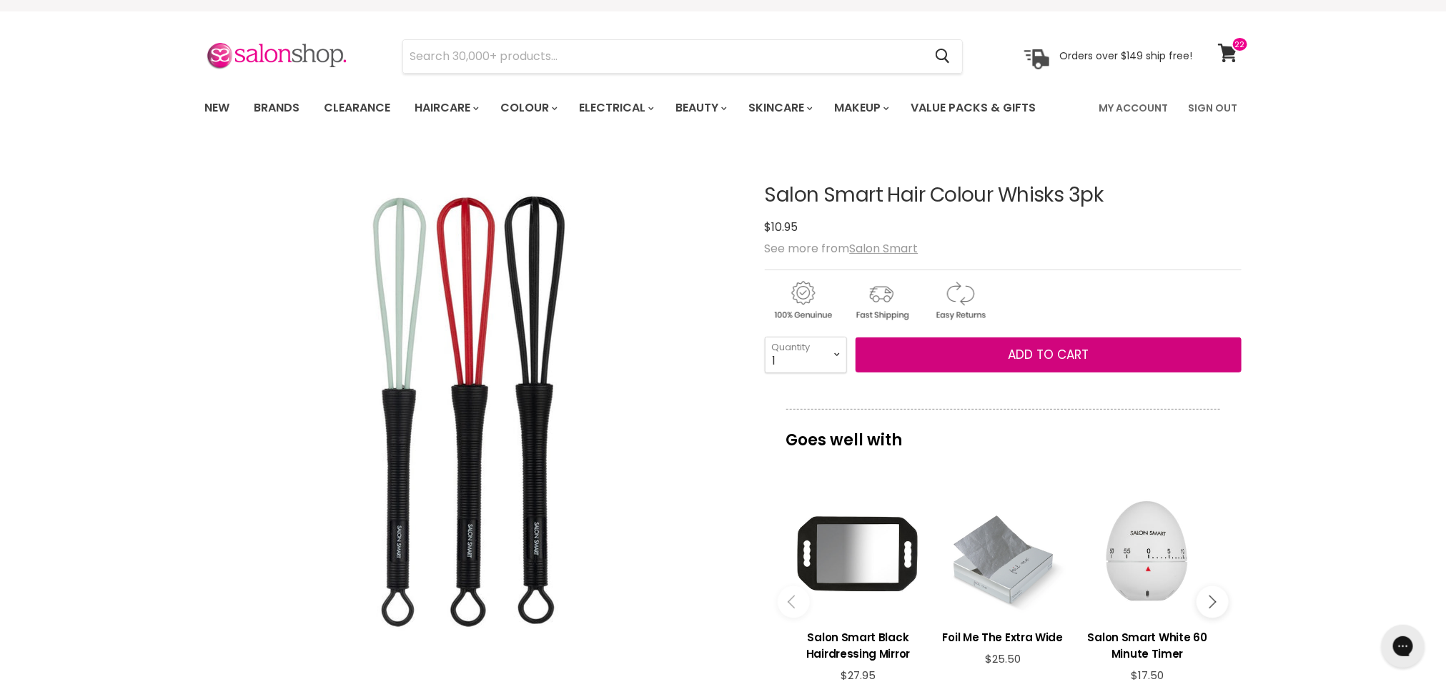
click at [1072, 365] on button "Add to cart" at bounding box center [1048, 355] width 386 height 36
click at [1051, 357] on span "Add to cart" at bounding box center [1048, 354] width 81 height 17
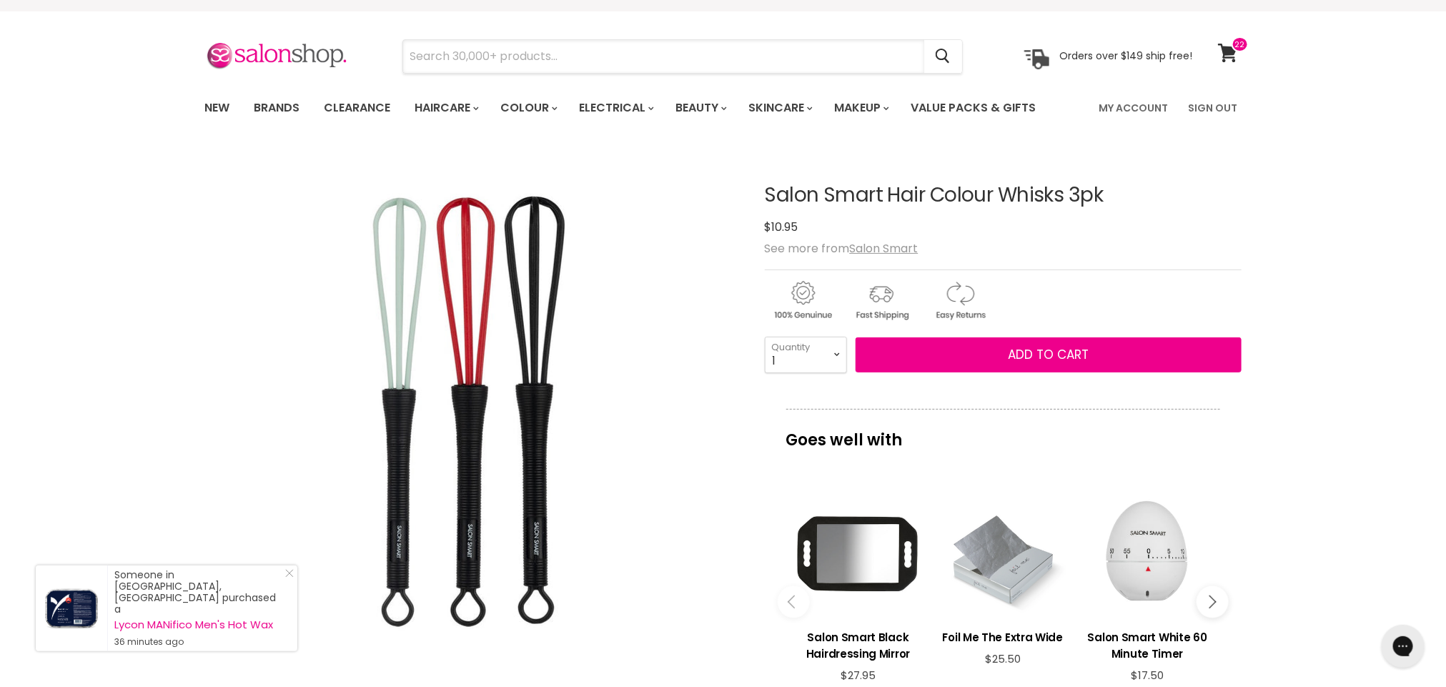
click at [437, 48] on input "Search" at bounding box center [663, 56] width 521 height 33
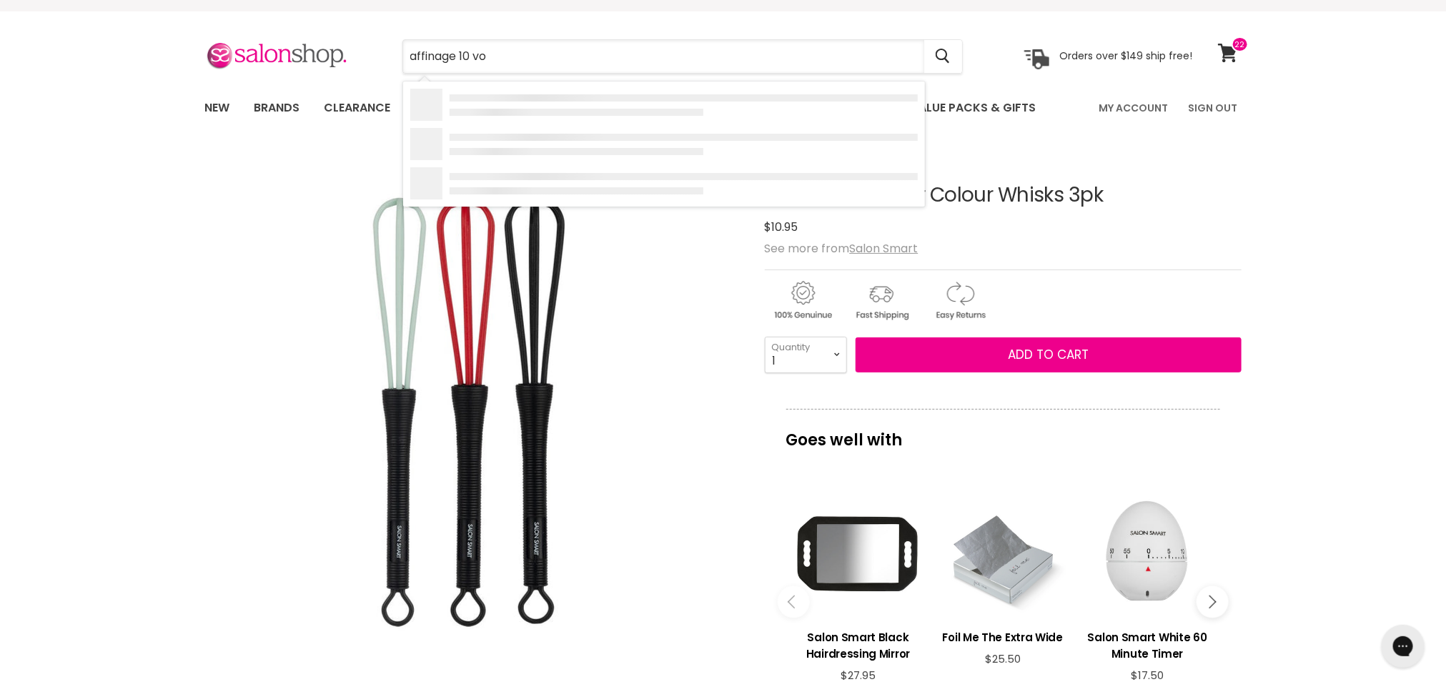
type input "affinage 10 vol"
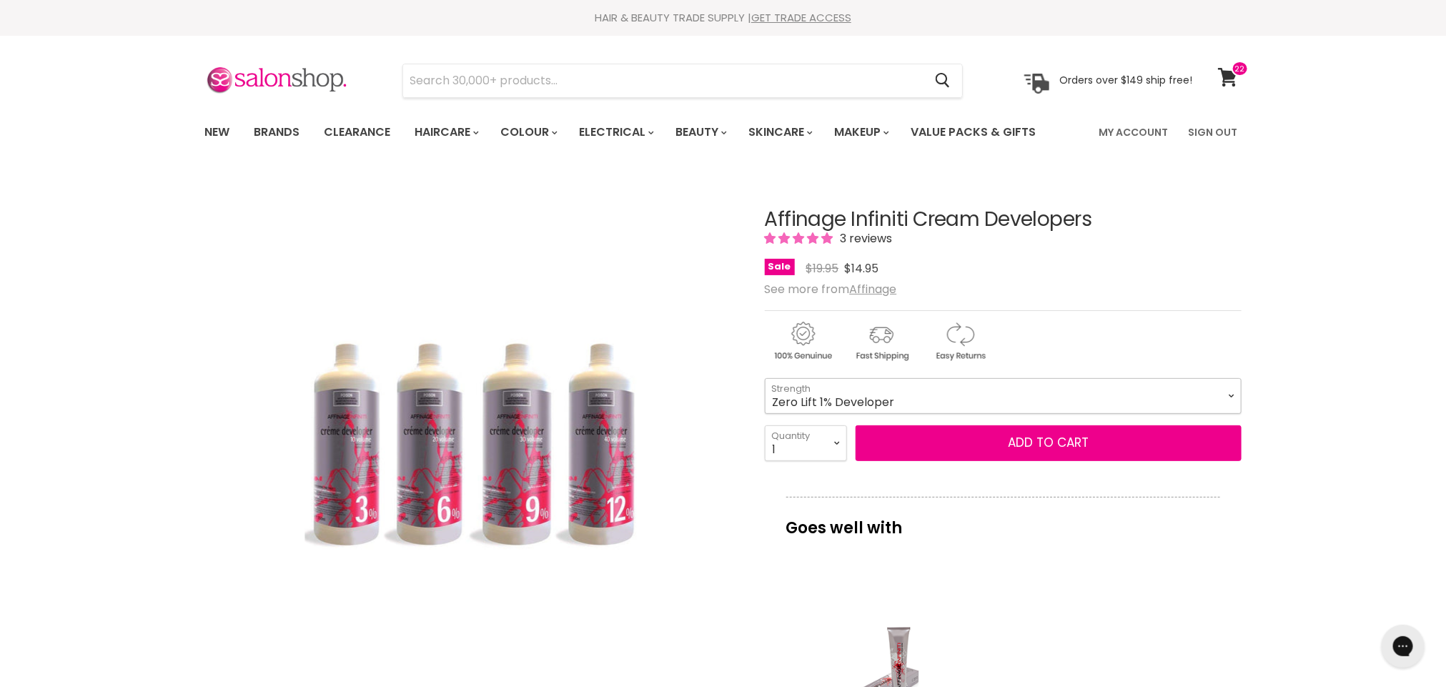
click at [1227, 390] on select "Zero Lift 1% Developer 5 Vol 10 Vol 20 Vol 30 Vol 40 Vol" at bounding box center [1003, 396] width 477 height 36
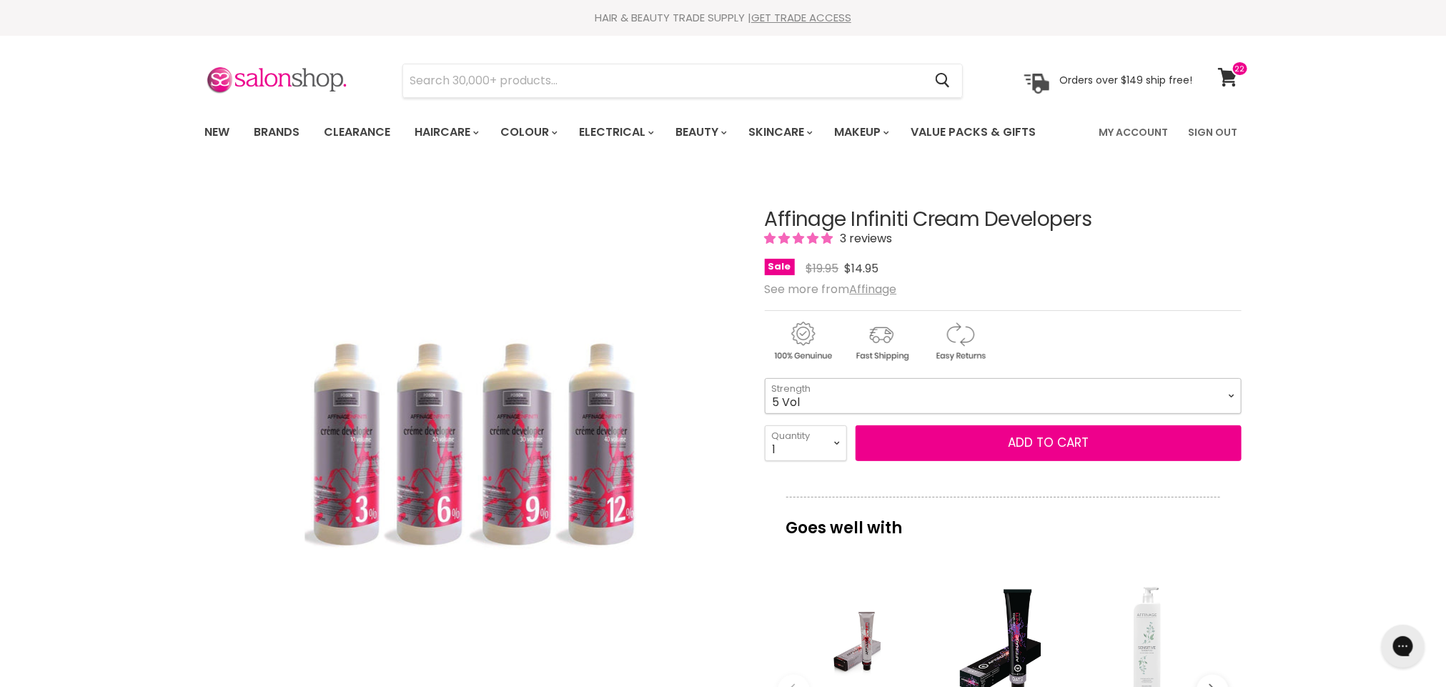
click at [765, 379] on select "Zero Lift 1% Developer 5 Vol 10 Vol 20 Vol 30 Vol 40 Vol" at bounding box center [1003, 396] width 477 height 36
select select "5 Vol"
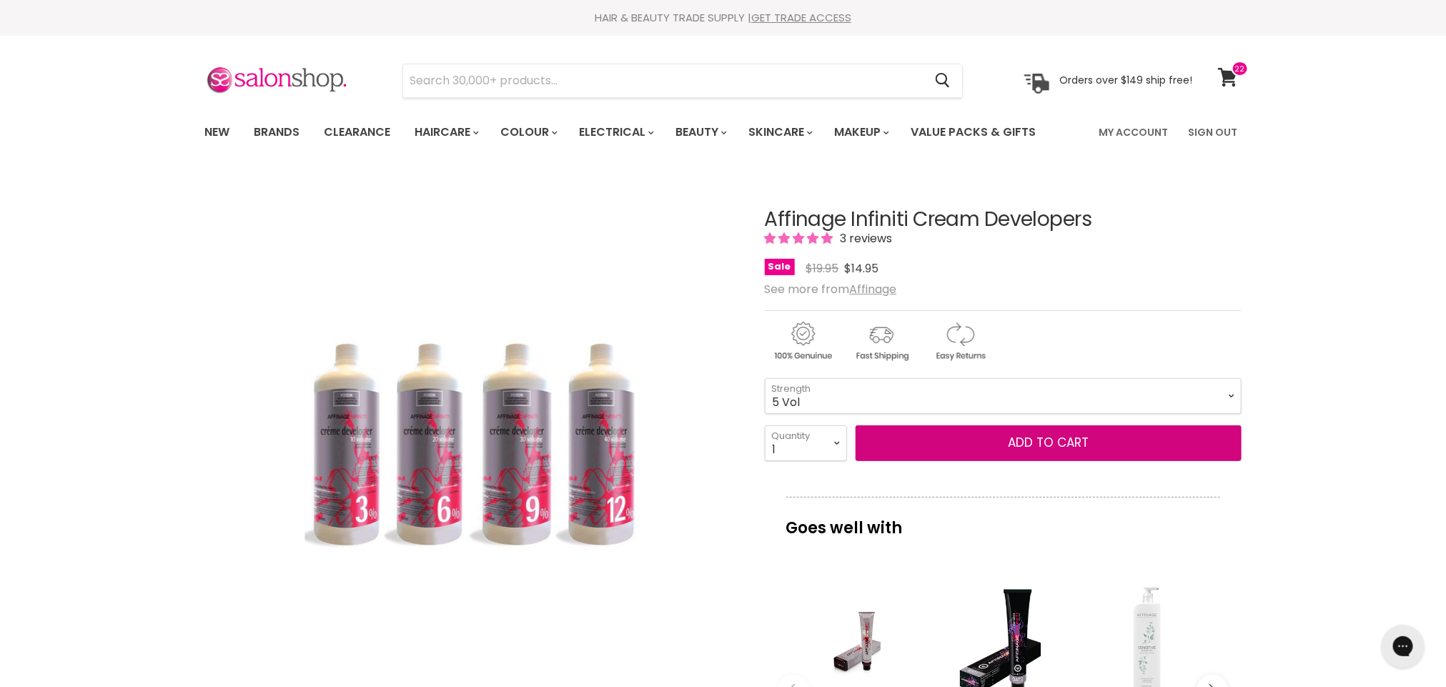
click at [1105, 444] on button "Add to cart" at bounding box center [1048, 443] width 386 height 36
click at [1051, 450] on button "Add to cart" at bounding box center [1048, 443] width 386 height 36
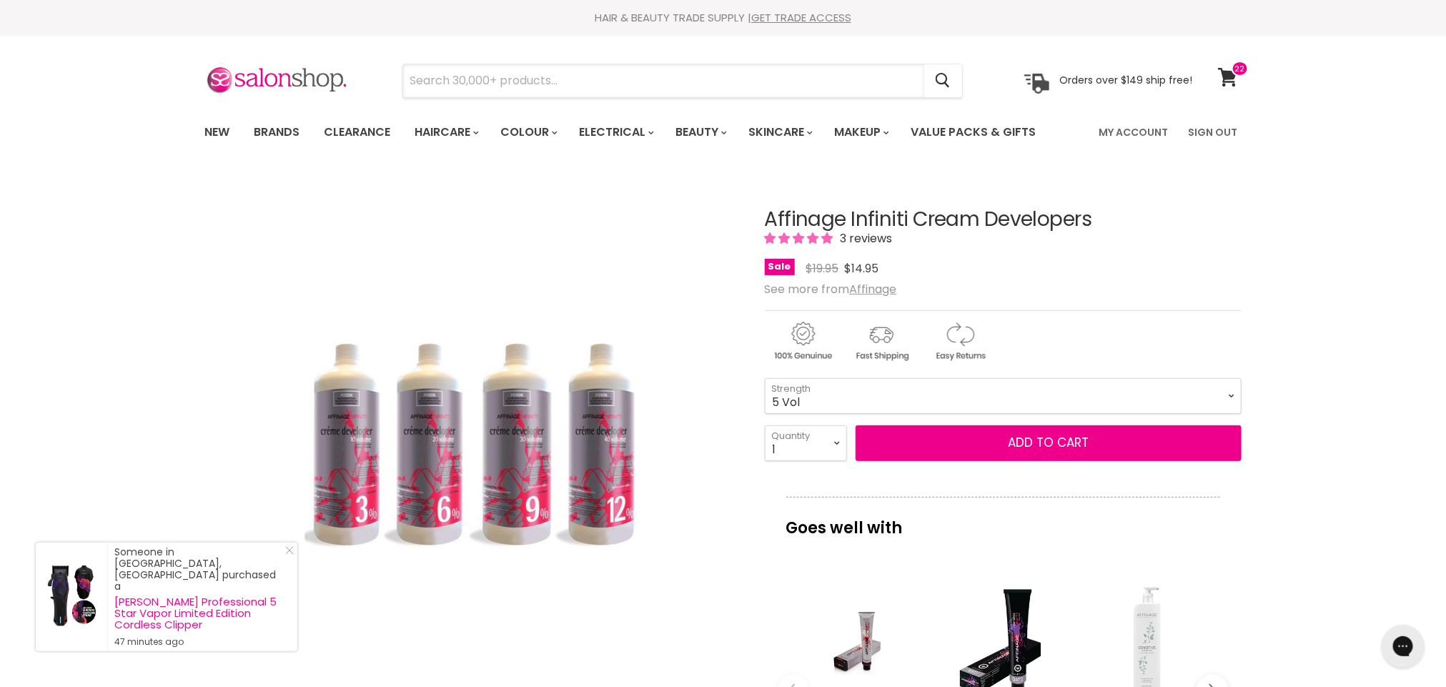
click at [551, 82] on input "Search" at bounding box center [663, 80] width 521 height 33
type input "foil"
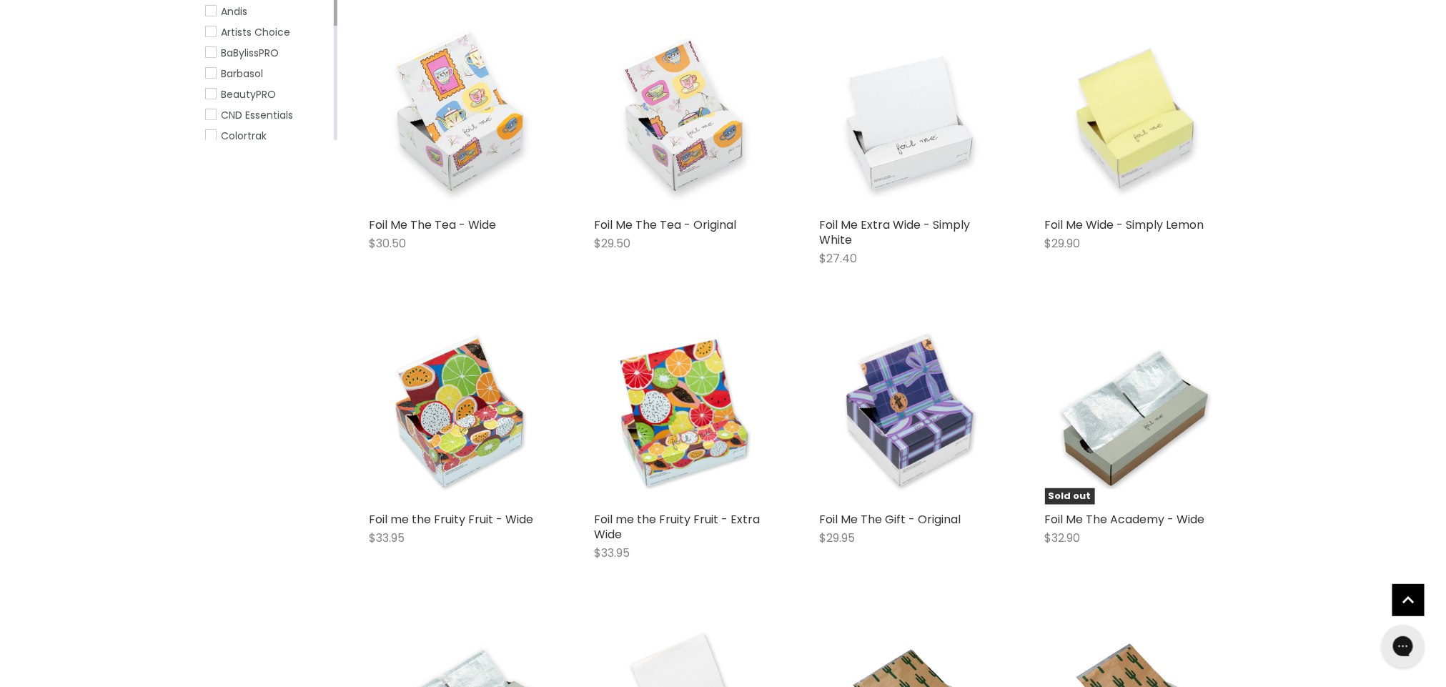
scroll to position [300, 0]
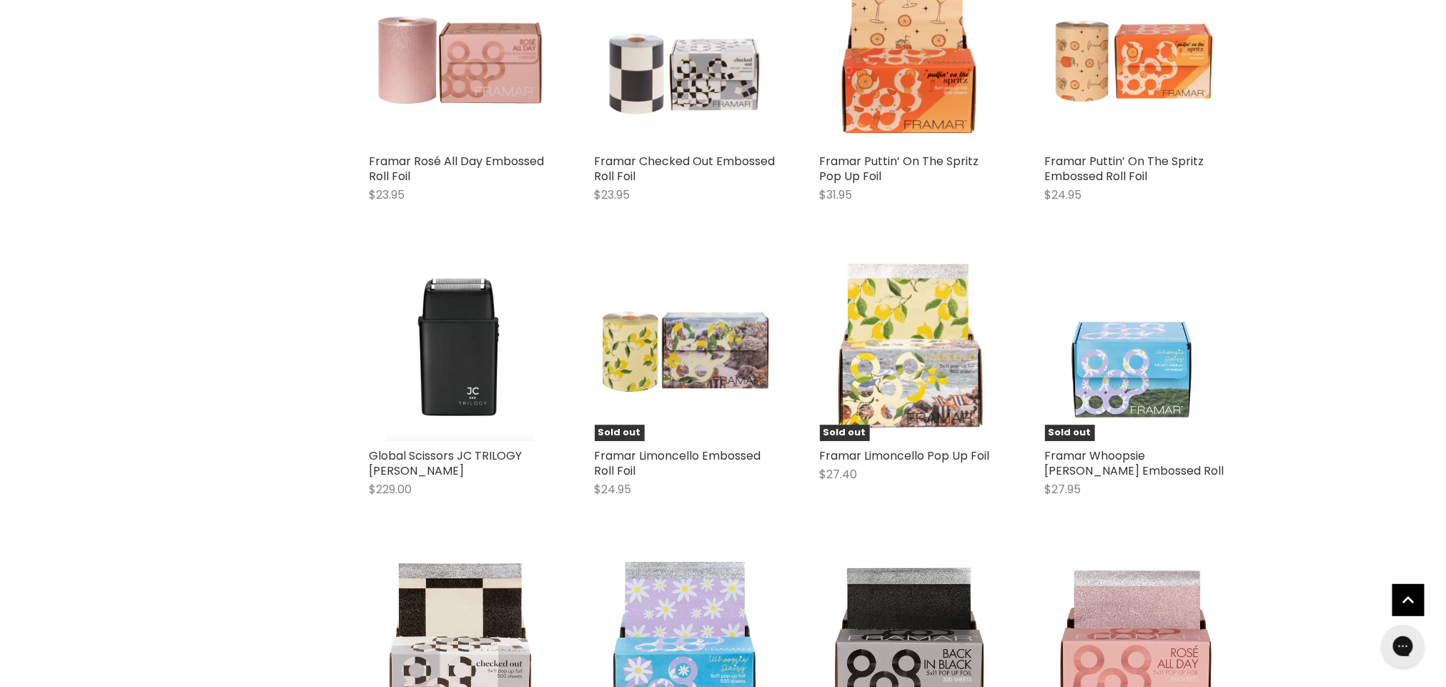
scroll to position [4783, 0]
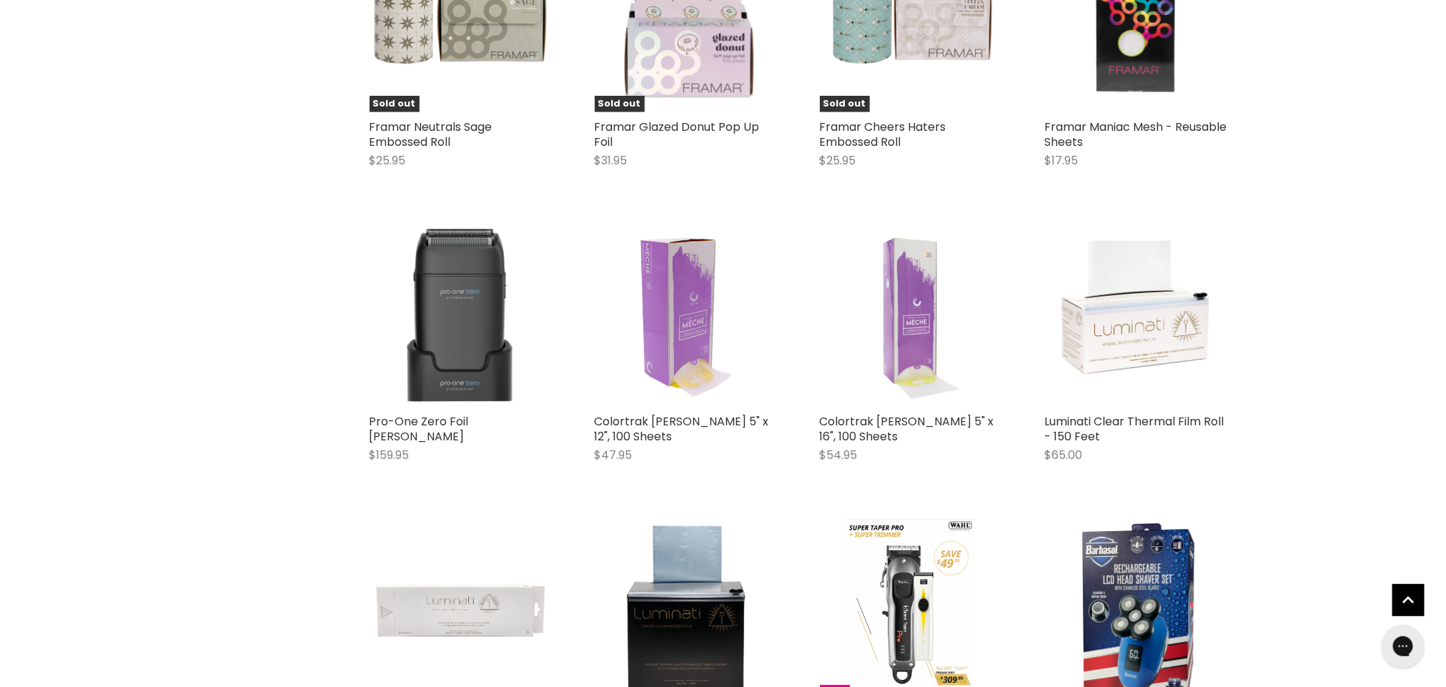
scroll to position [6295, 0]
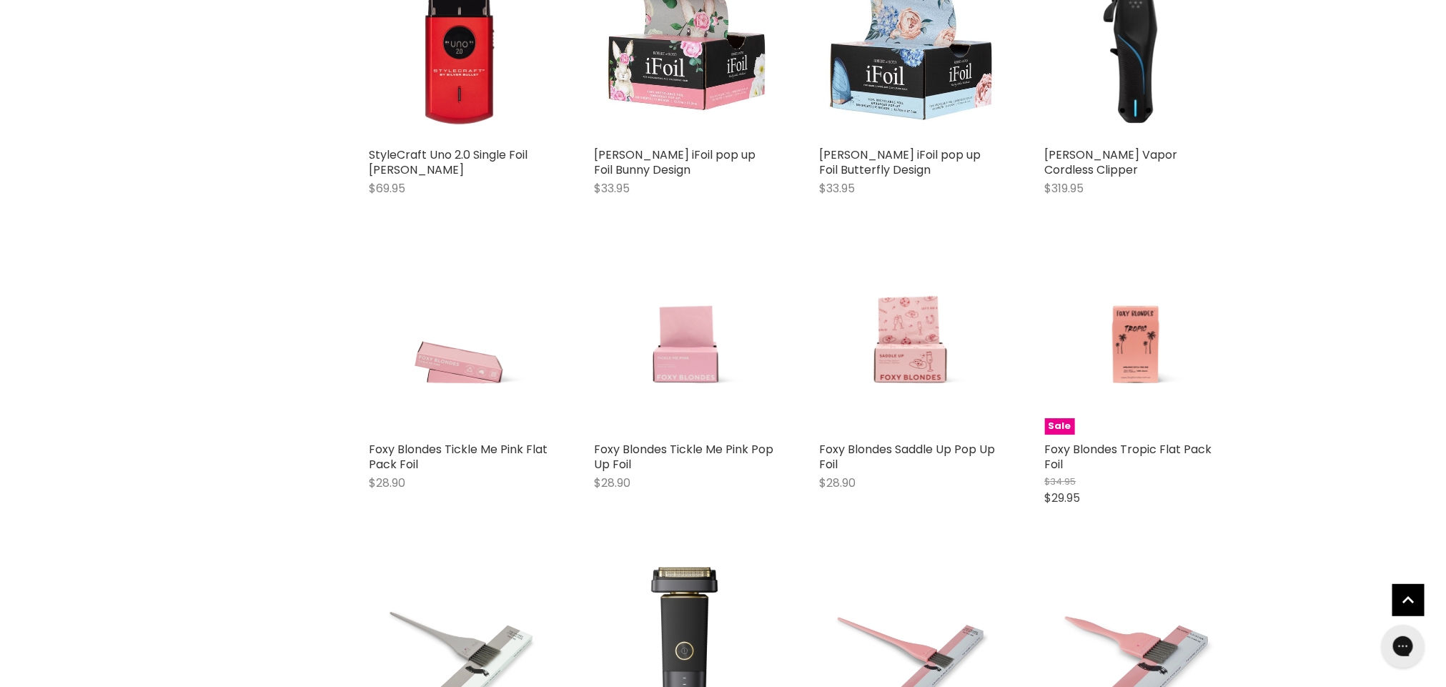
scroll to position [8075, 0]
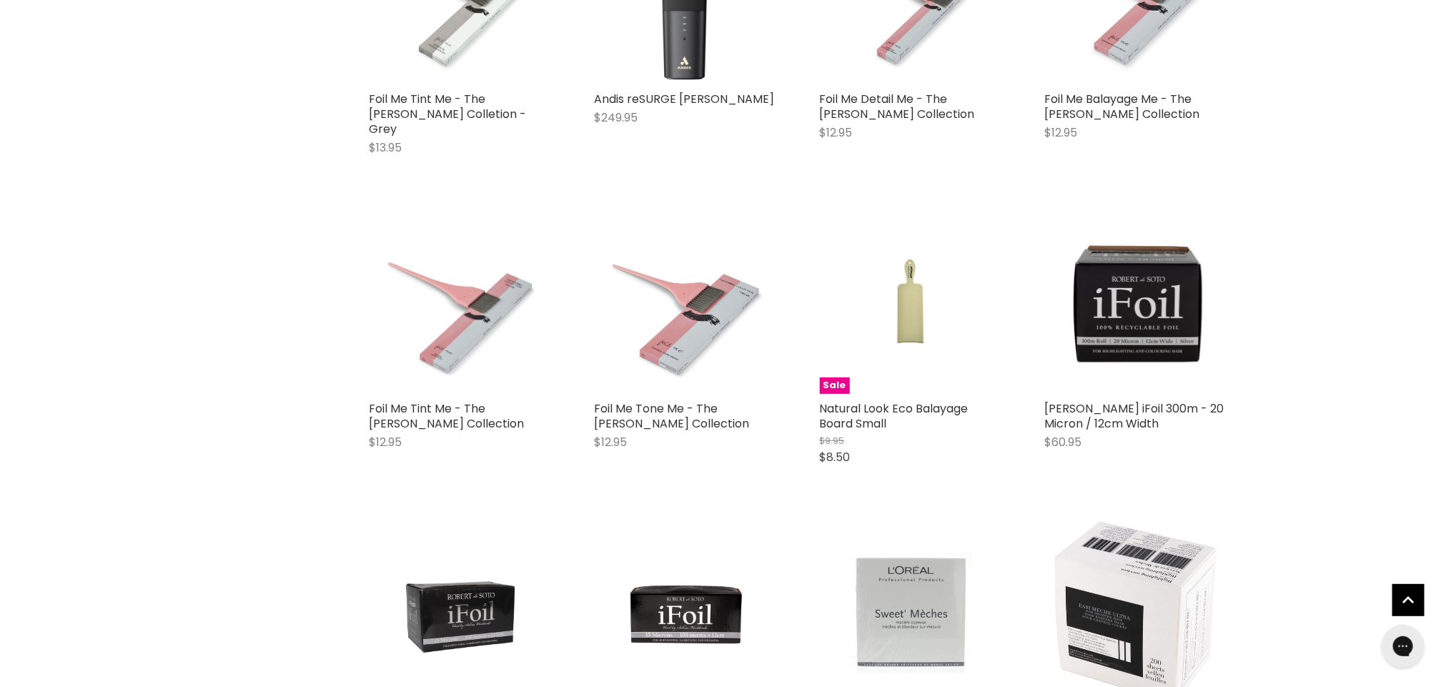
scroll to position [8606, 0]
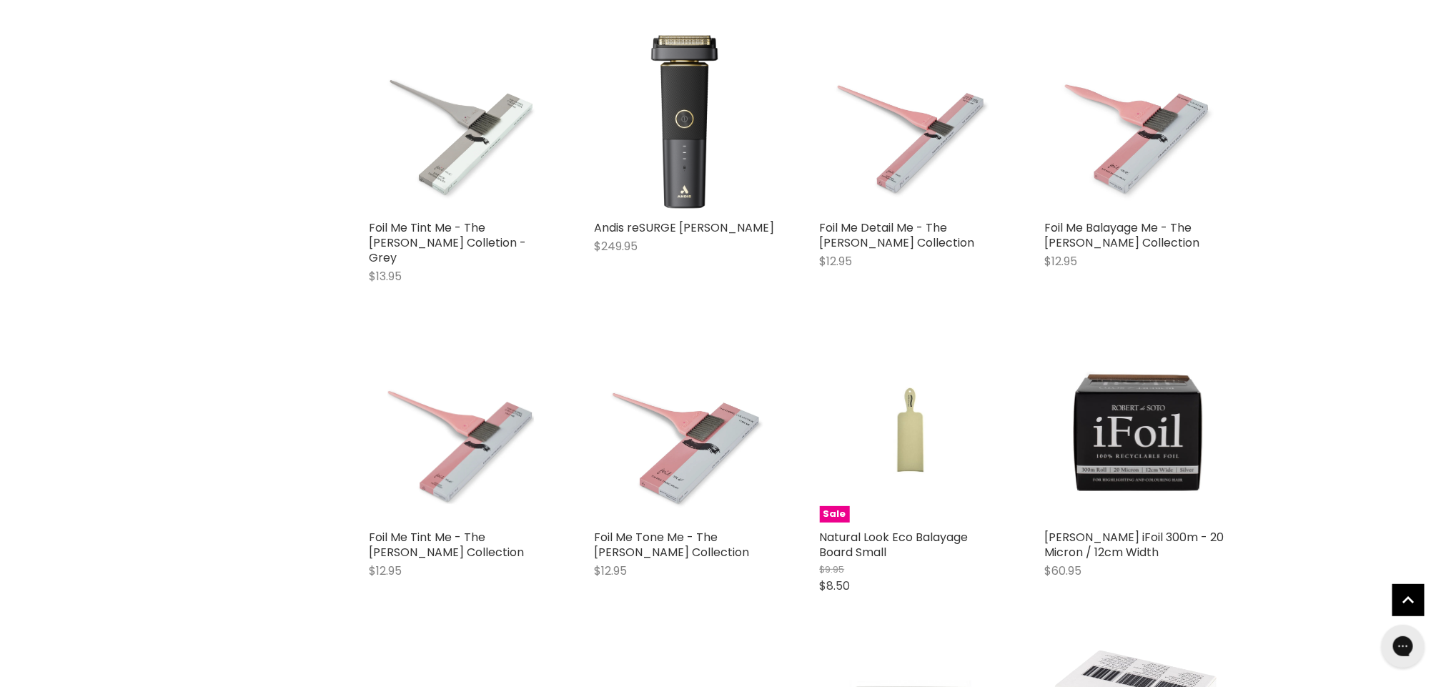
click at [978, 340] on figure "Sale" at bounding box center [911, 431] width 182 height 182
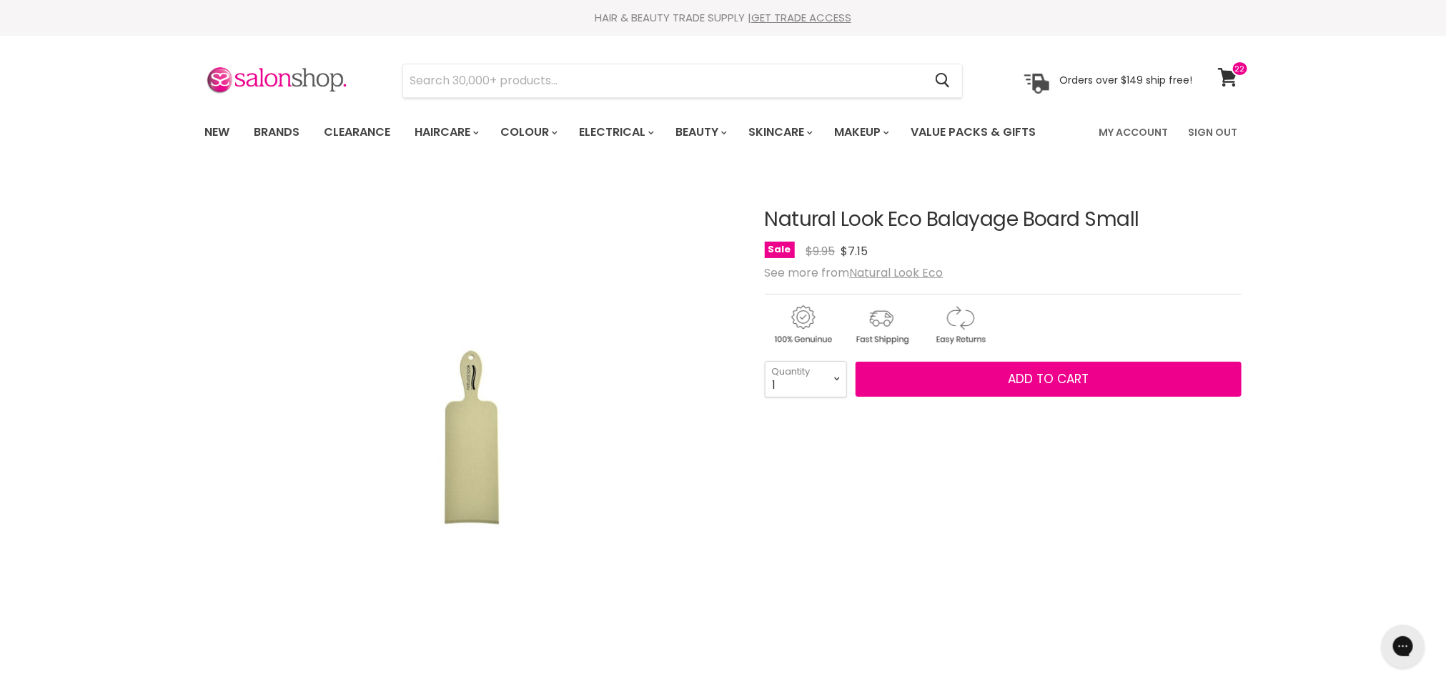
click at [1011, 470] on div "Main content" at bounding box center [1003, 579] width 477 height 325
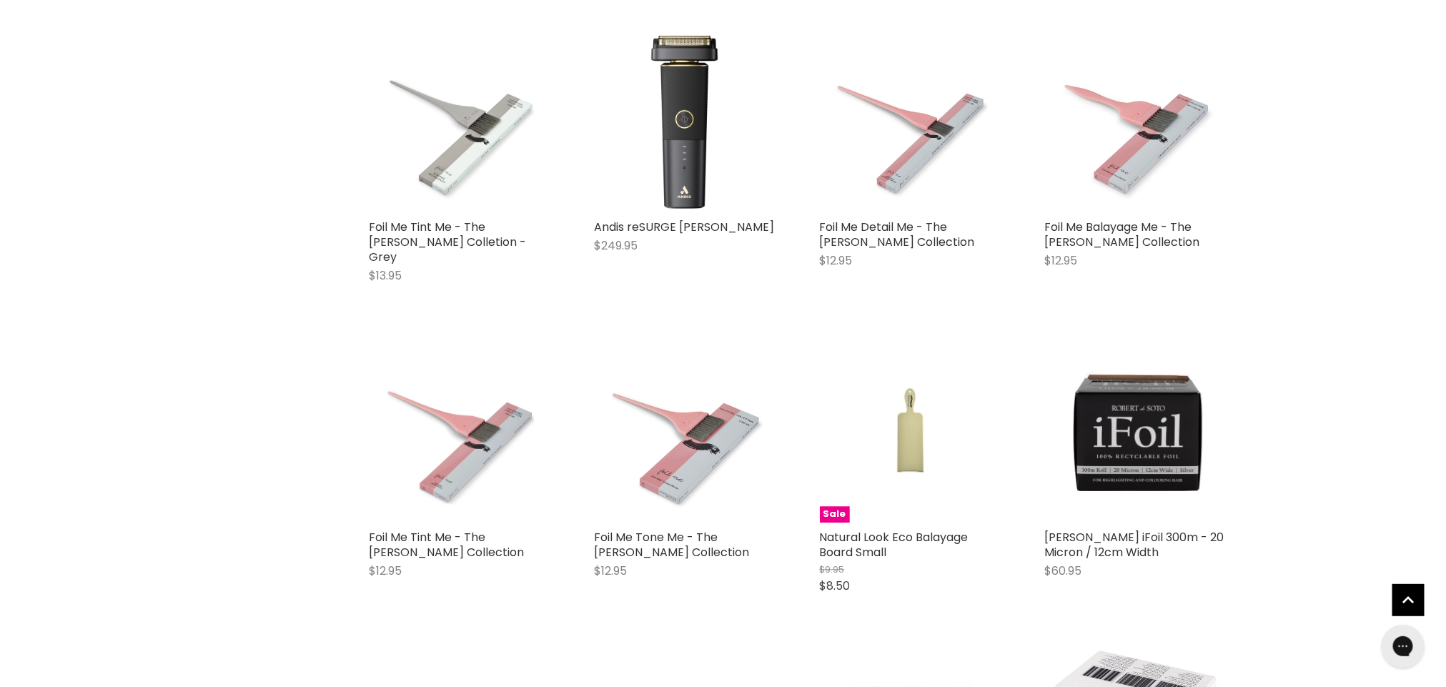
scroll to position [1486, 0]
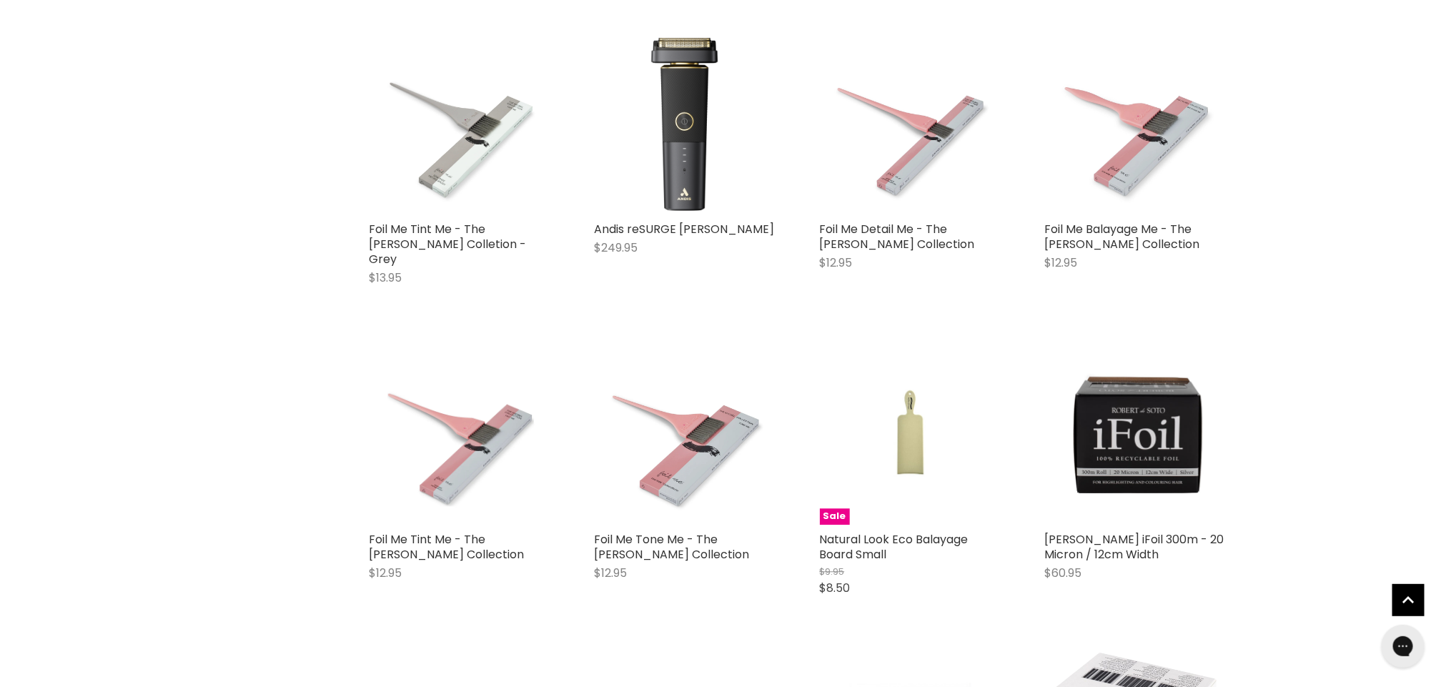
click at [1272, 437] on div "Home Search results for “foil” (169) foil Showing 169 results for " foil " Vend…" at bounding box center [723, 562] width 1446 height 3750
click at [1263, 373] on div "Home Search results for “foil” (169) foil Showing 169 results for " foil " Vend…" at bounding box center [723, 562] width 1446 height 3750
click at [1263, 453] on div "Home Search results for “foil” (169) foil Showing 169 results for " foil " Vend…" at bounding box center [723, 562] width 1446 height 3750
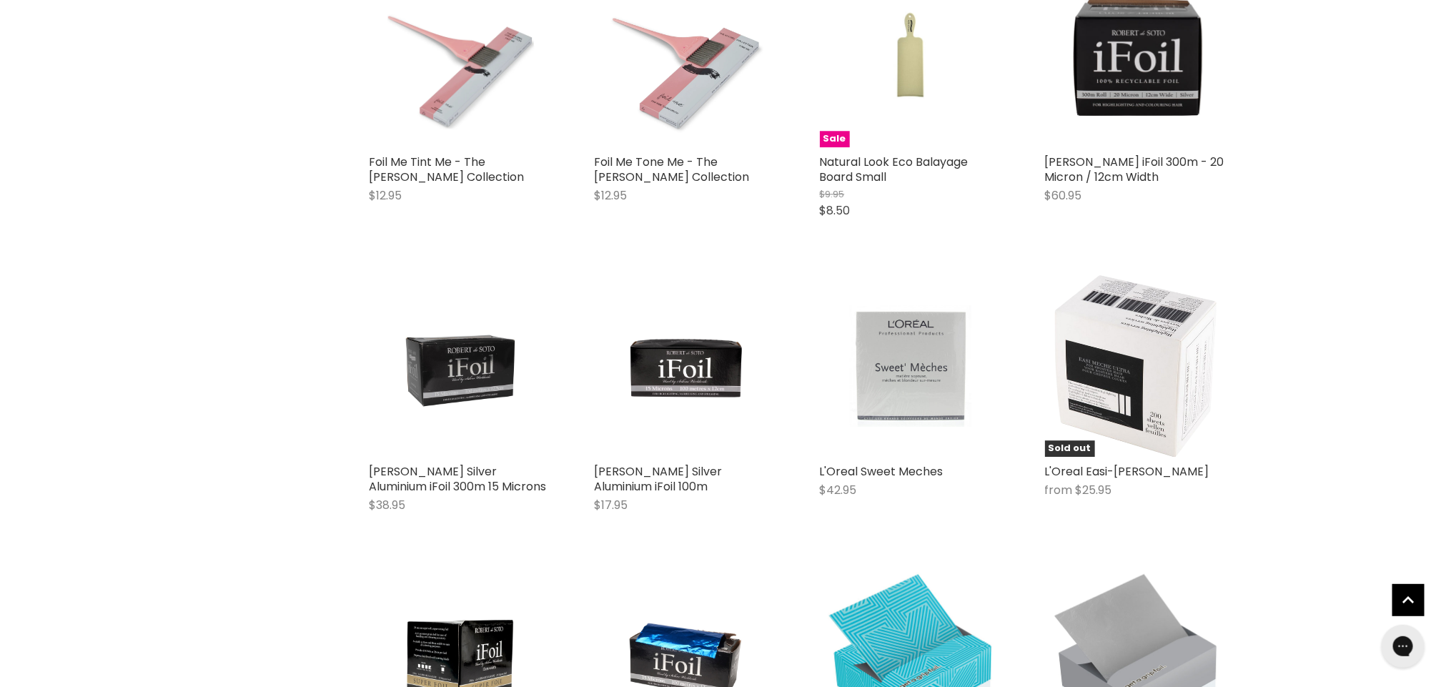
scroll to position [1866, 0]
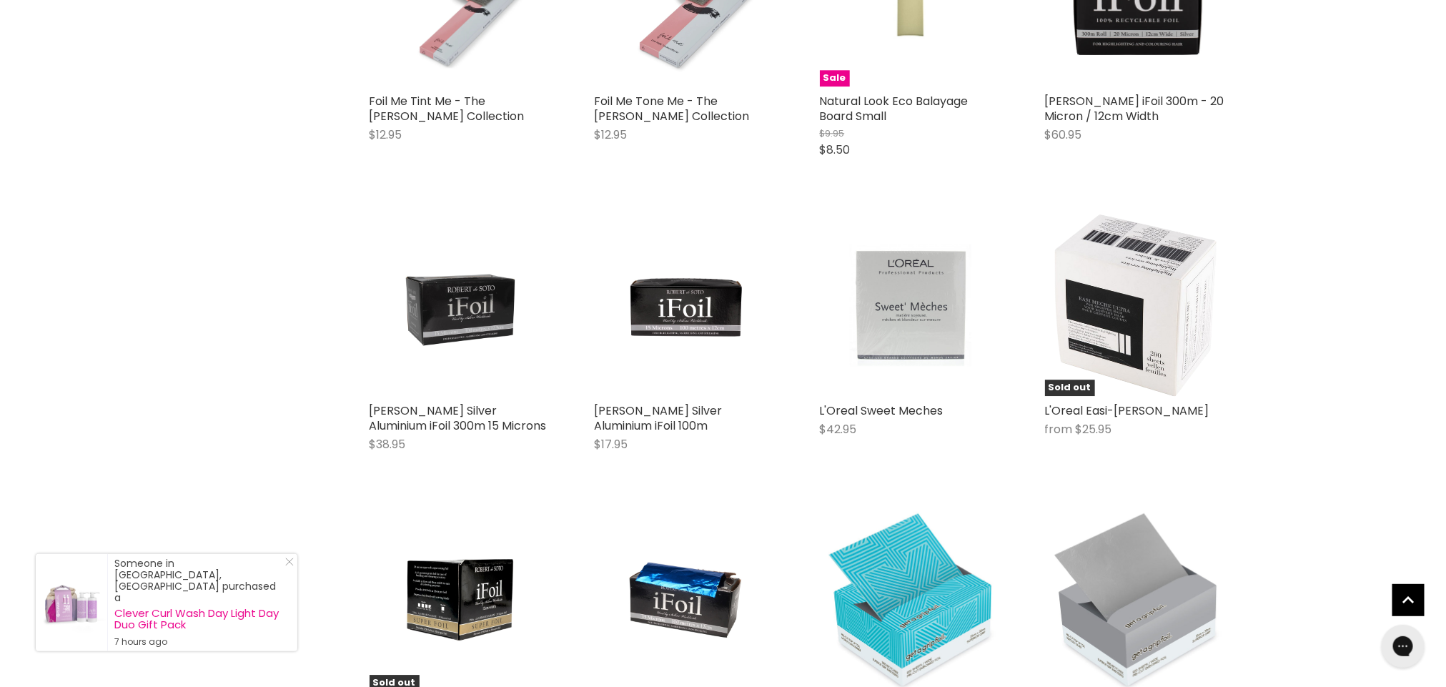
click at [1301, 468] on div "Home Search results for “foil” (169) foil Showing 169 results for " foil " Vend…" at bounding box center [723, 124] width 1446 height 3750
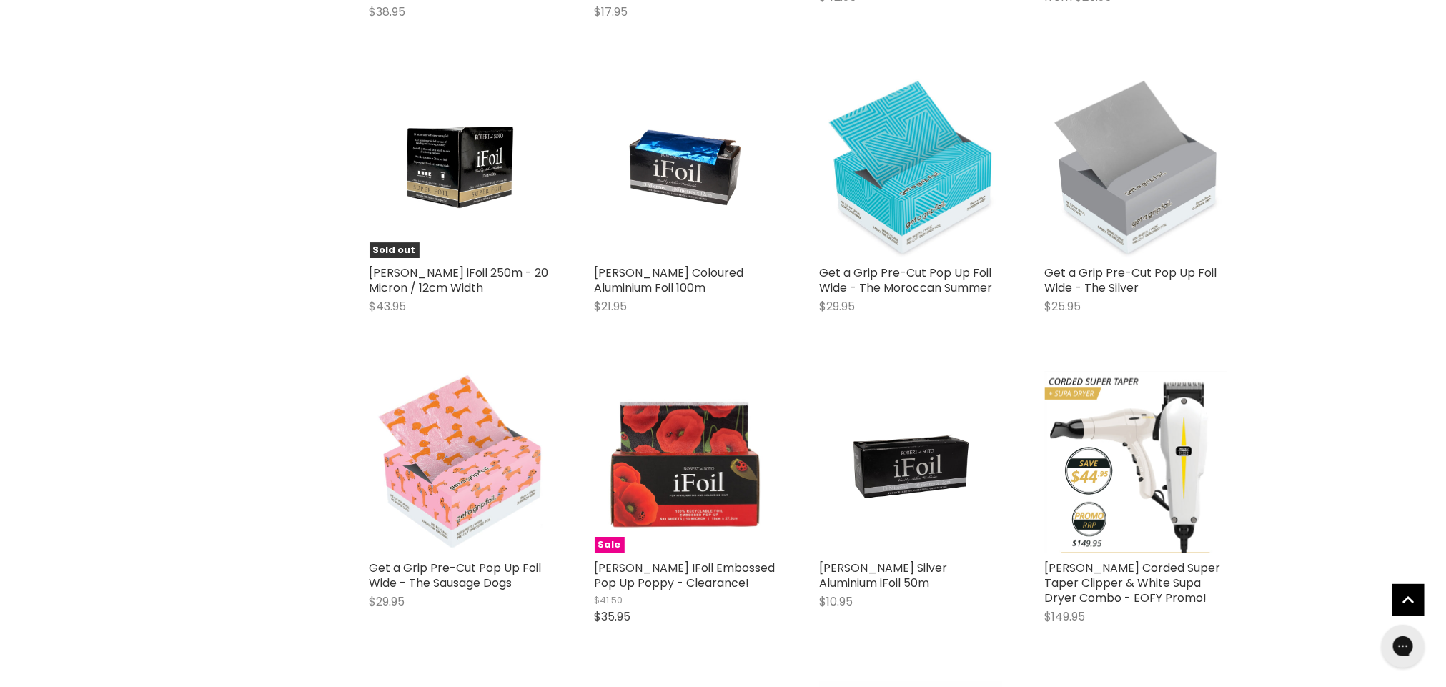
scroll to position [2328, 0]
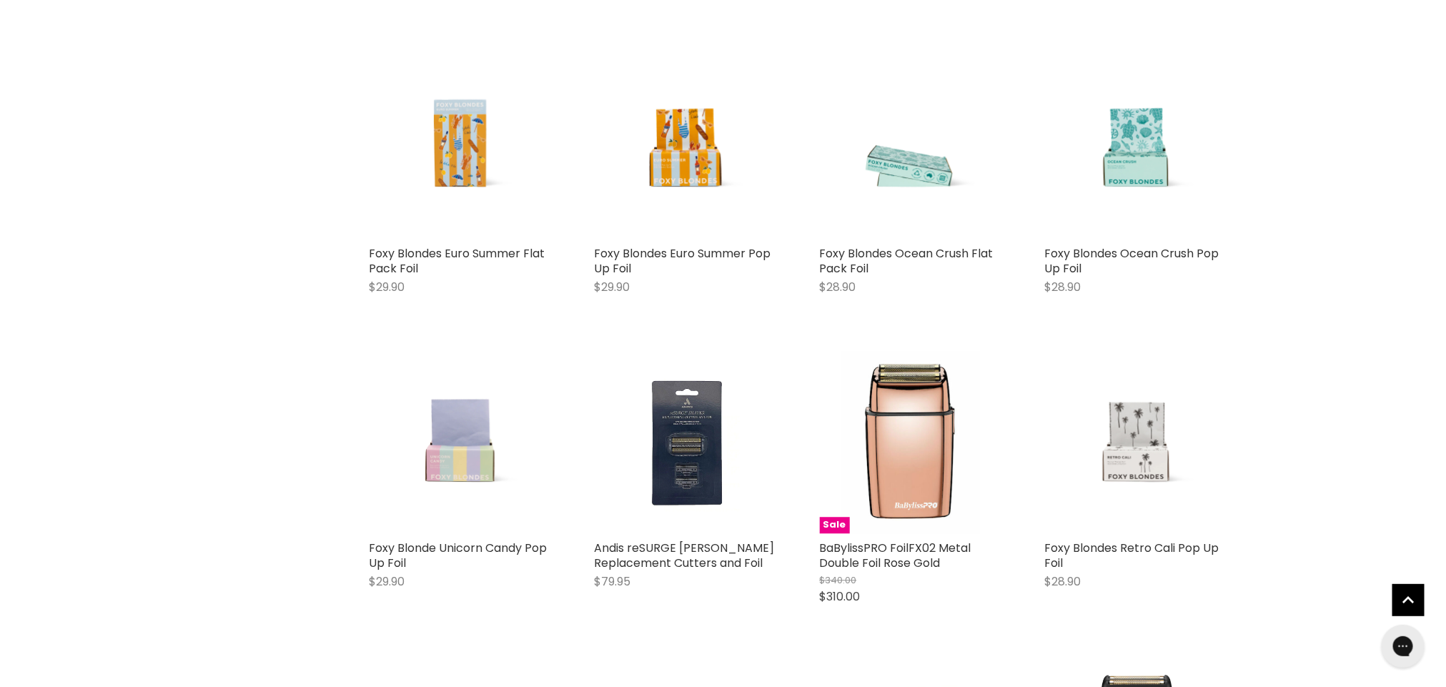
scroll to position [4537, 0]
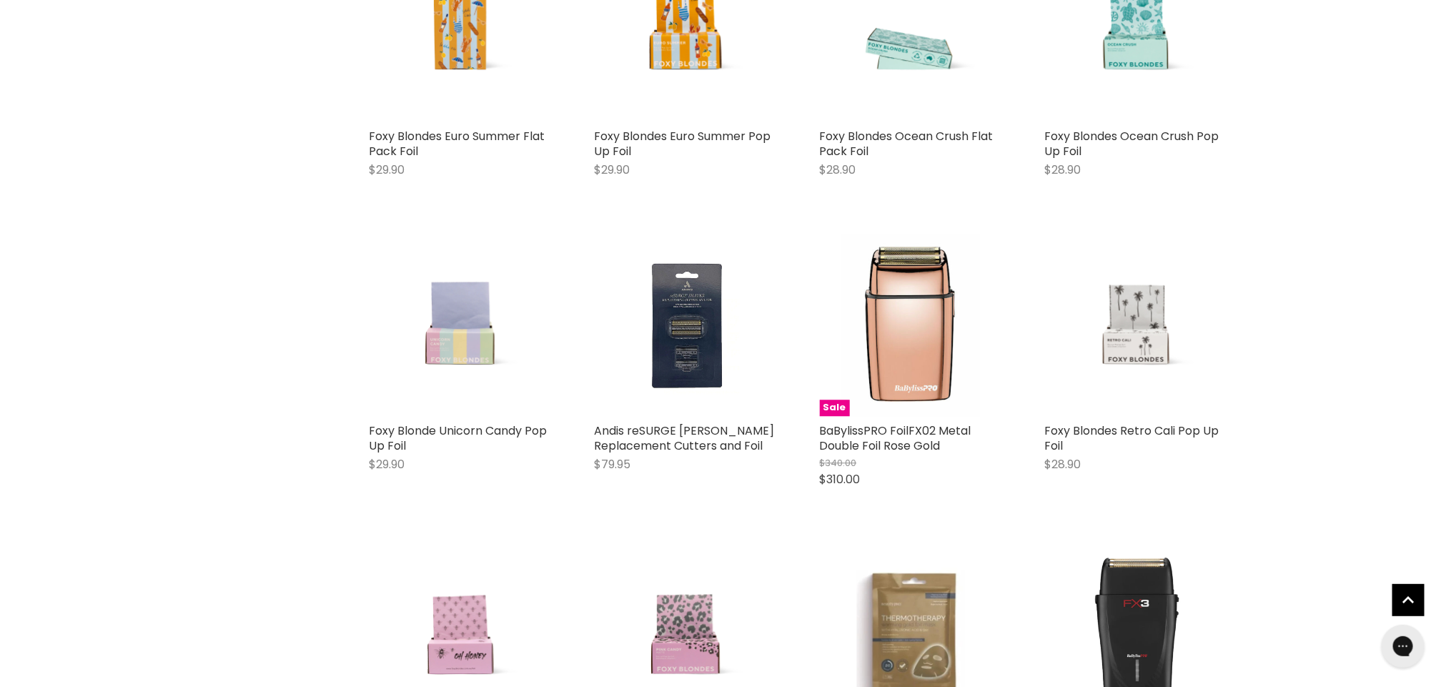
scroll to position [4634, 0]
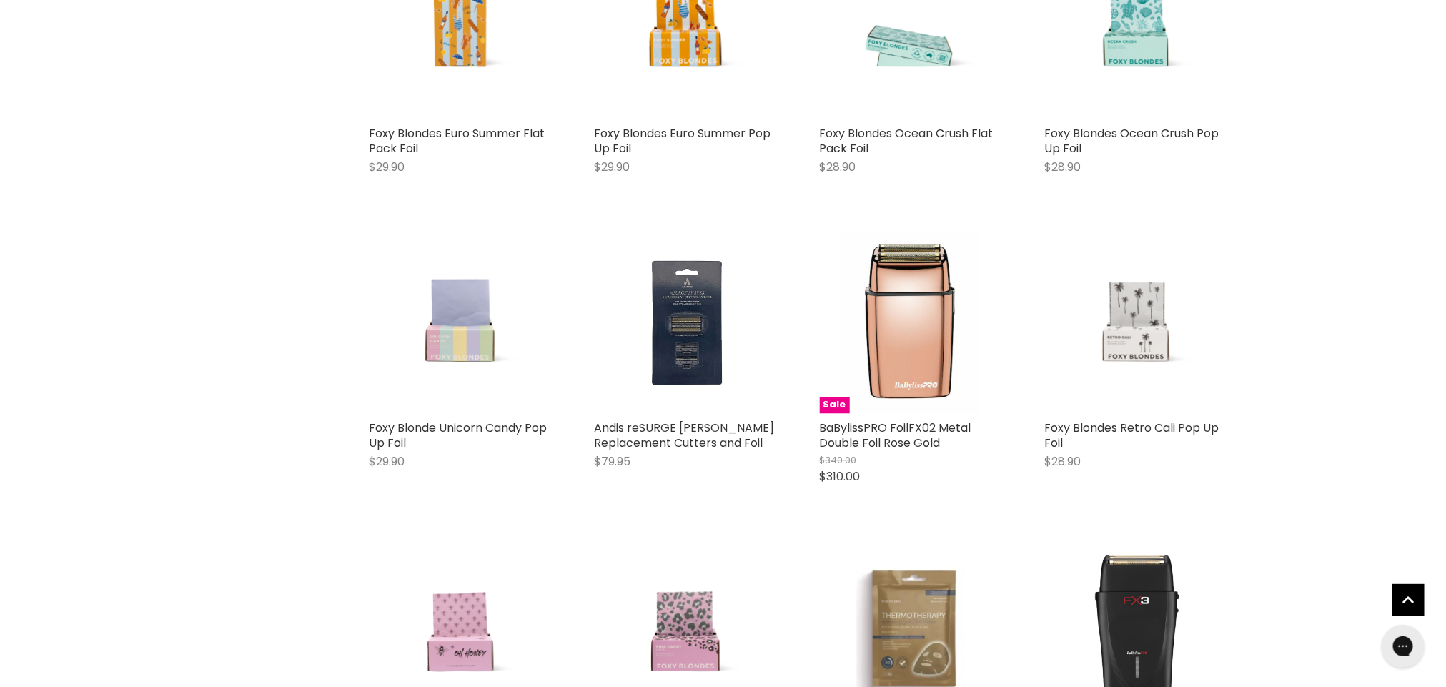
click at [1176, 420] on link "Foxy Blondes Retro Cali Pop Up Foil" at bounding box center [1132, 435] width 174 height 31
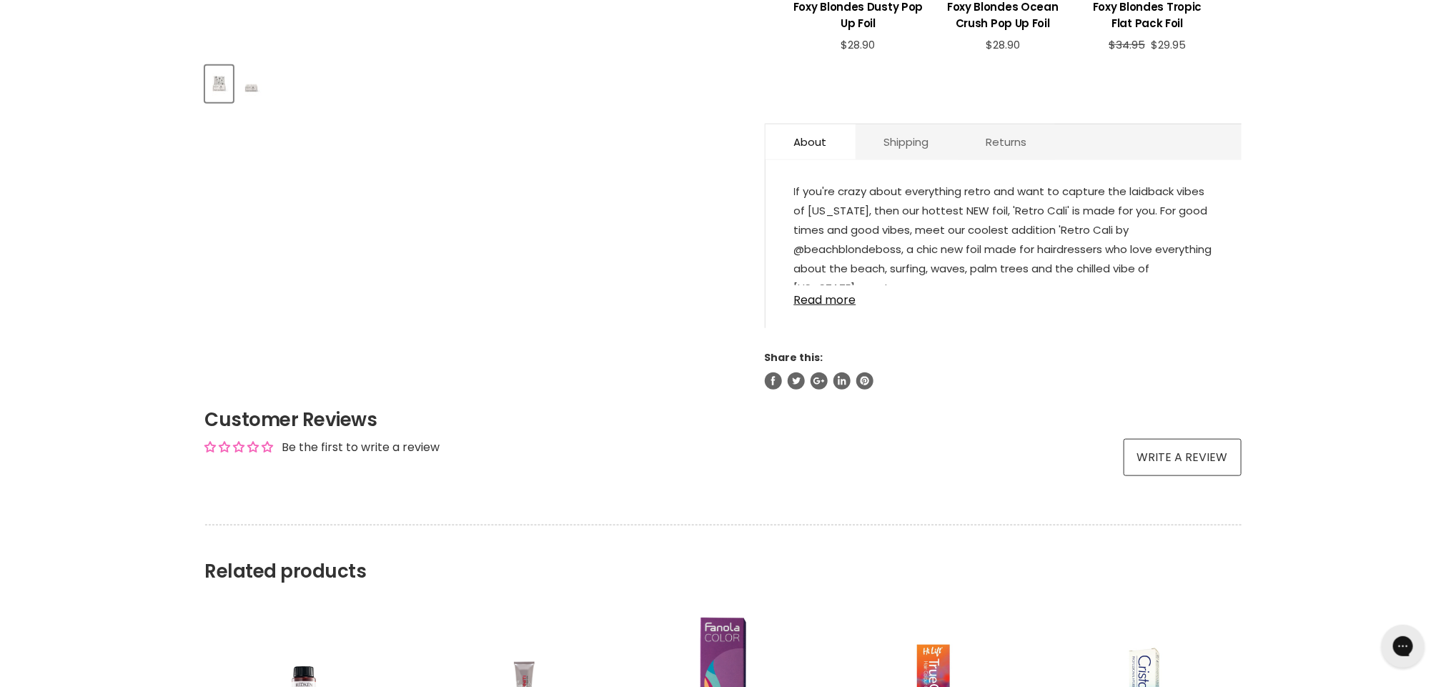
scroll to position [640, 0]
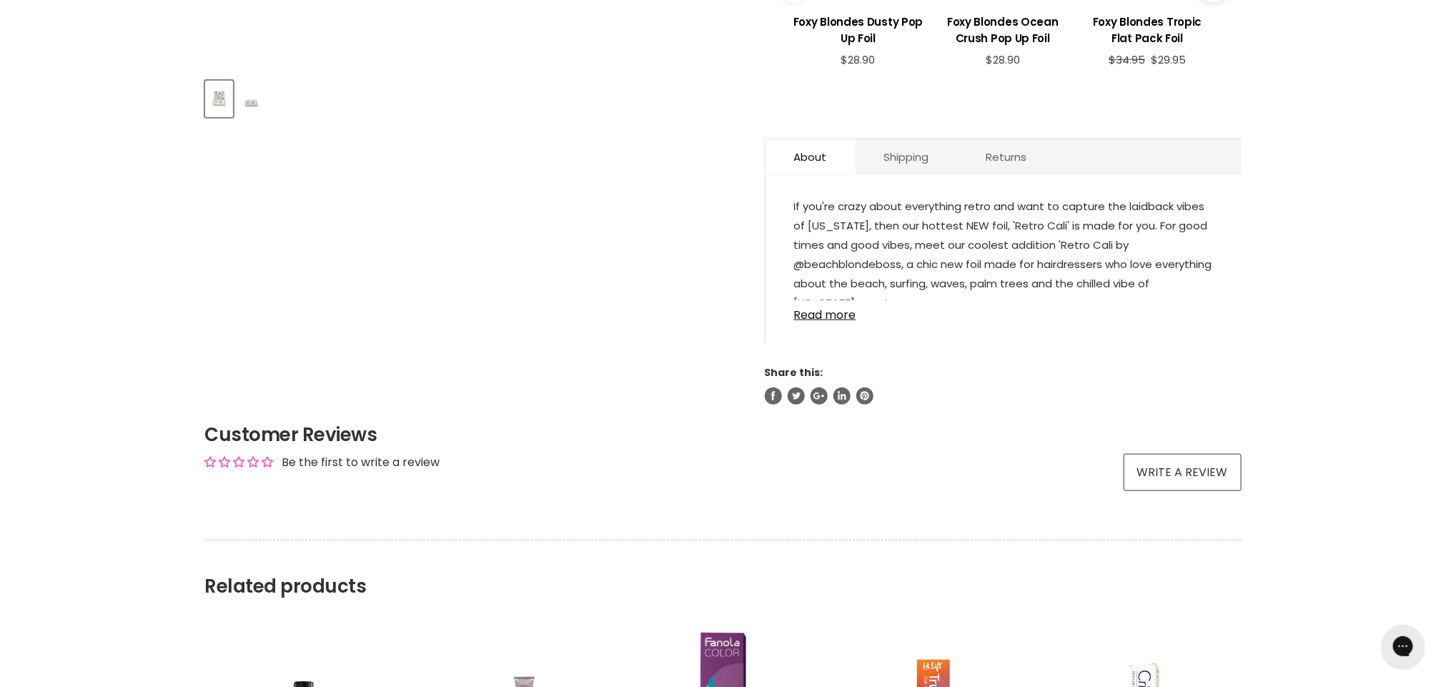
click at [832, 318] on link "Read more" at bounding box center [1003, 310] width 419 height 21
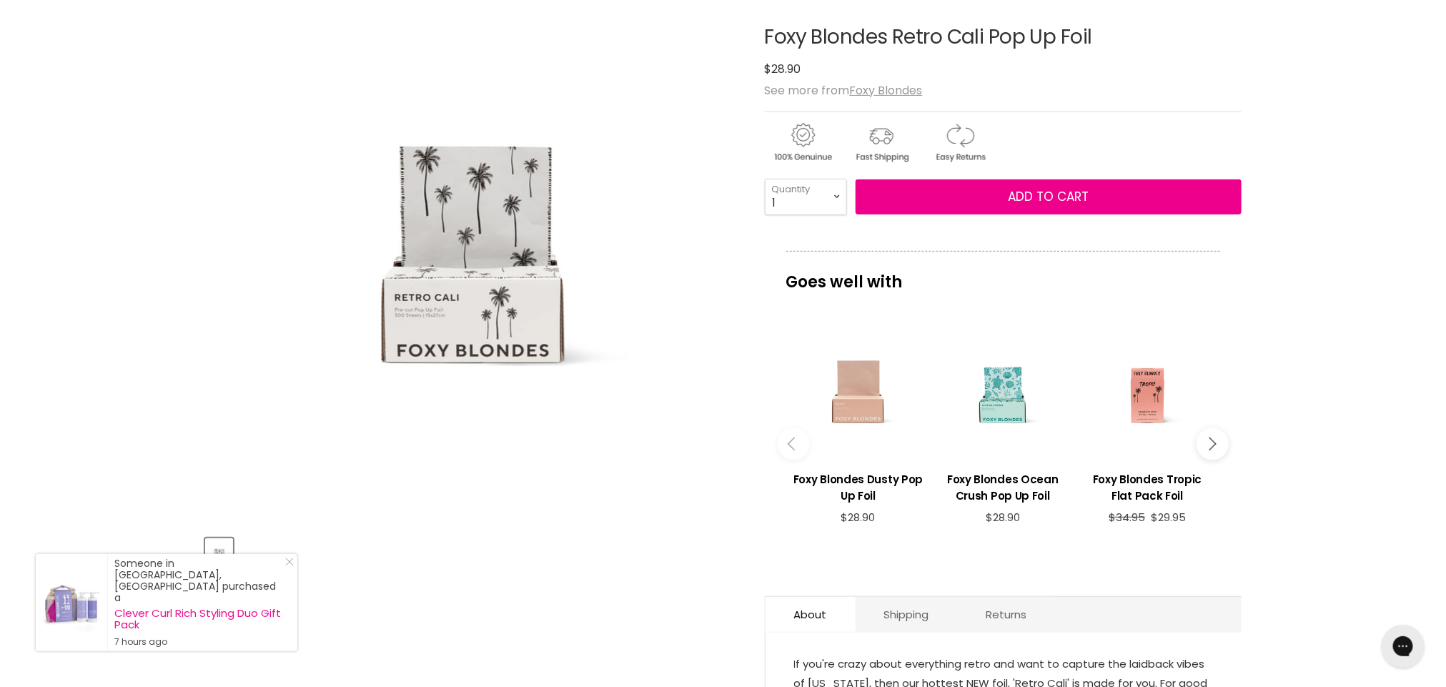
scroll to position [174, 0]
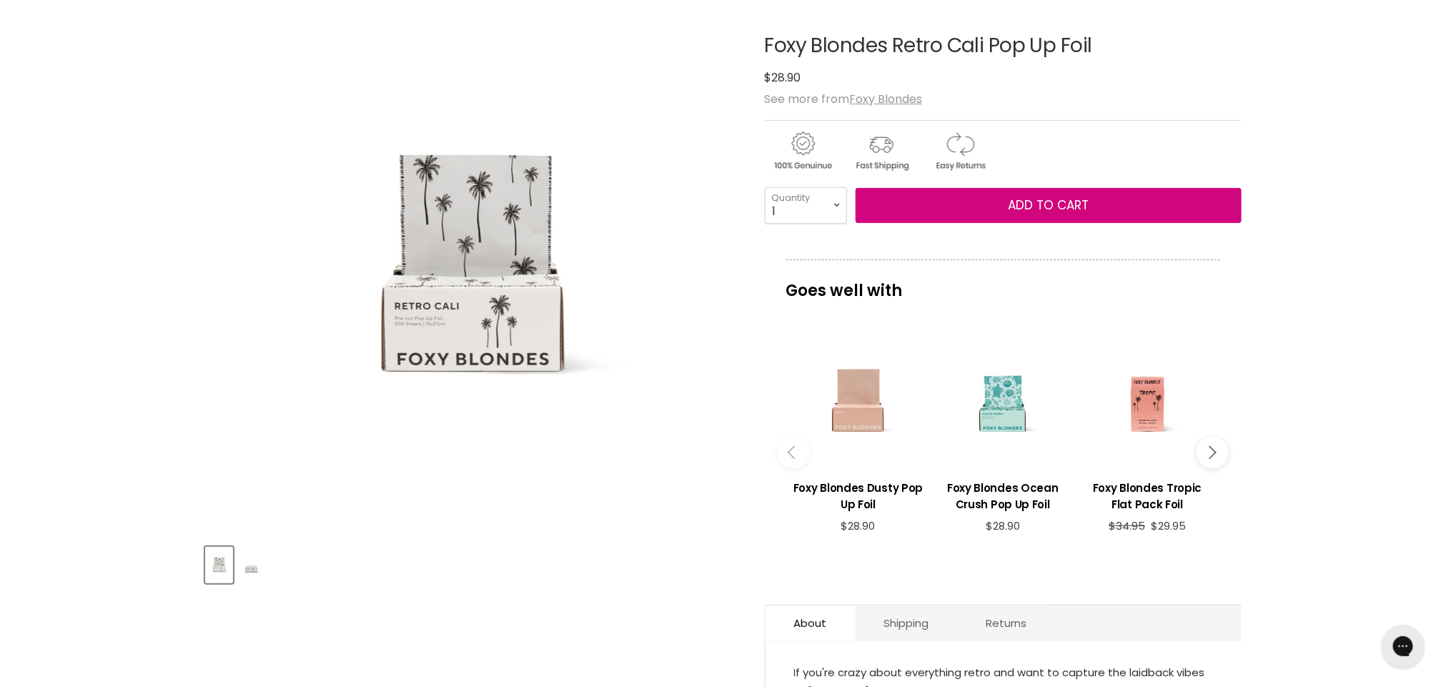
click at [1011, 210] on span "Add to cart" at bounding box center [1048, 205] width 81 height 17
click at [1023, 209] on span "Add to cart" at bounding box center [1048, 205] width 81 height 17
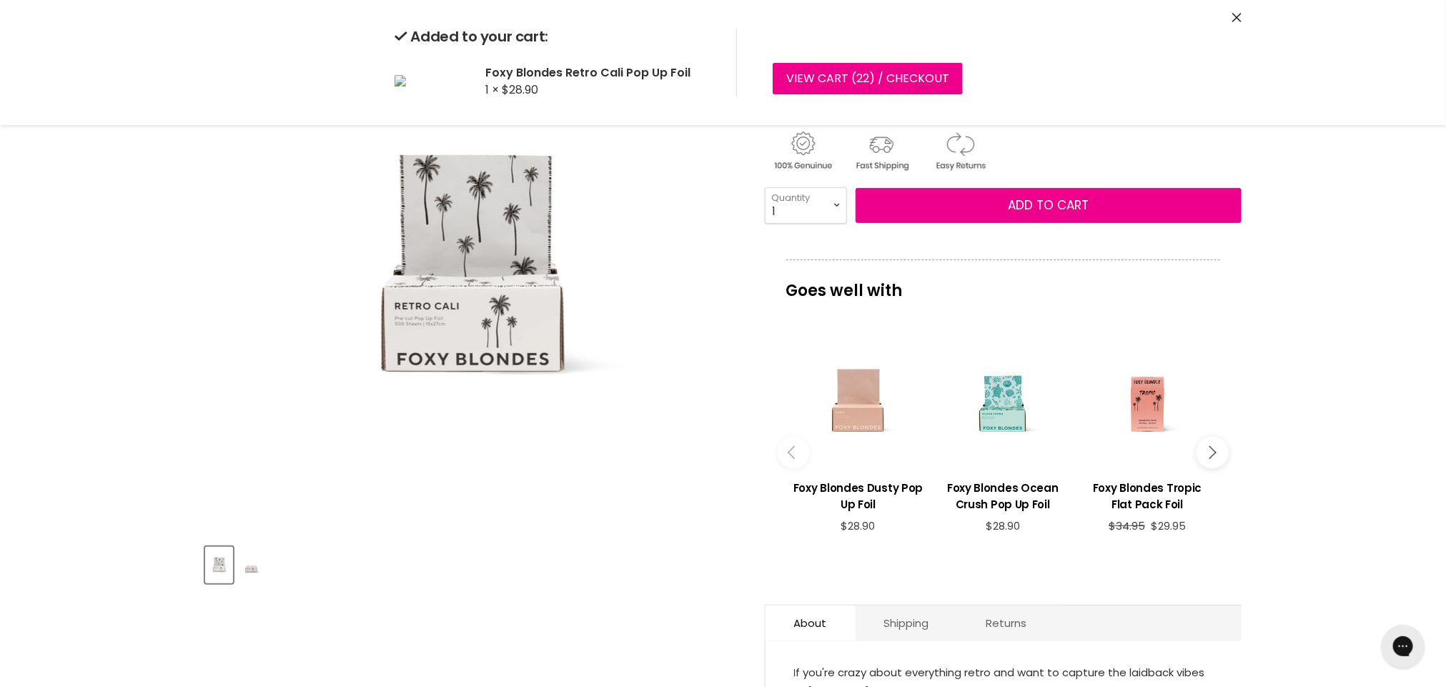
click at [998, 490] on h3 "Foxy Blondes Ocean Crush Pop Up Foil" at bounding box center [1003, 496] width 130 height 33
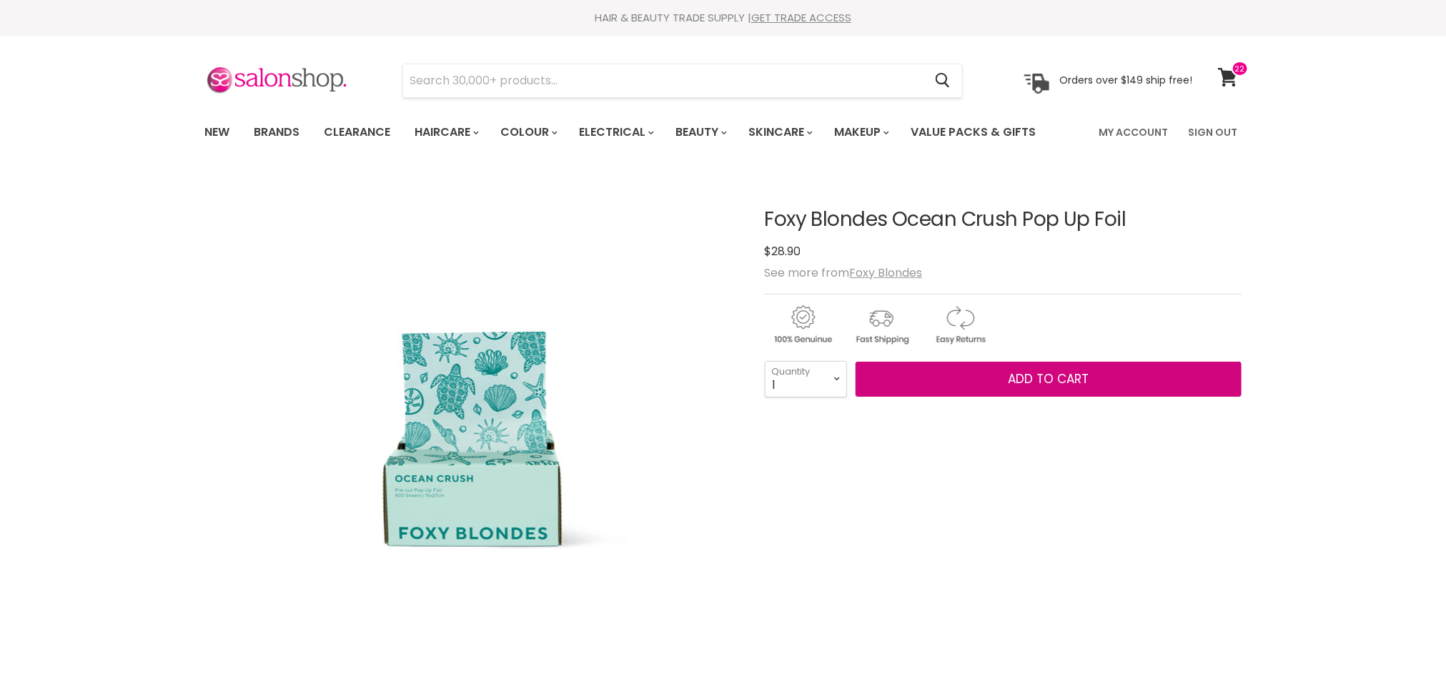
click at [1061, 387] on span "Add to cart" at bounding box center [1048, 378] width 81 height 17
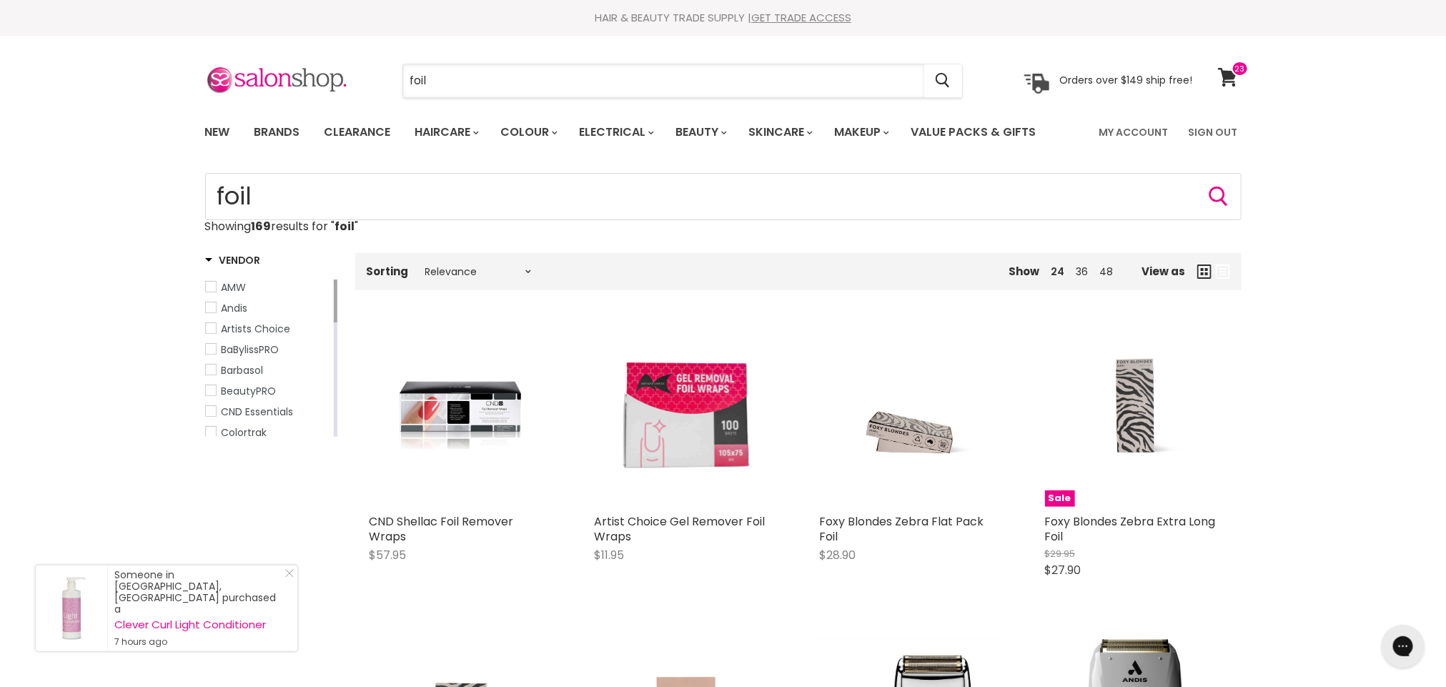
click at [455, 81] on input "foil" at bounding box center [663, 80] width 521 height 33
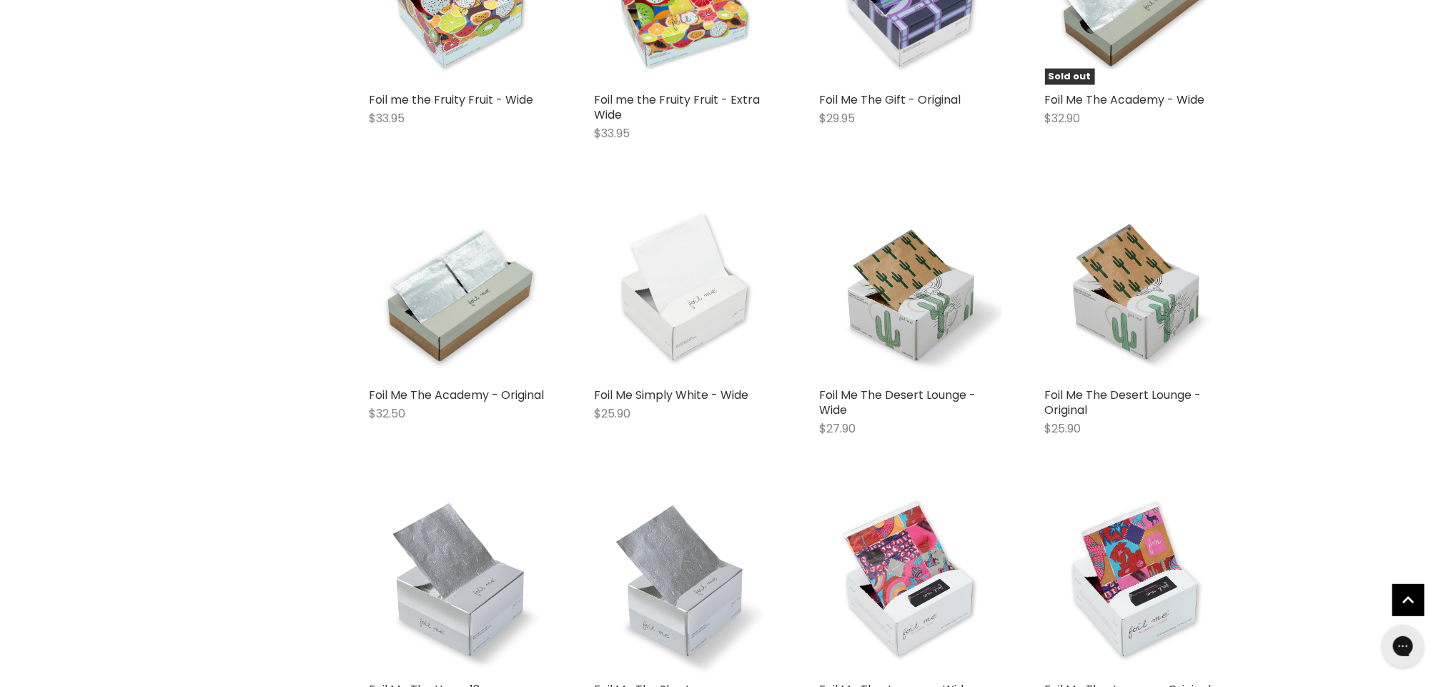
scroll to position [712, 0]
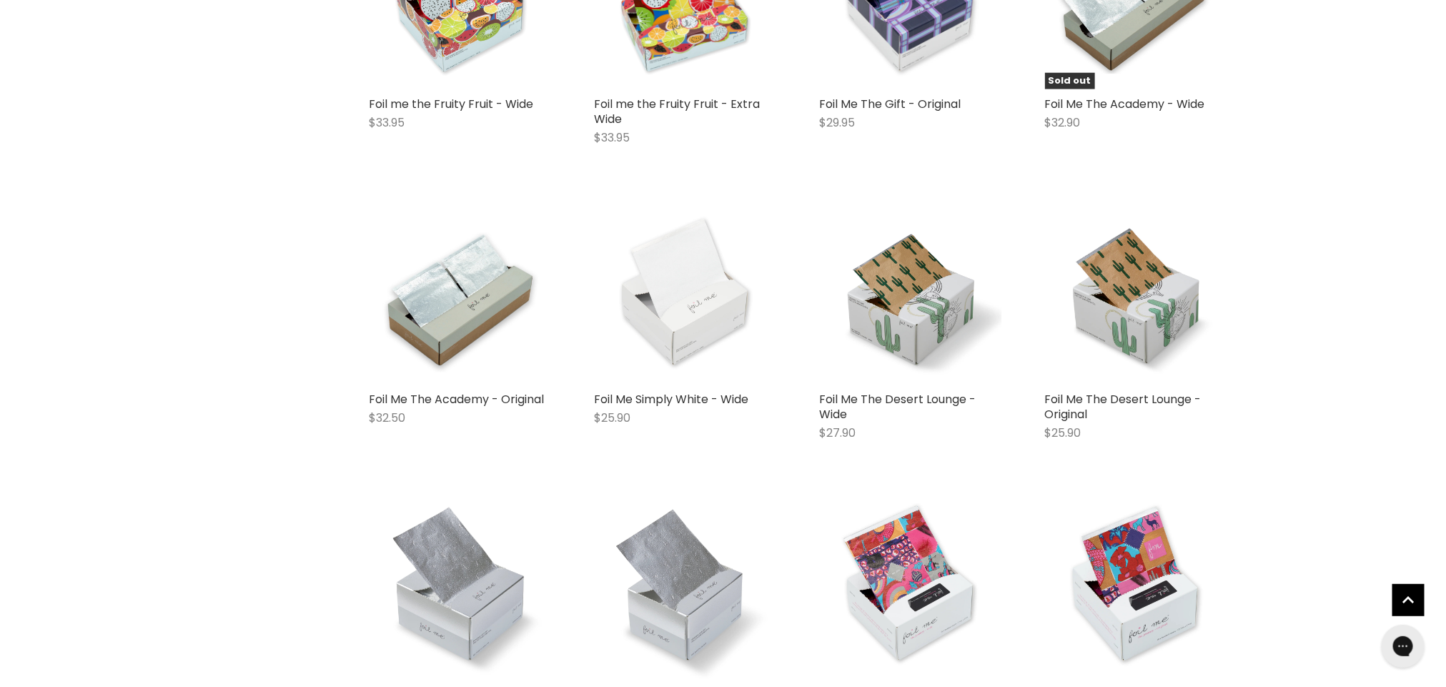
click at [880, 402] on link "Foil Me The Desert Lounge - Wide" at bounding box center [898, 406] width 157 height 31
click at [869, 485] on button "Quick shop" at bounding box center [864, 480] width 89 height 29
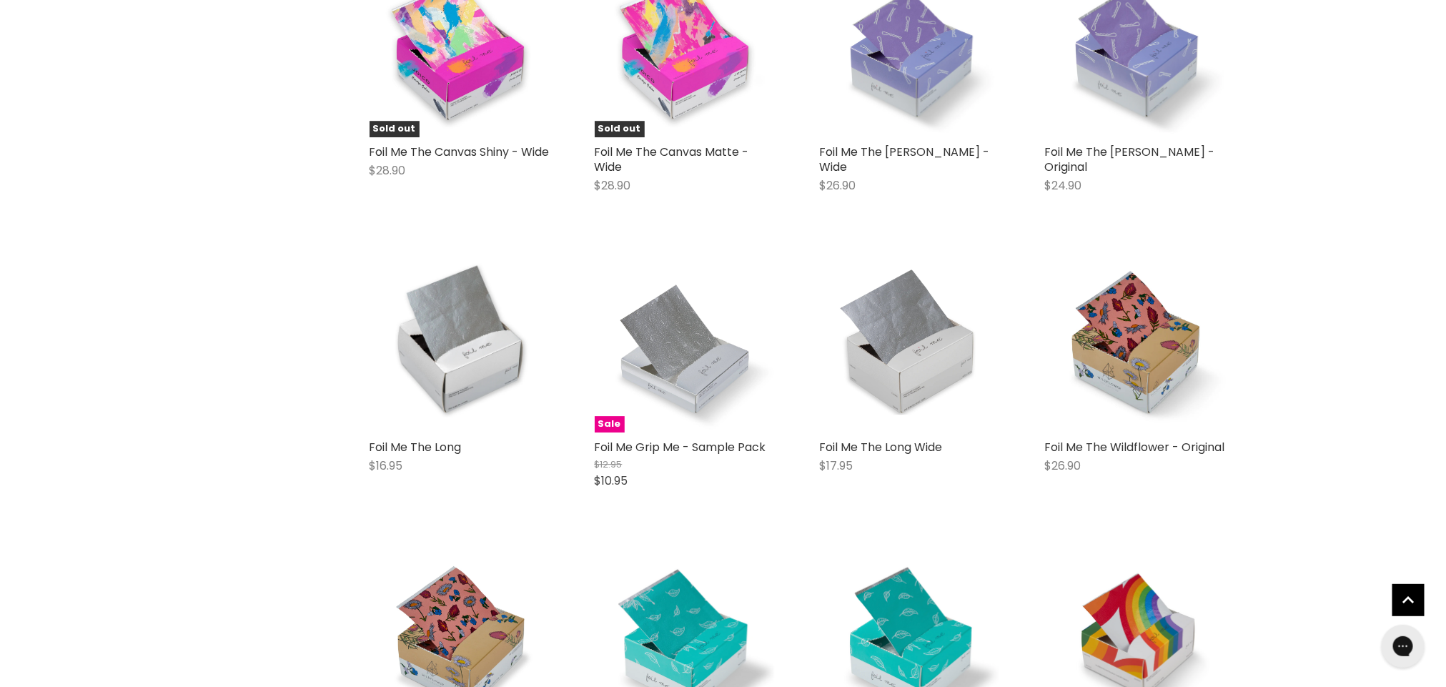
scroll to position [2133, 0]
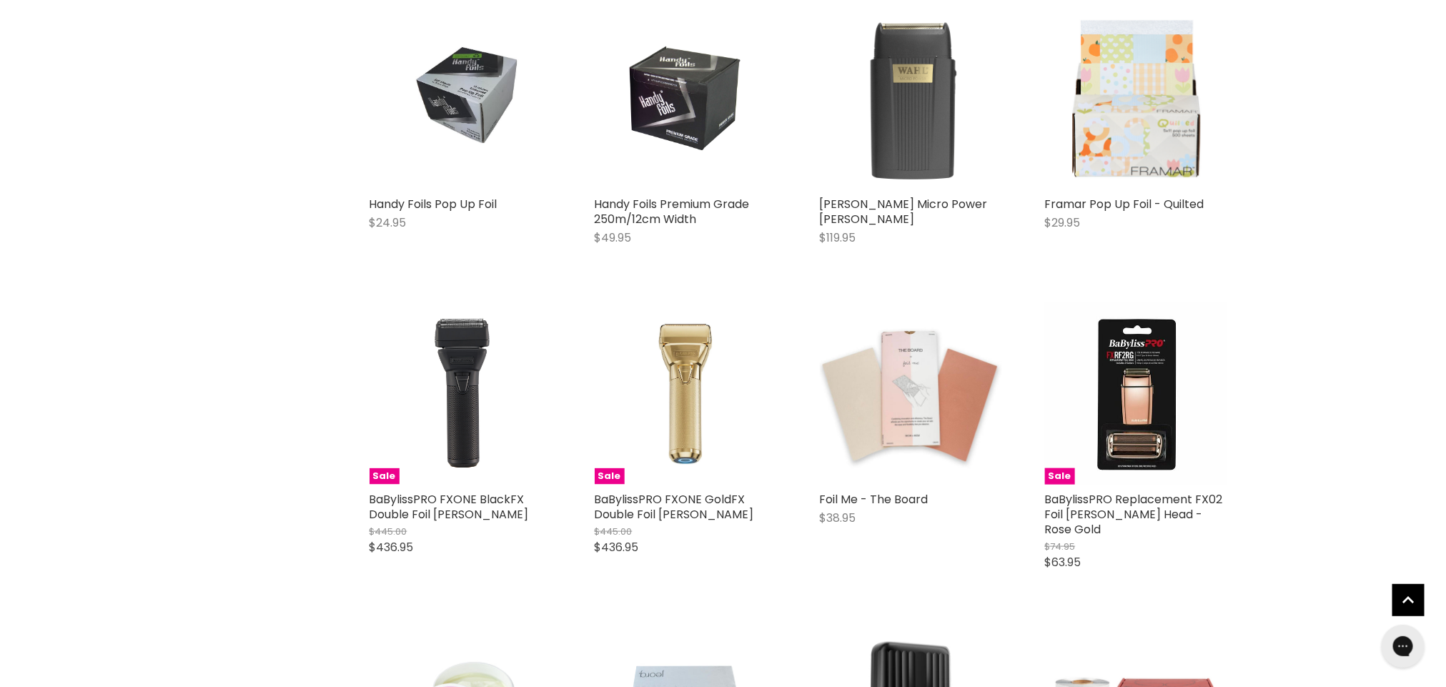
scroll to position [3513, 0]
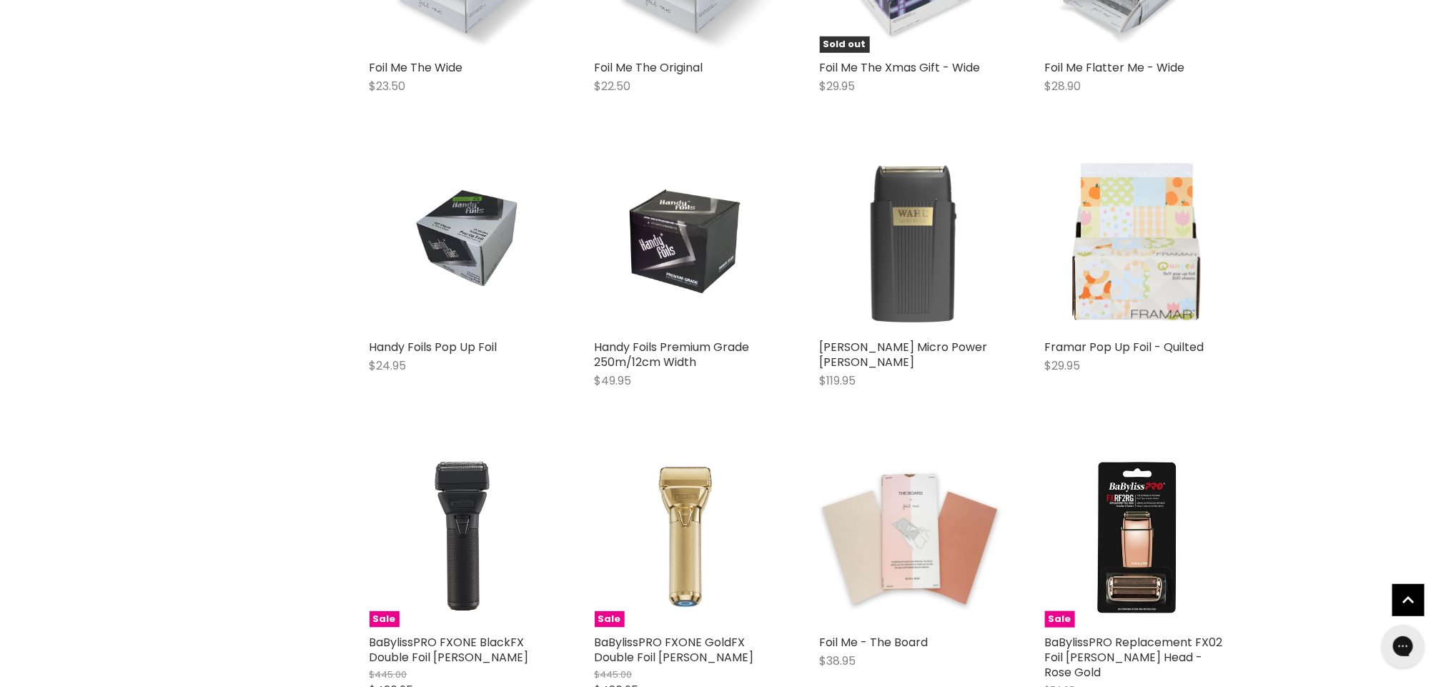
scroll to position [3368, 0]
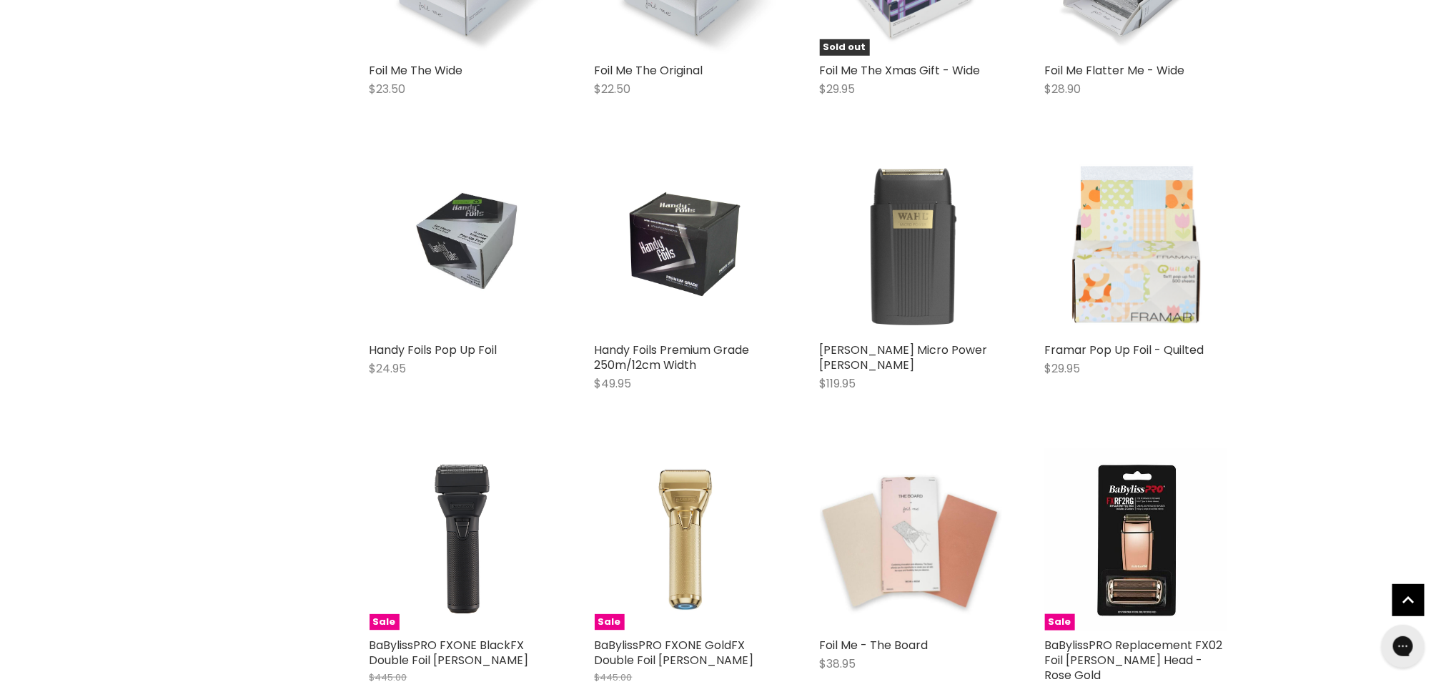
click at [1175, 342] on link "Framar Pop Up Foil - Quilted" at bounding box center [1124, 350] width 159 height 16
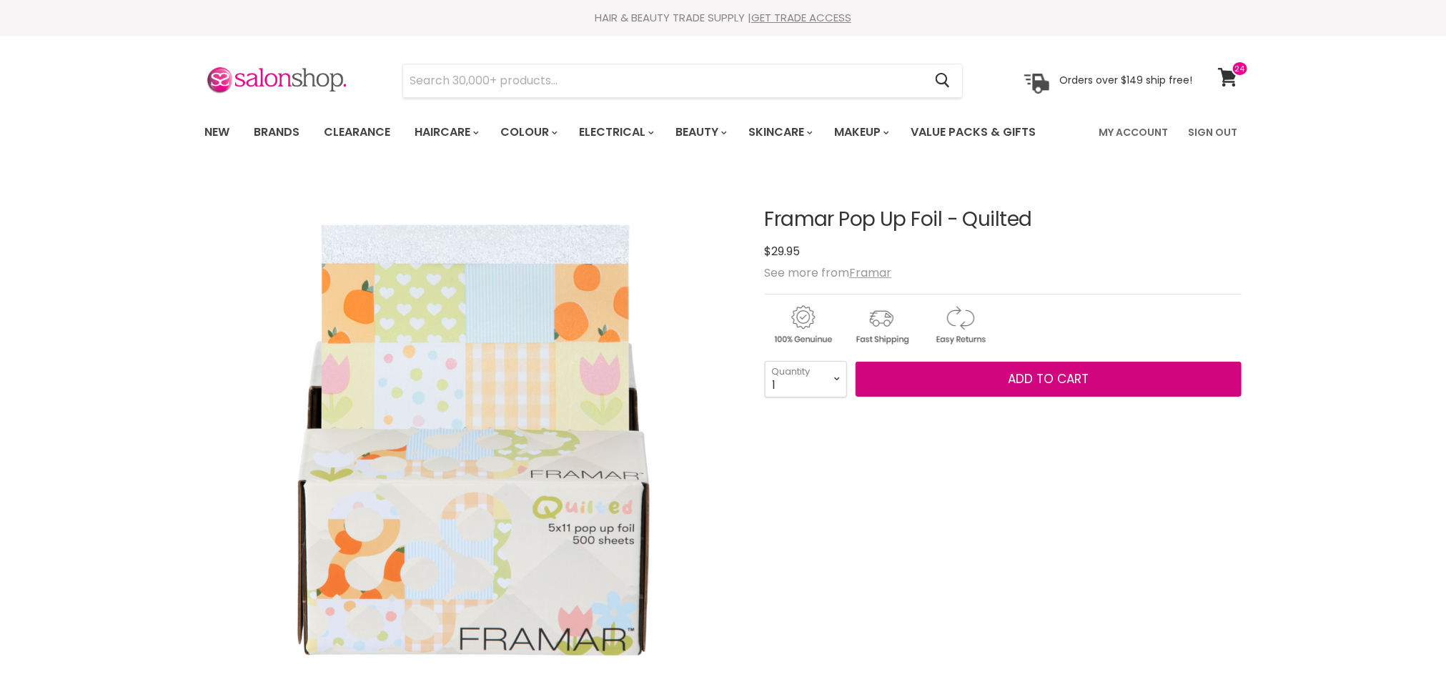
click at [1068, 376] on span "Add to cart" at bounding box center [1048, 378] width 81 height 17
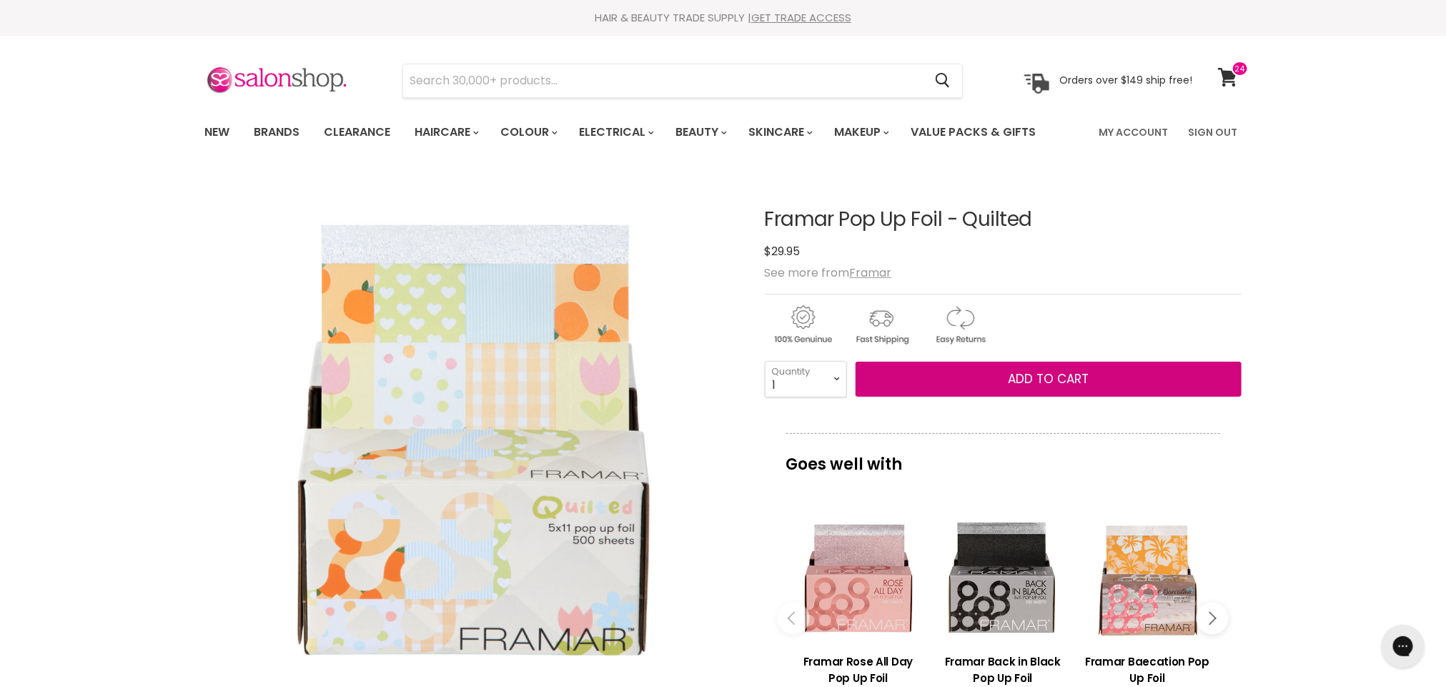
click at [1018, 374] on span "Add to cart" at bounding box center [1048, 378] width 81 height 17
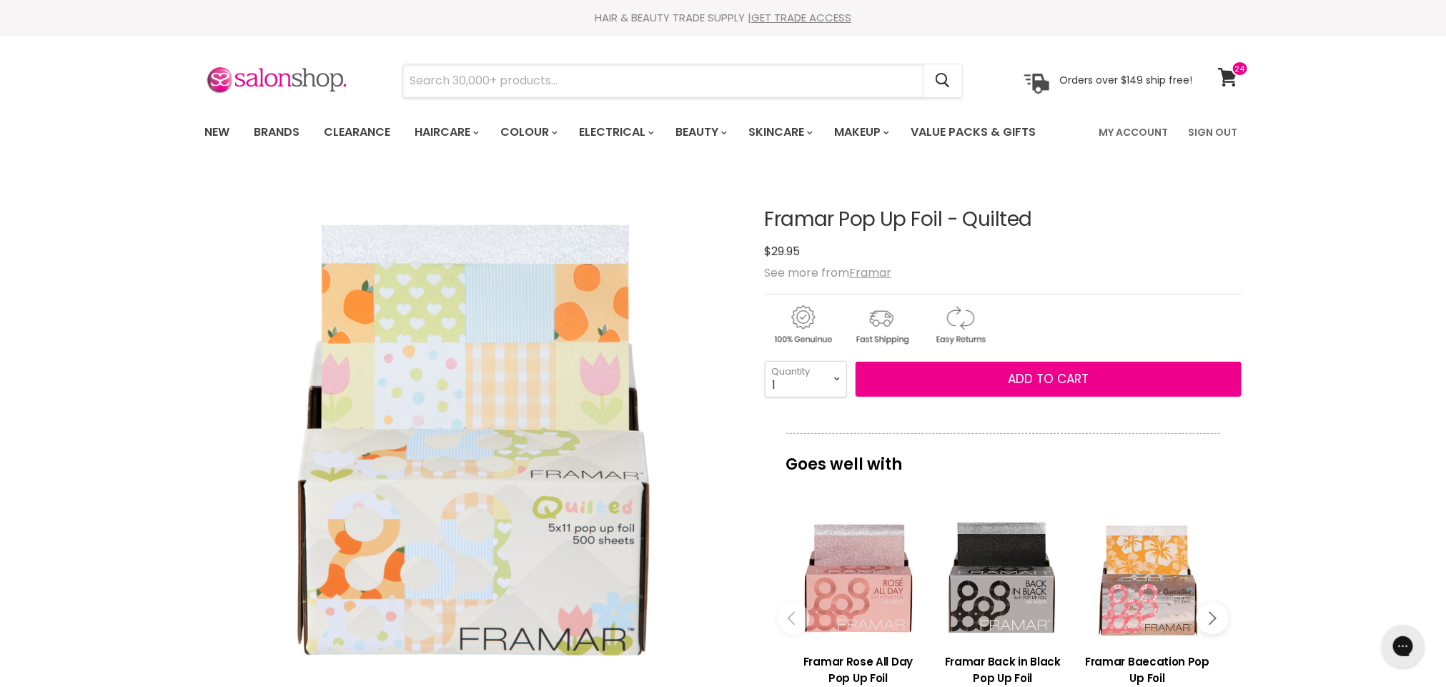
click at [457, 69] on input "Search" at bounding box center [663, 80] width 521 height 33
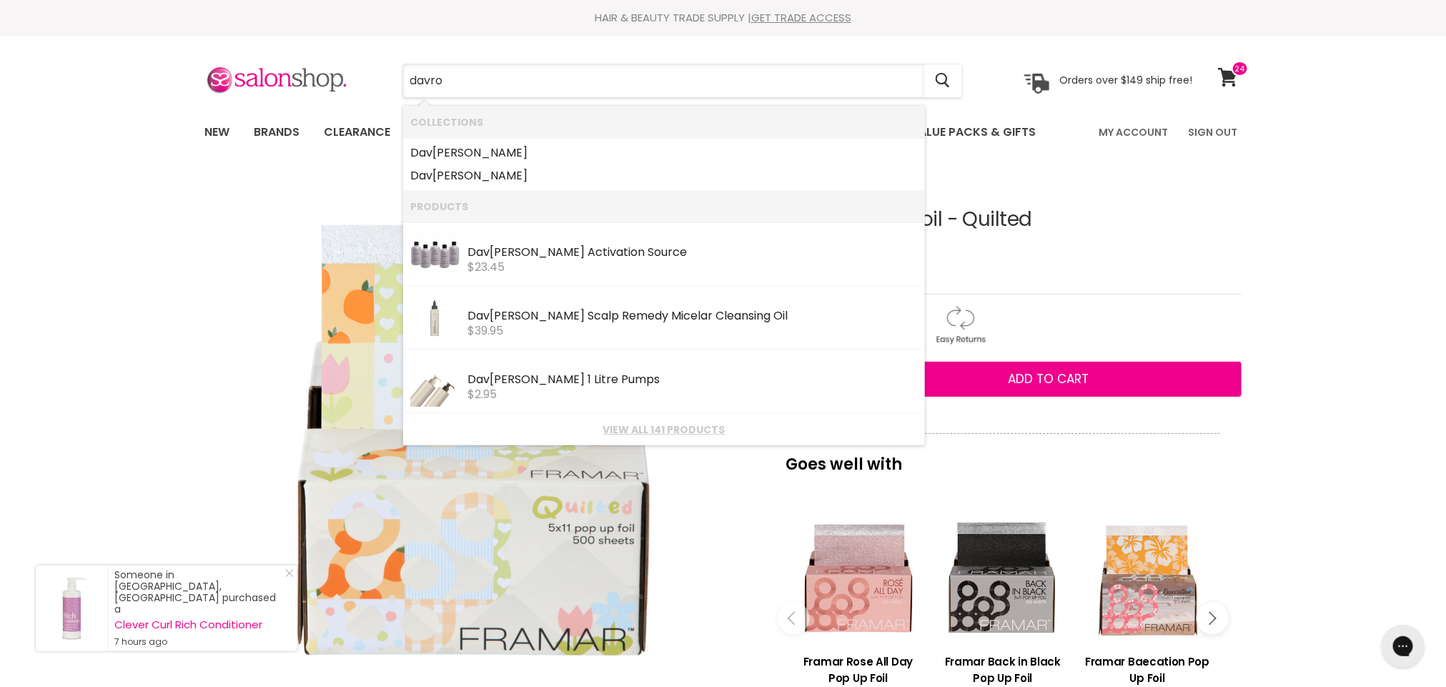
type input "davroe"
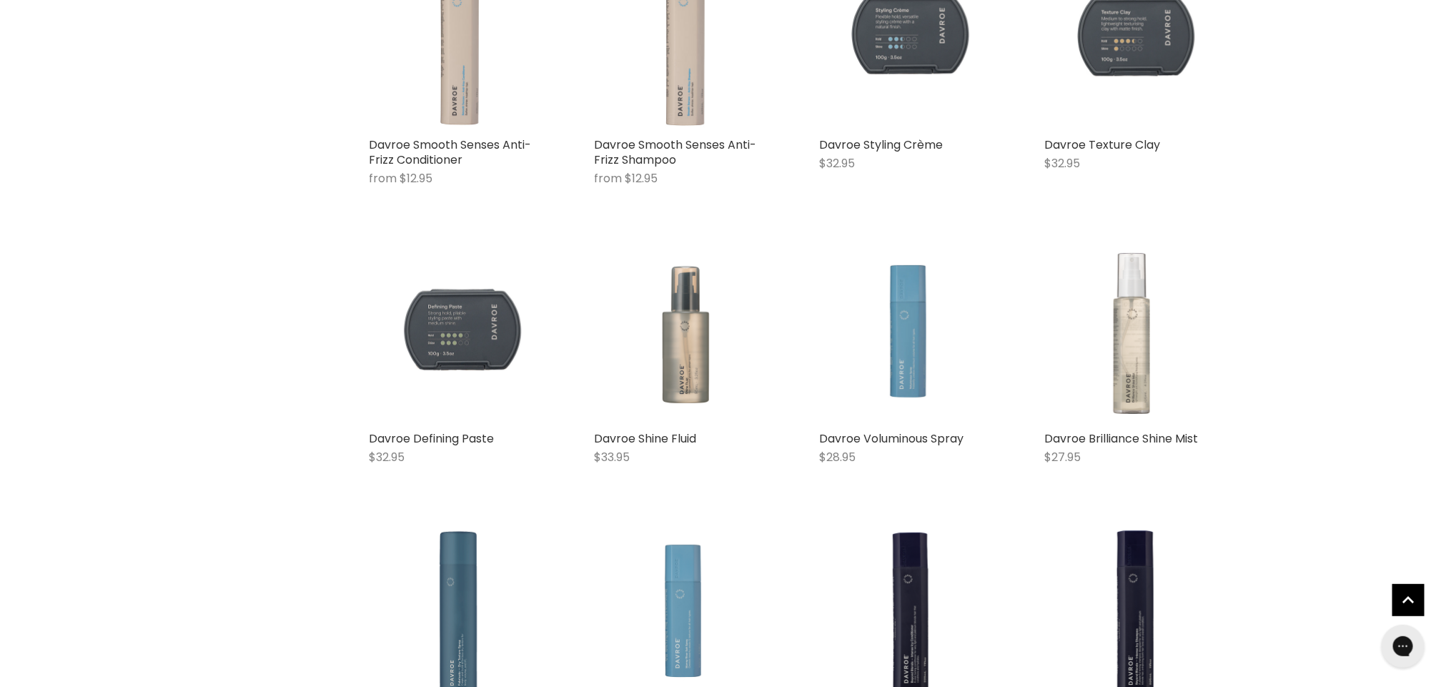
scroll to position [1269, 0]
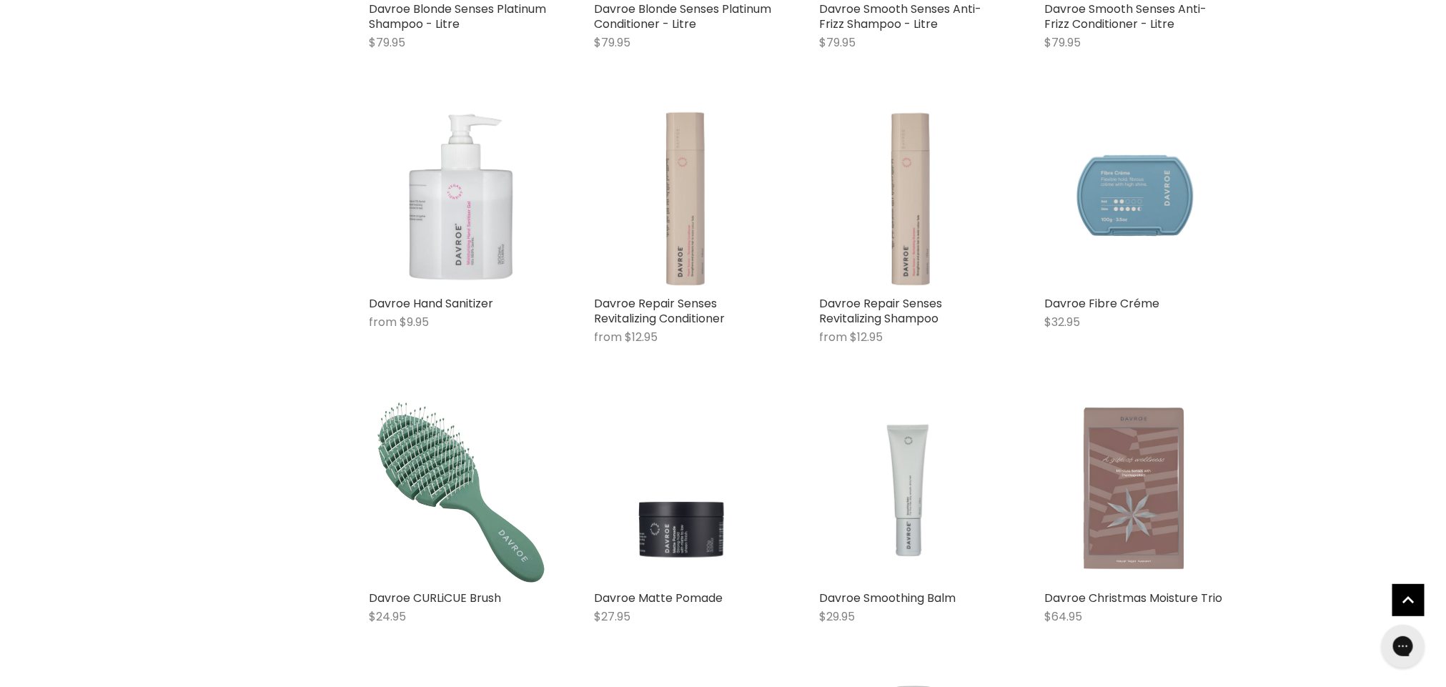
scroll to position [2564, 0]
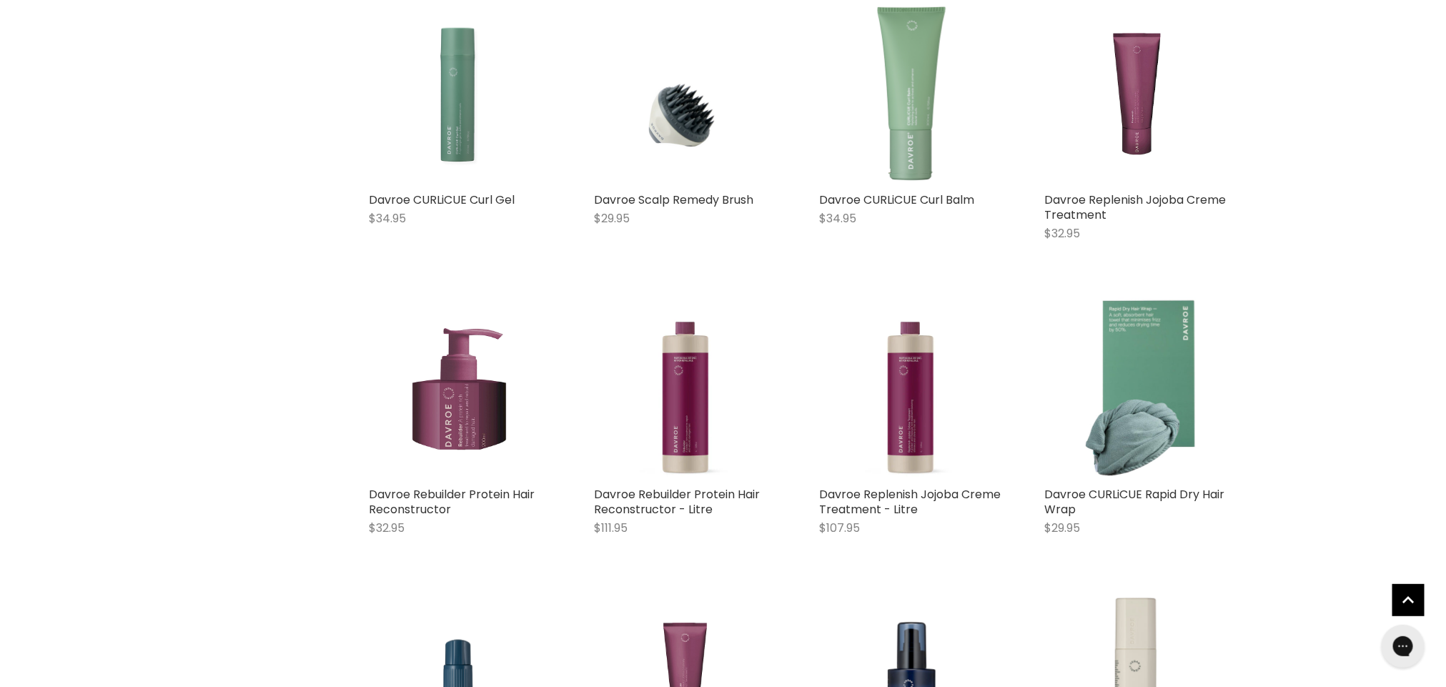
scroll to position [4723, 0]
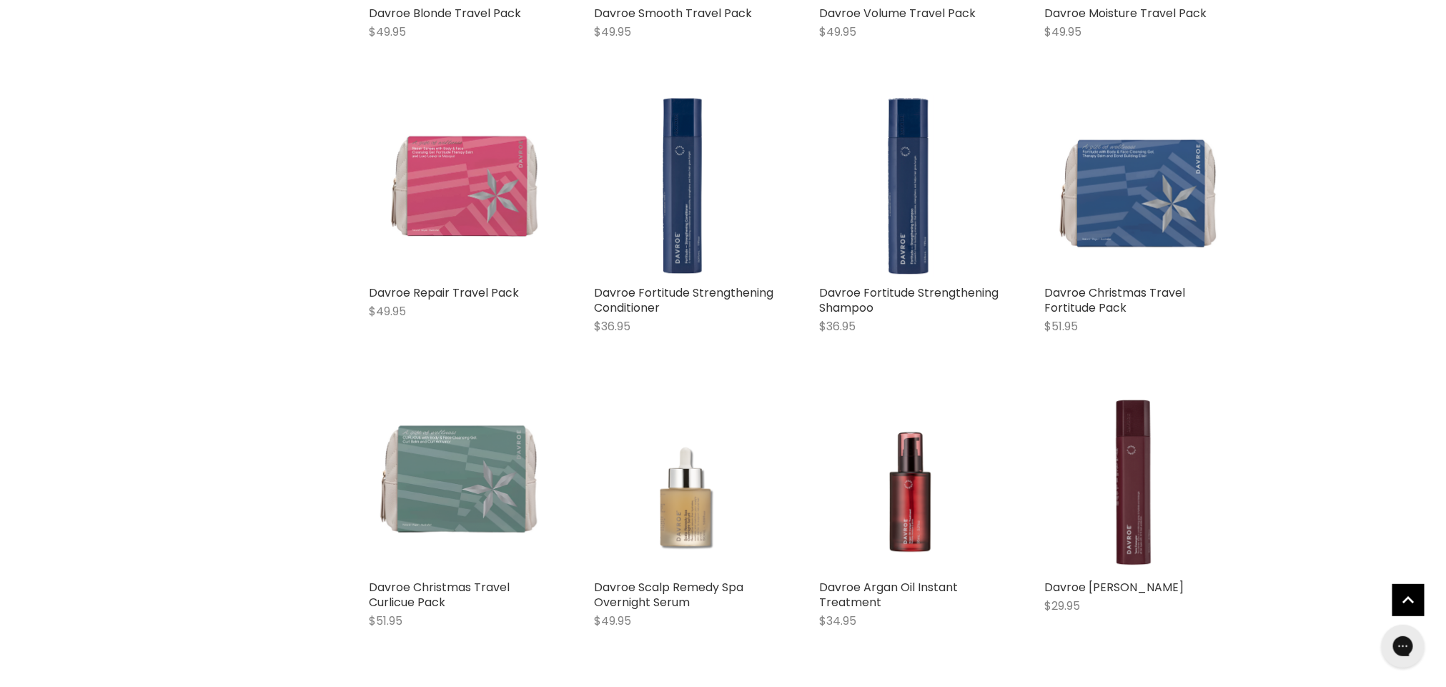
scroll to position [6450, 0]
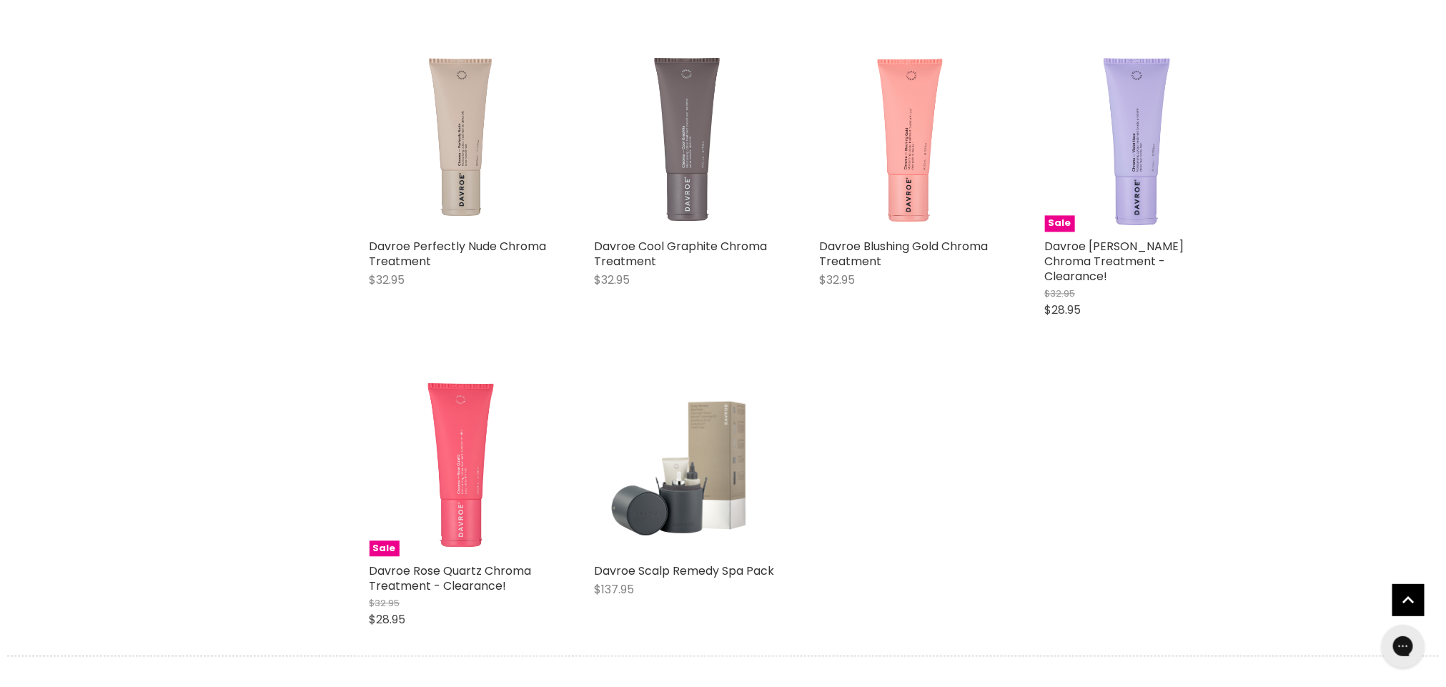
scroll to position [7354, 0]
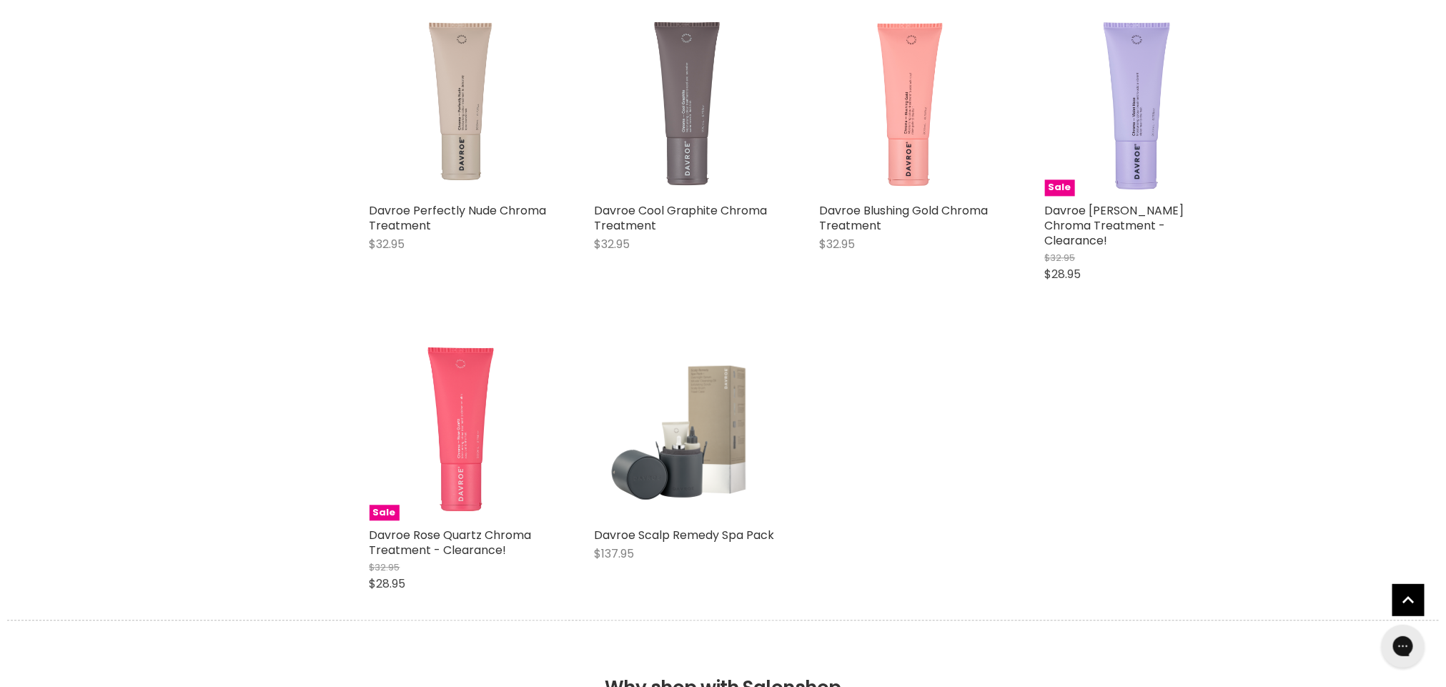
click at [705, 527] on link "Davroe Scalp Remedy Spa Pack" at bounding box center [685, 535] width 180 height 16
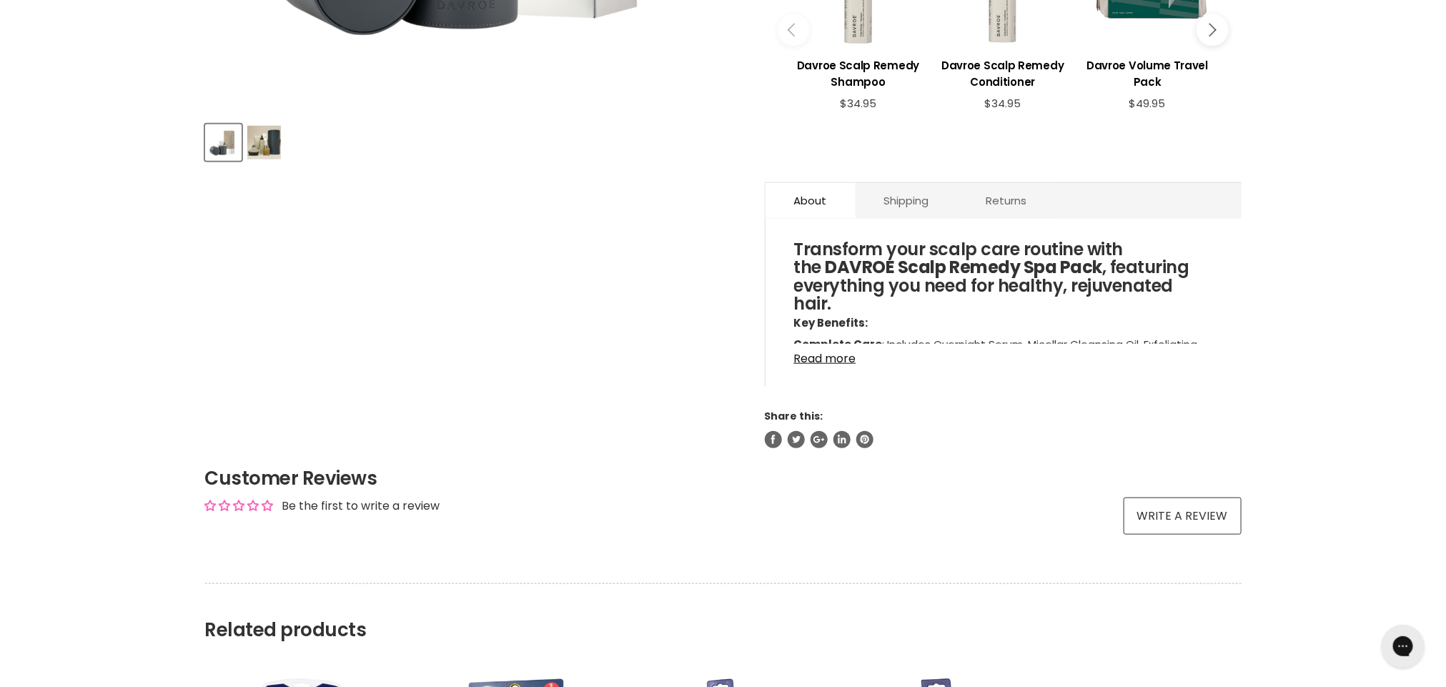
scroll to position [553, 0]
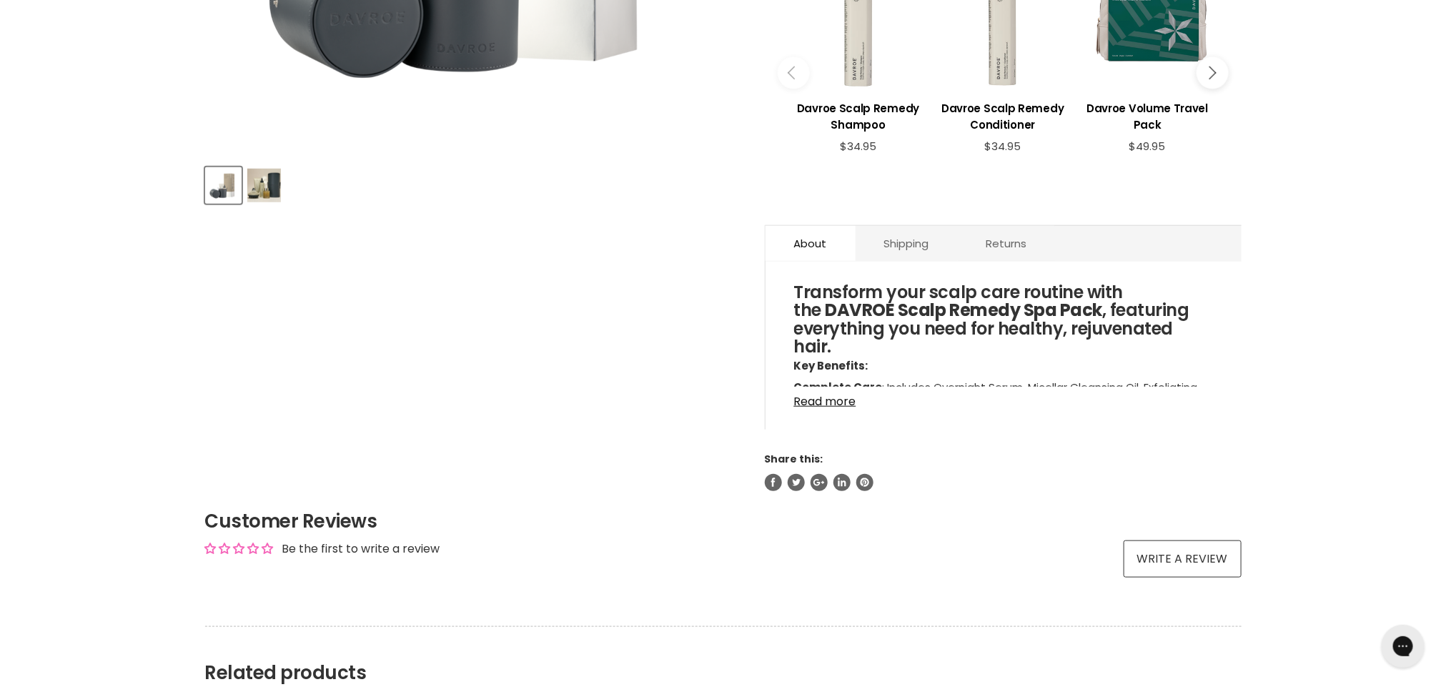
click at [828, 407] on link "Read more" at bounding box center [1003, 397] width 419 height 21
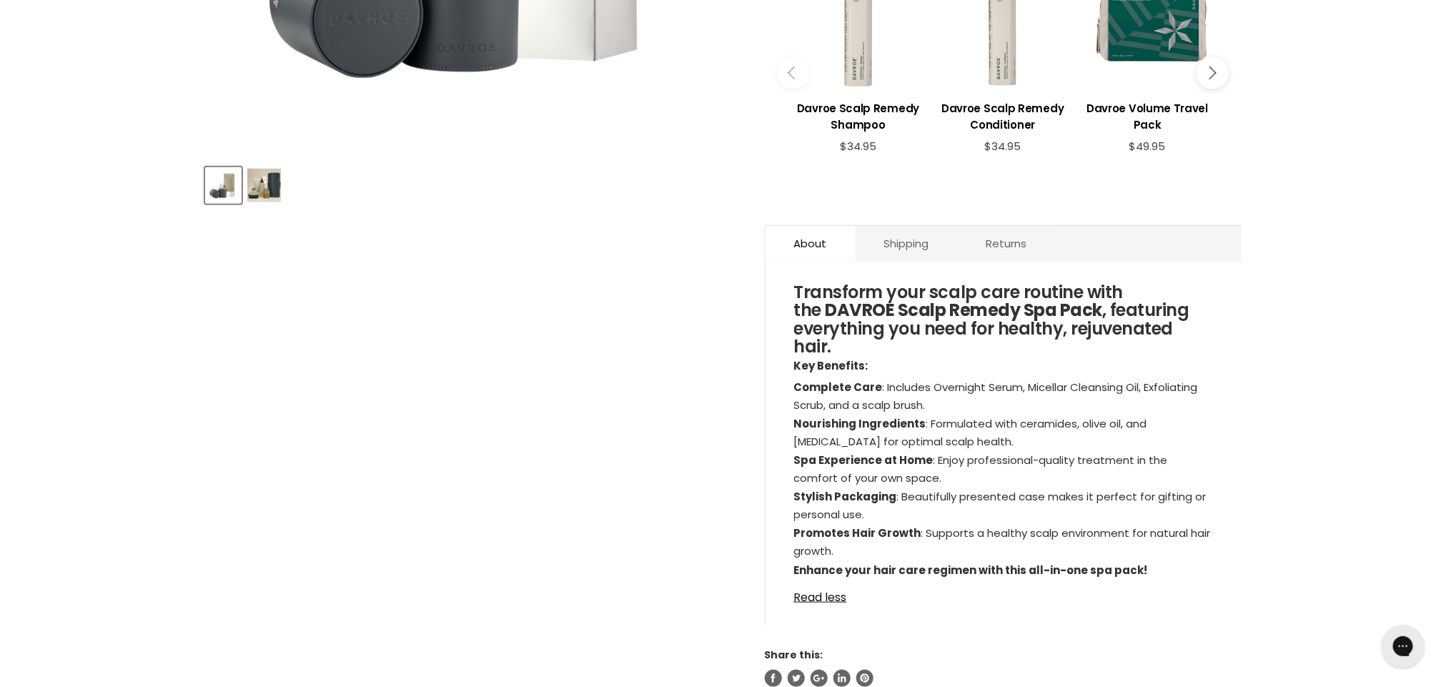
click at [1377, 495] on div "Home Davroe Scalp Remedy Spa Pack Click or scroll to zoom Tap or pinch to zoom" at bounding box center [723, 424] width 1446 height 1609
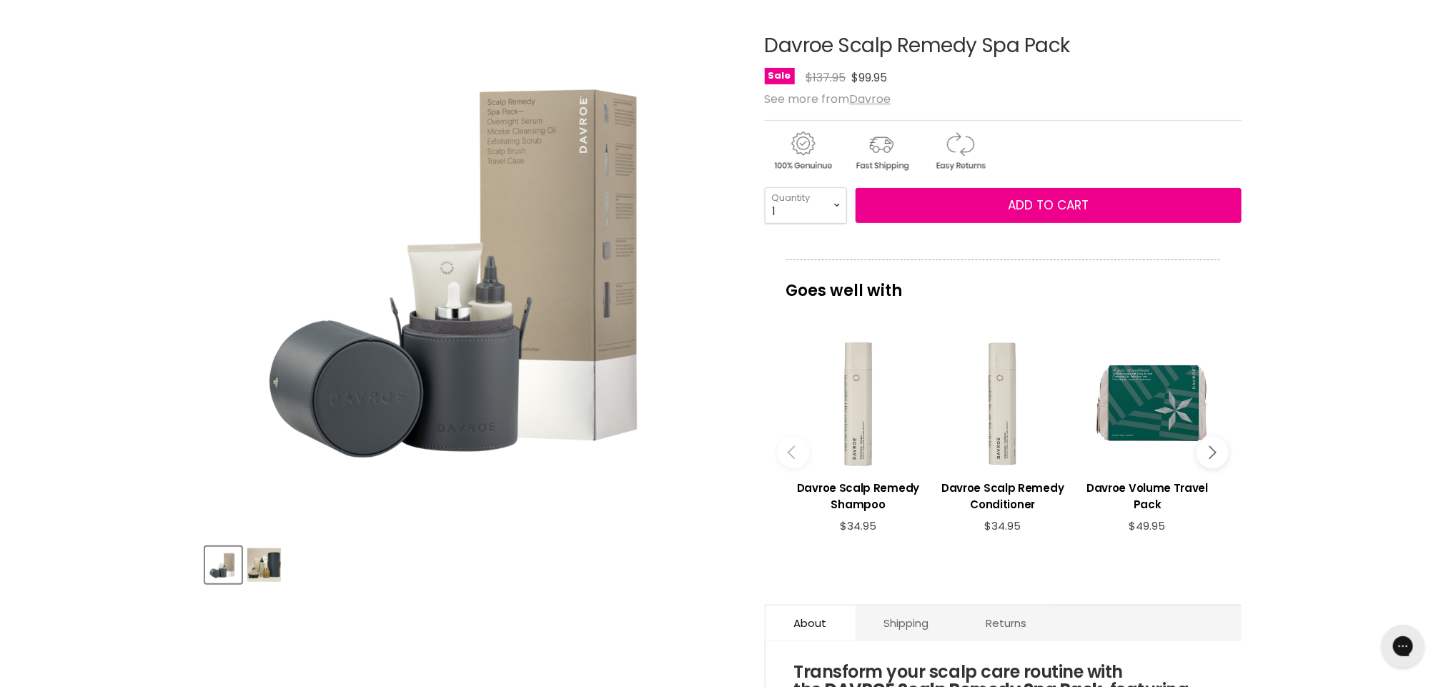
scroll to position [176, 0]
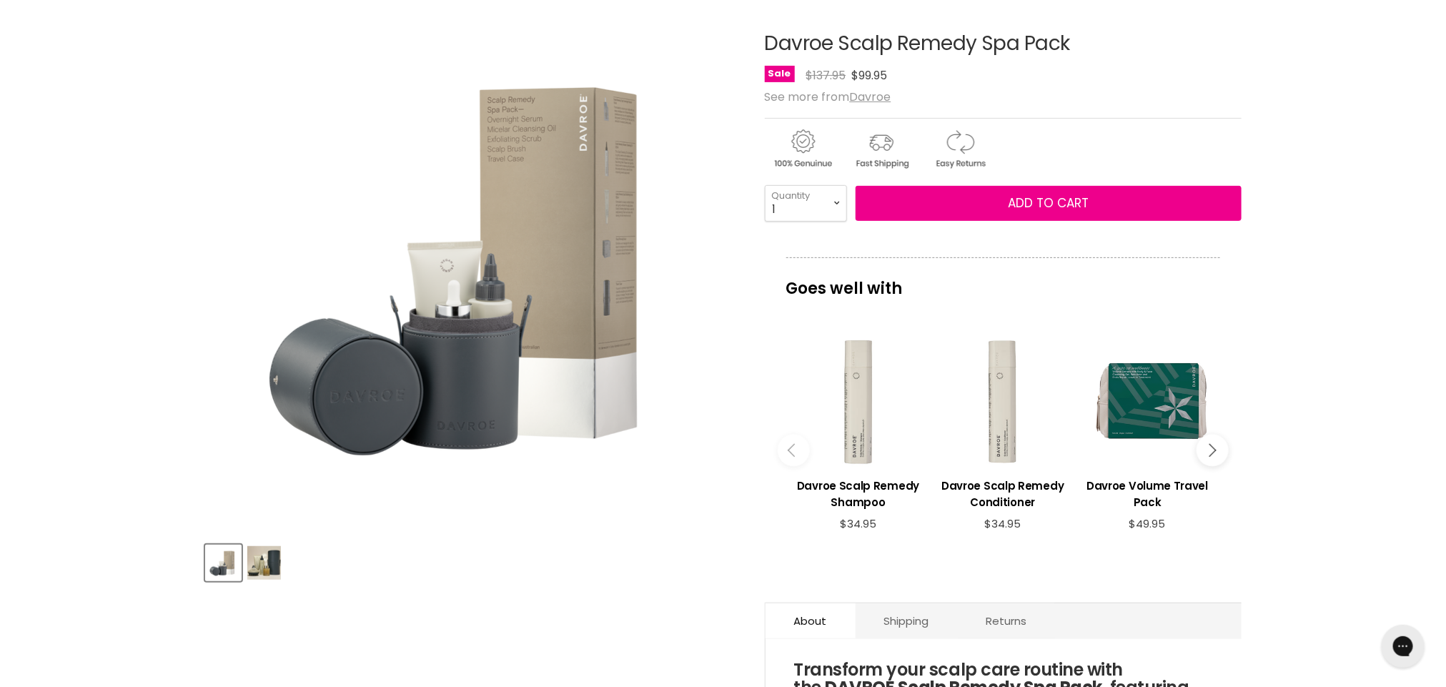
click at [266, 570] on img "Product thumbnails" at bounding box center [264, 563] width 34 height 34
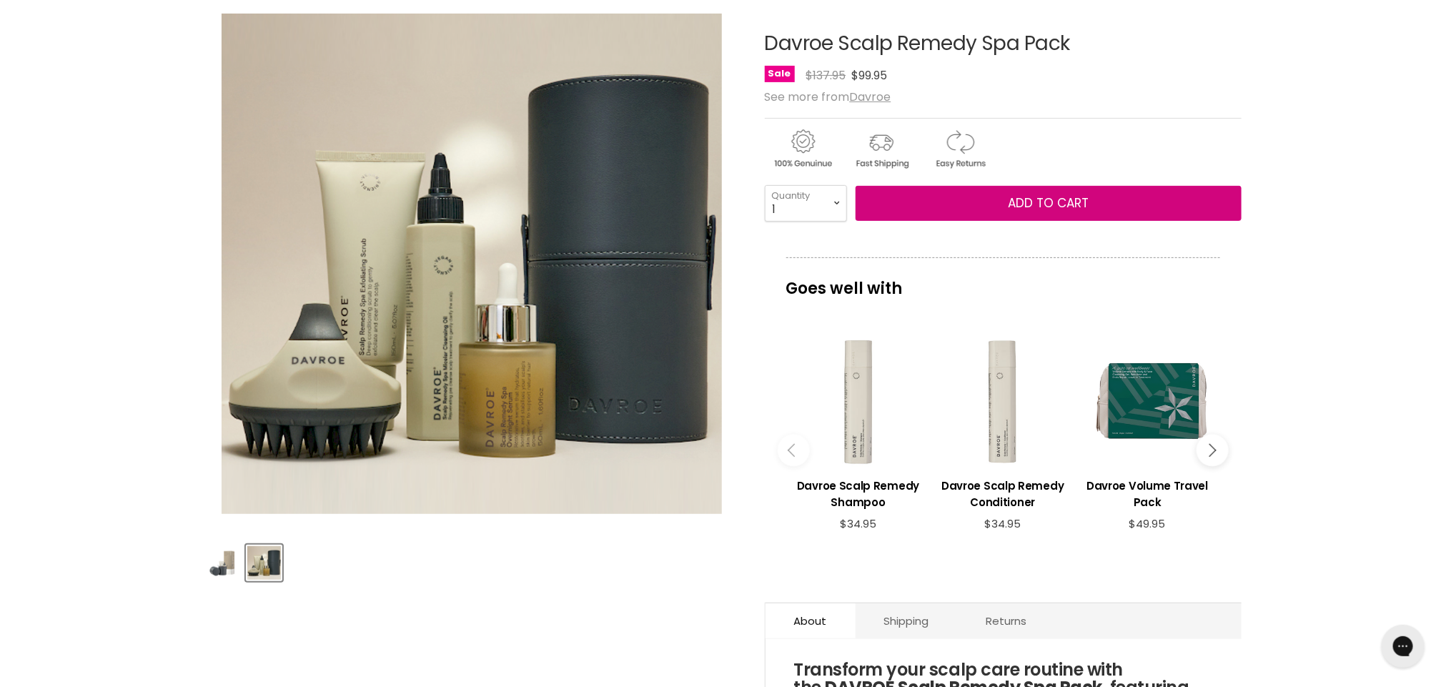
click at [996, 211] on button "Add to cart" at bounding box center [1048, 204] width 386 height 36
click at [1021, 198] on span "Add to cart" at bounding box center [1048, 202] width 81 height 17
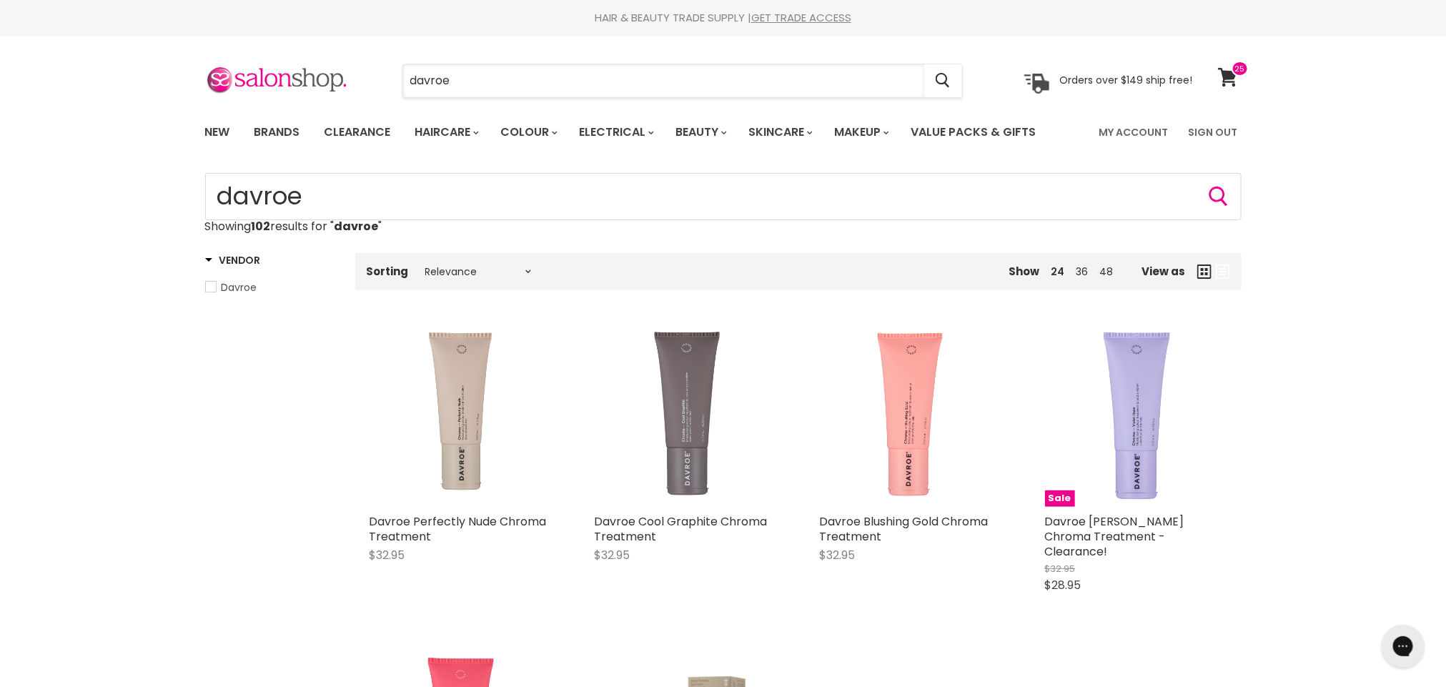
click at [585, 86] on input "davroe" at bounding box center [663, 80] width 521 height 33
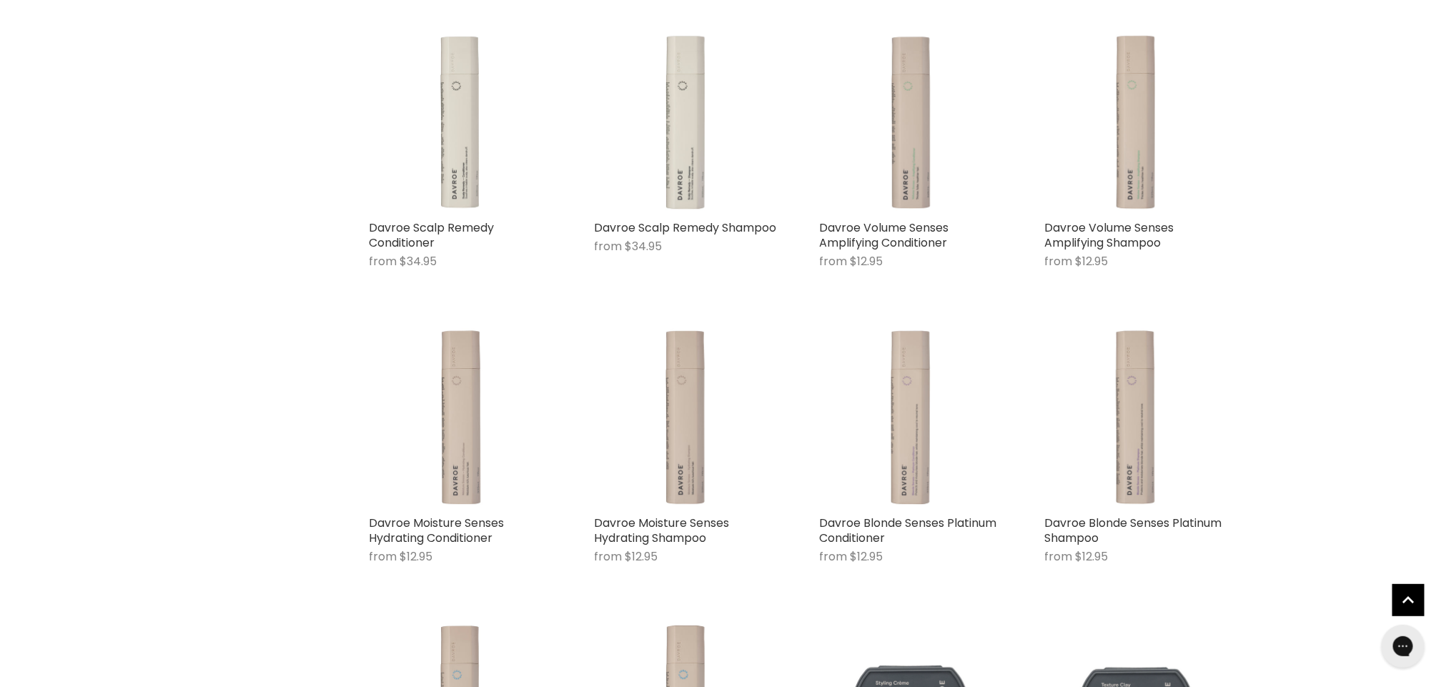
scroll to position [592, 0]
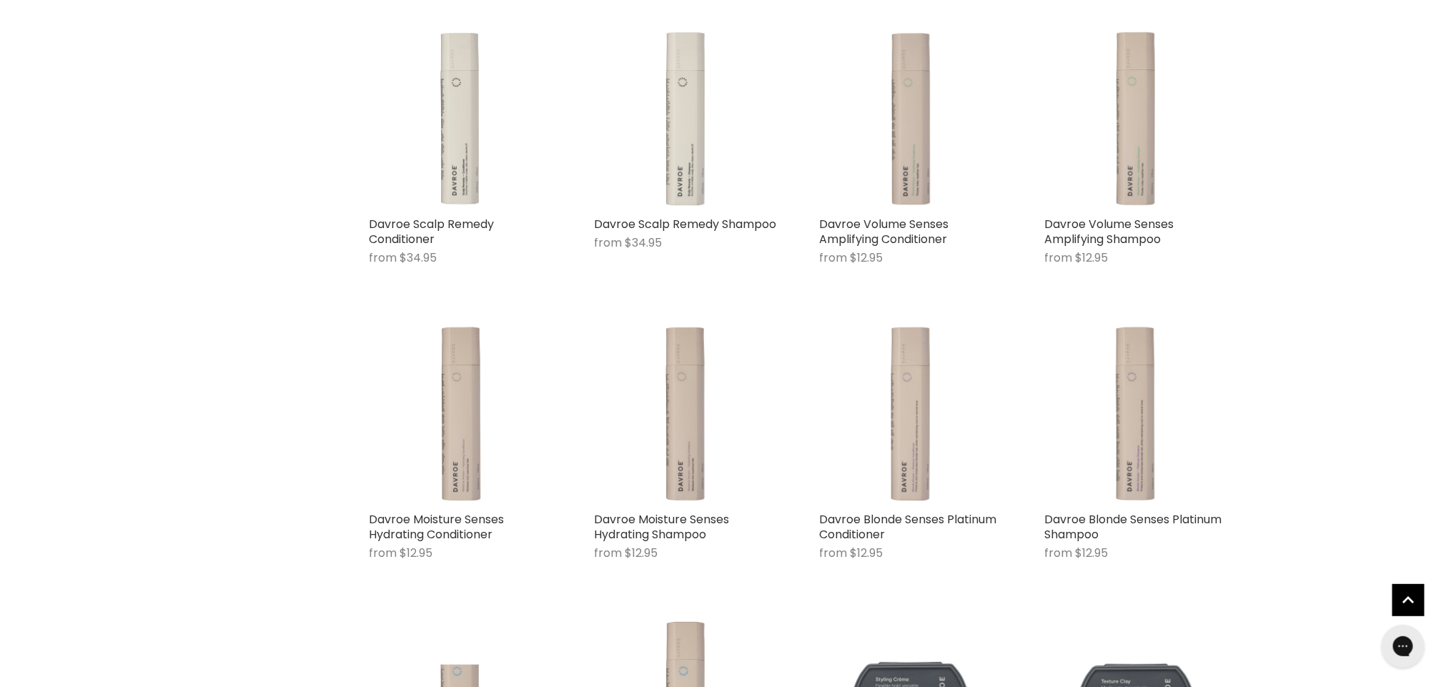
click at [468, 521] on link "Davroe Moisture Senses Hydrating Conditioner" at bounding box center [436, 526] width 135 height 31
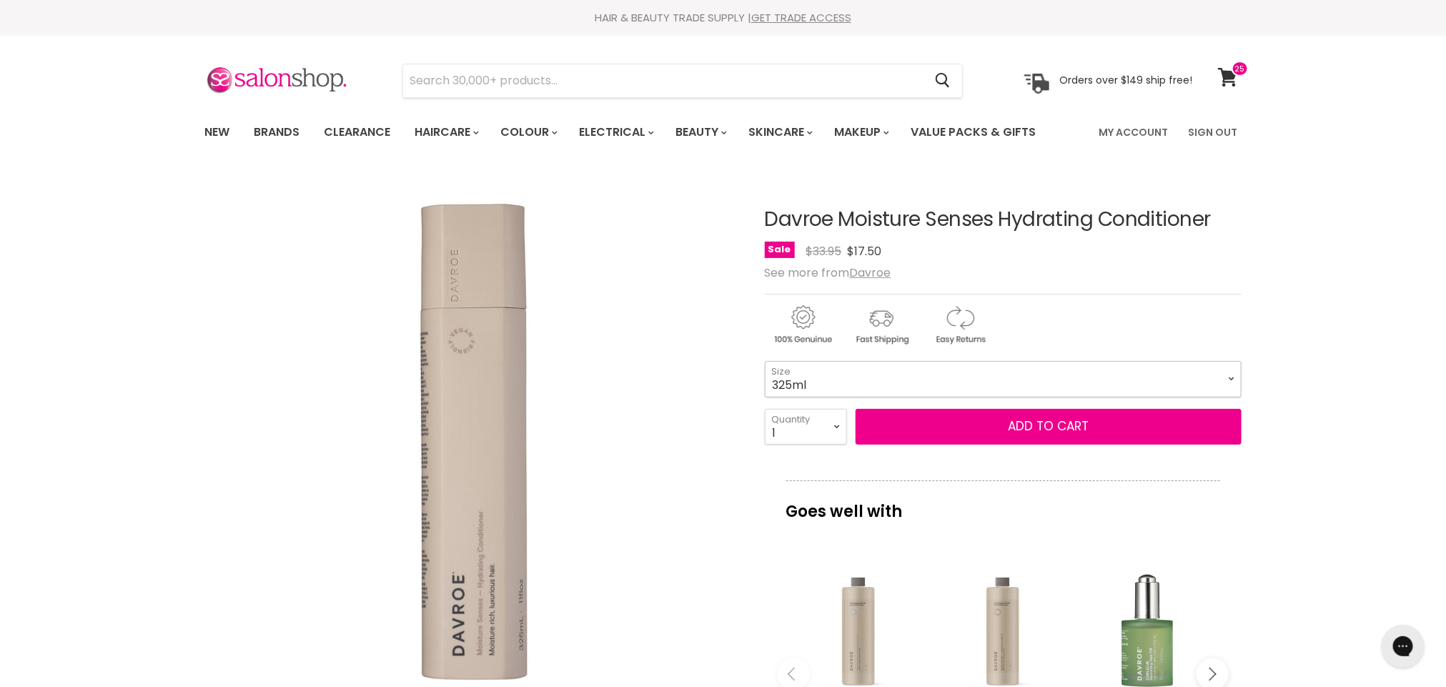
click at [1237, 388] on select "325ml 100ml" at bounding box center [1003, 379] width 477 height 36
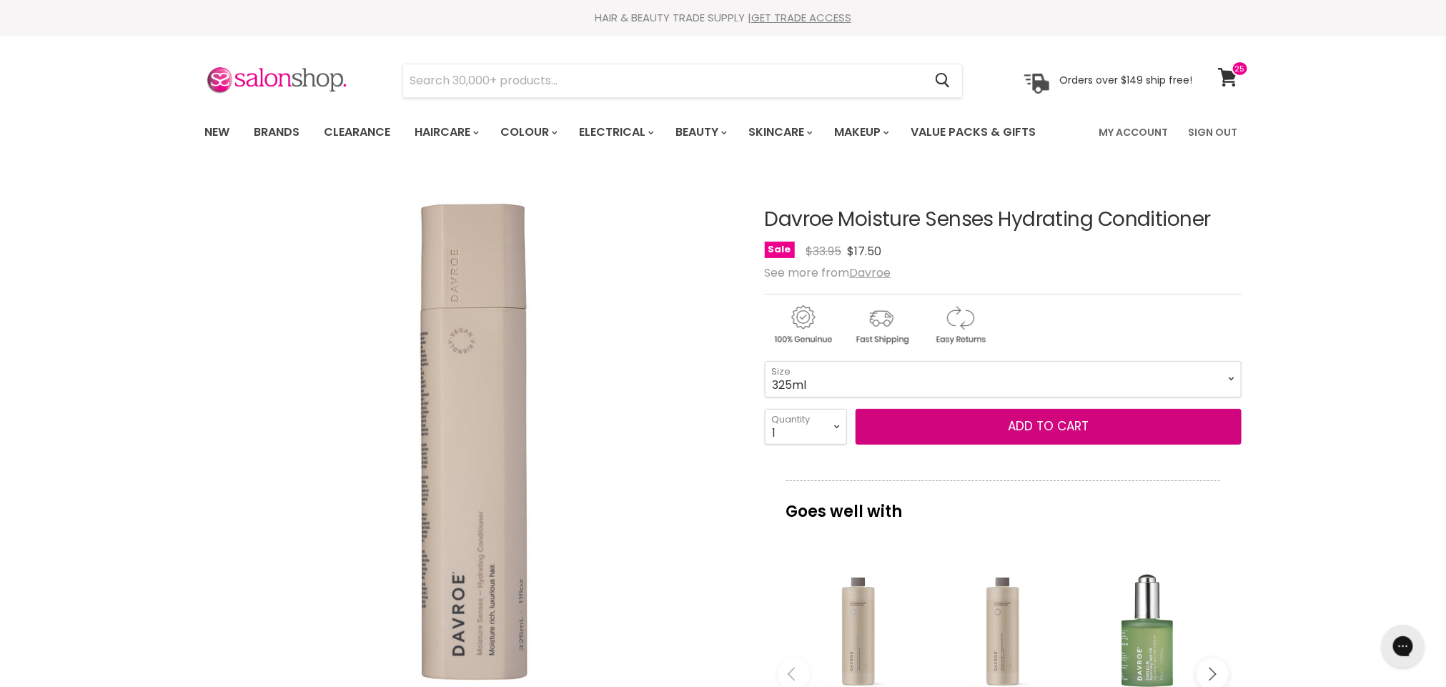
click at [1141, 427] on button "Add to cart" at bounding box center [1048, 427] width 386 height 36
click at [1053, 427] on span "Add to cart" at bounding box center [1048, 425] width 81 height 17
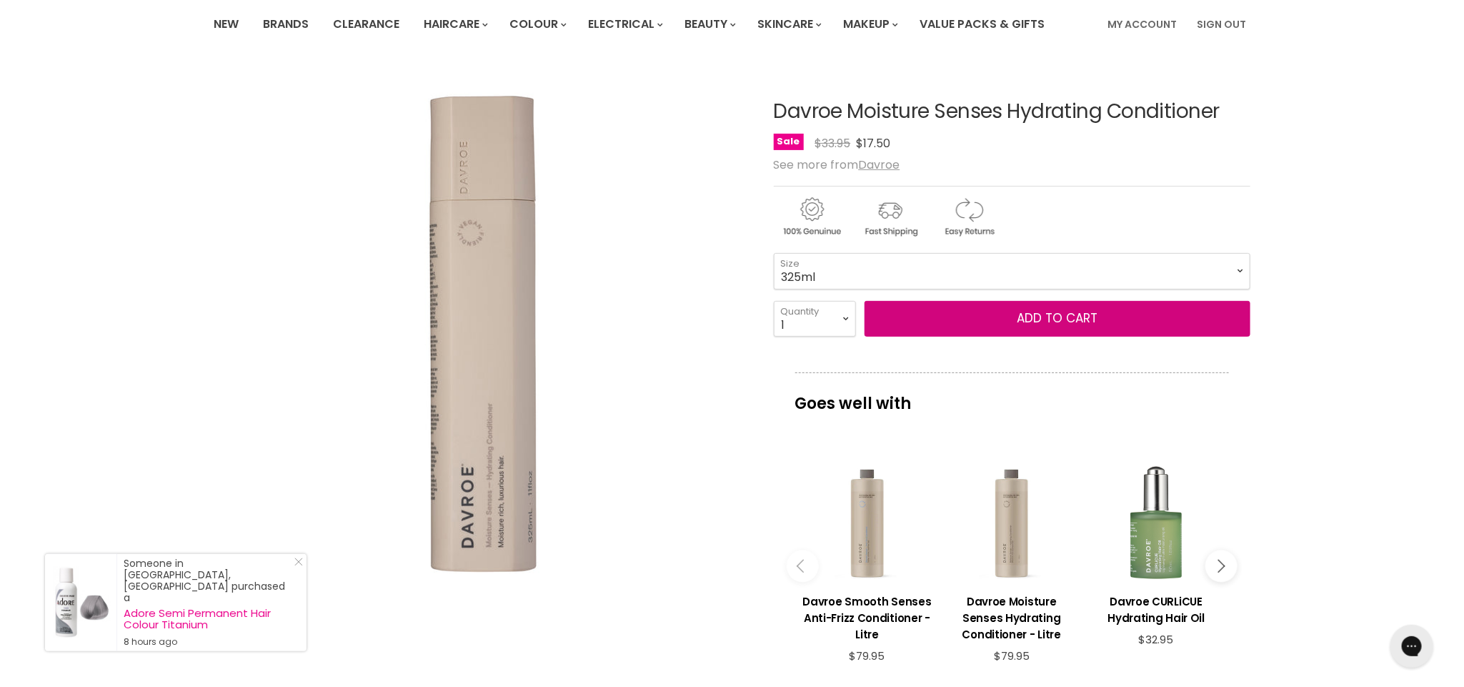
scroll to position [107, 0]
